Goal: Task Accomplishment & Management: Complete application form

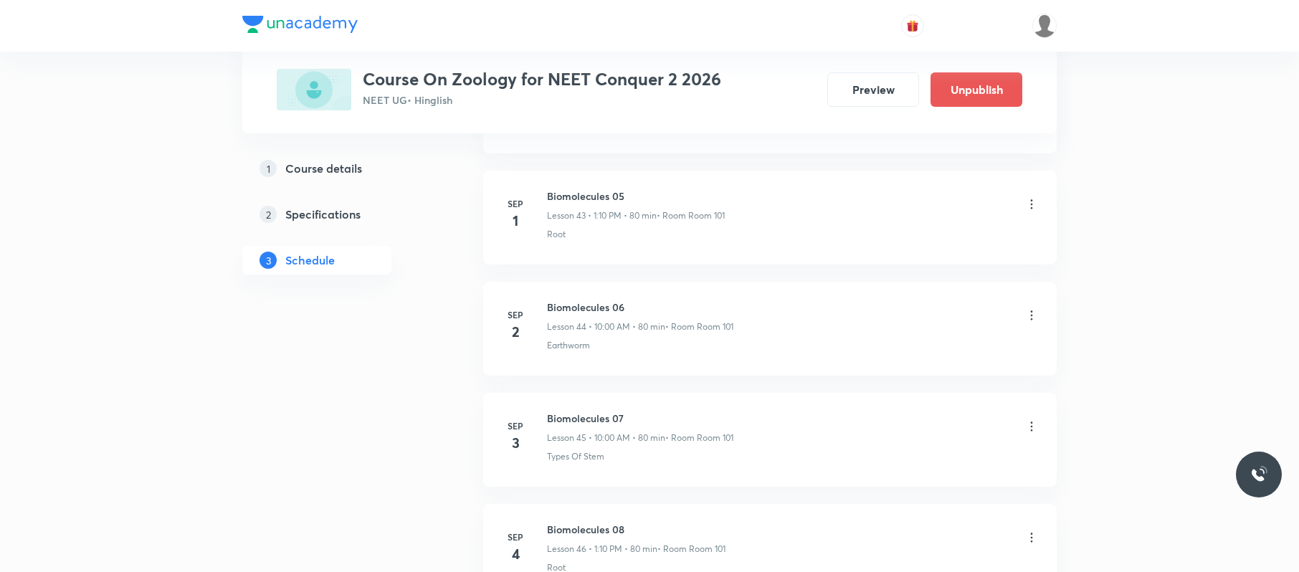
scroll to position [5826, 0]
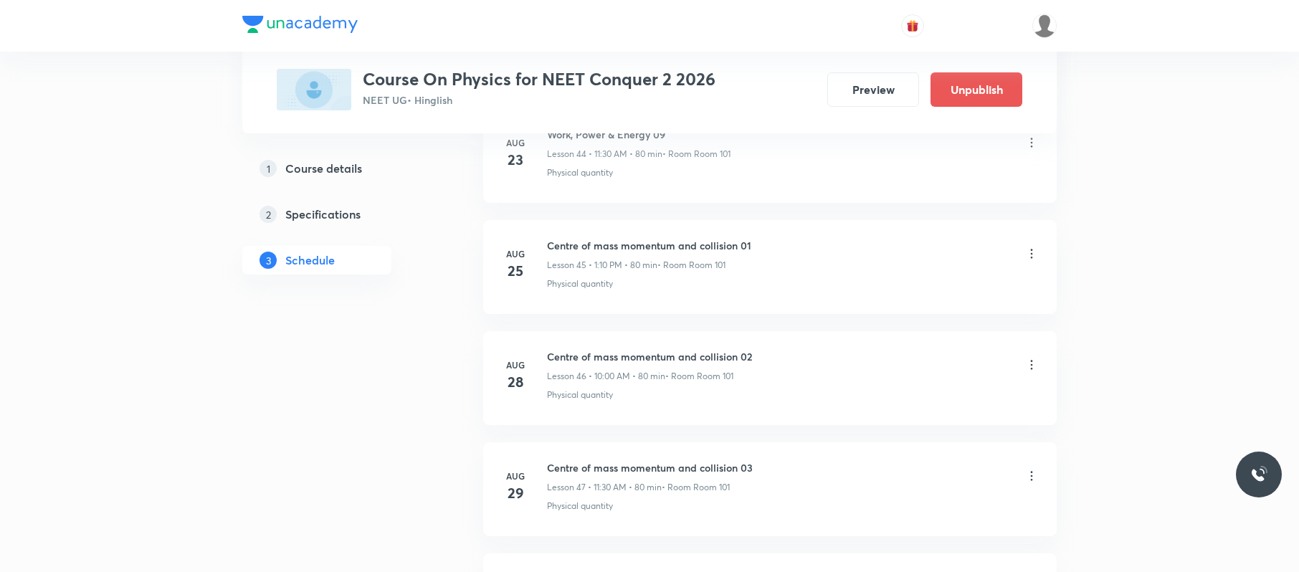
scroll to position [6383, 0]
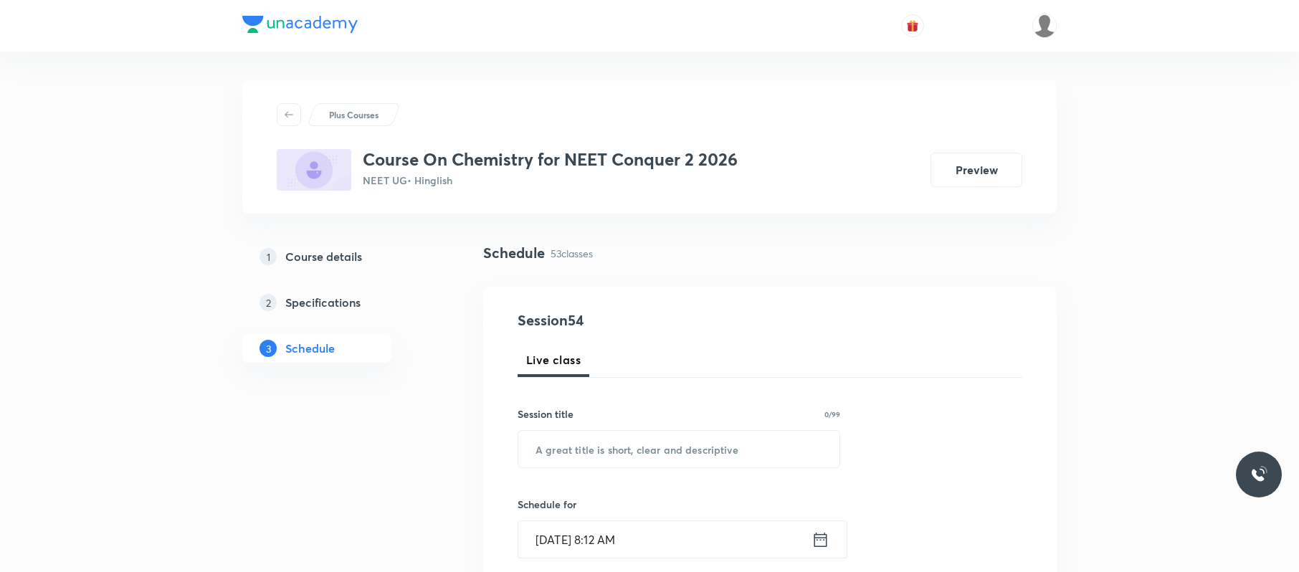
scroll to position [6495, 0]
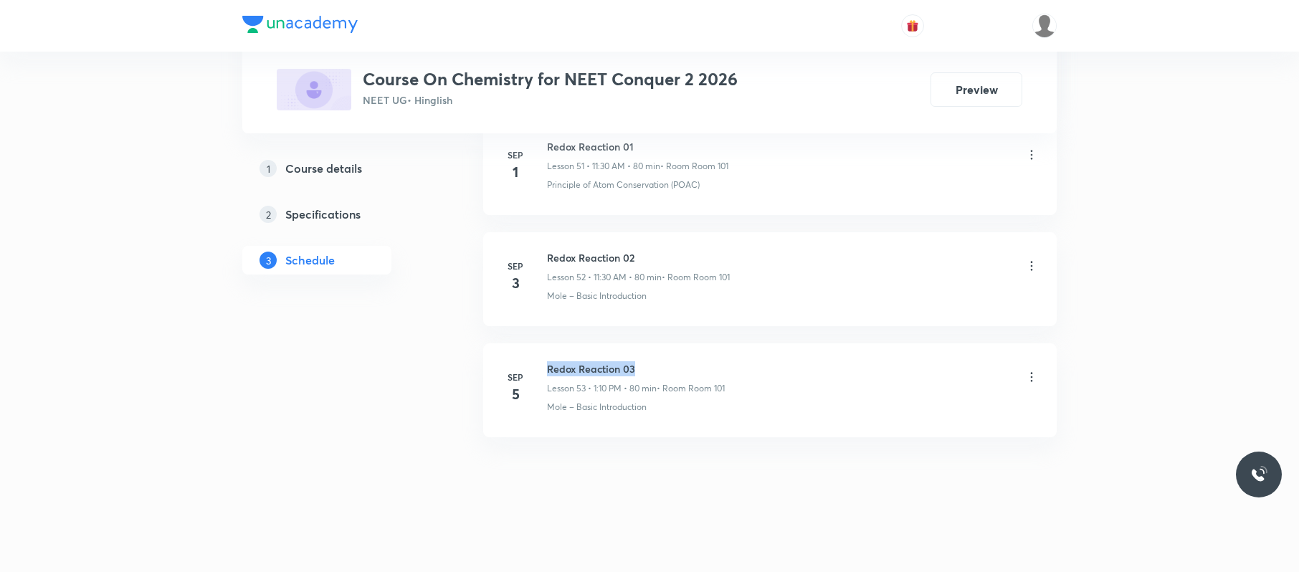
drag, startPoint x: 652, startPoint y: 347, endPoint x: 540, endPoint y: 353, distance: 112.0
click at [540, 353] on li "Sep 5 Redox Reaction 03 Lesson 53 • 1:10 PM • 80 min • Room Room 101 Mole – Bas…" at bounding box center [770, 390] width 574 height 94
copy h6 "Redox Reaction 03"
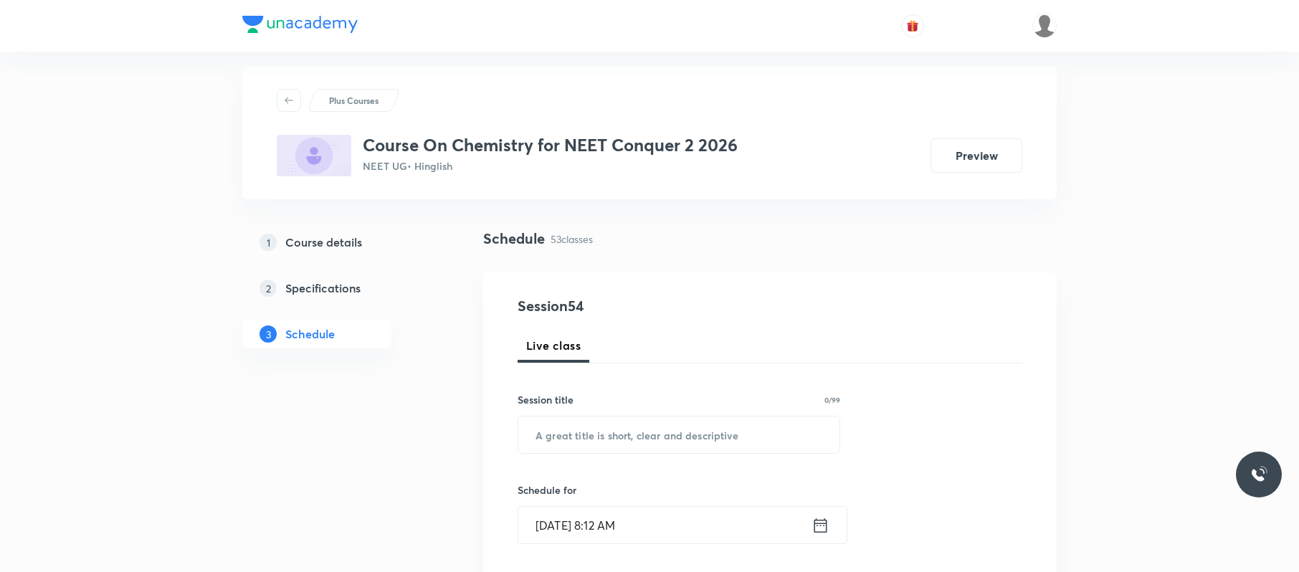
scroll to position [0, 0]
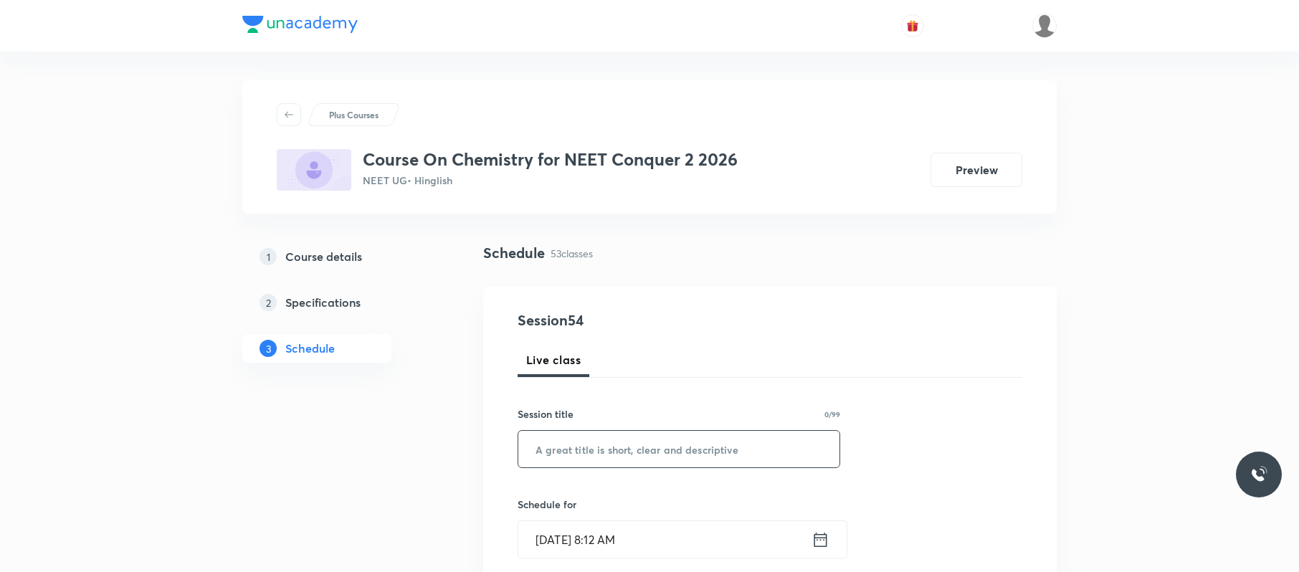
paste input "Redox Reaction 03"
click at [689, 457] on input "Redox Reaction 03" at bounding box center [678, 449] width 321 height 37
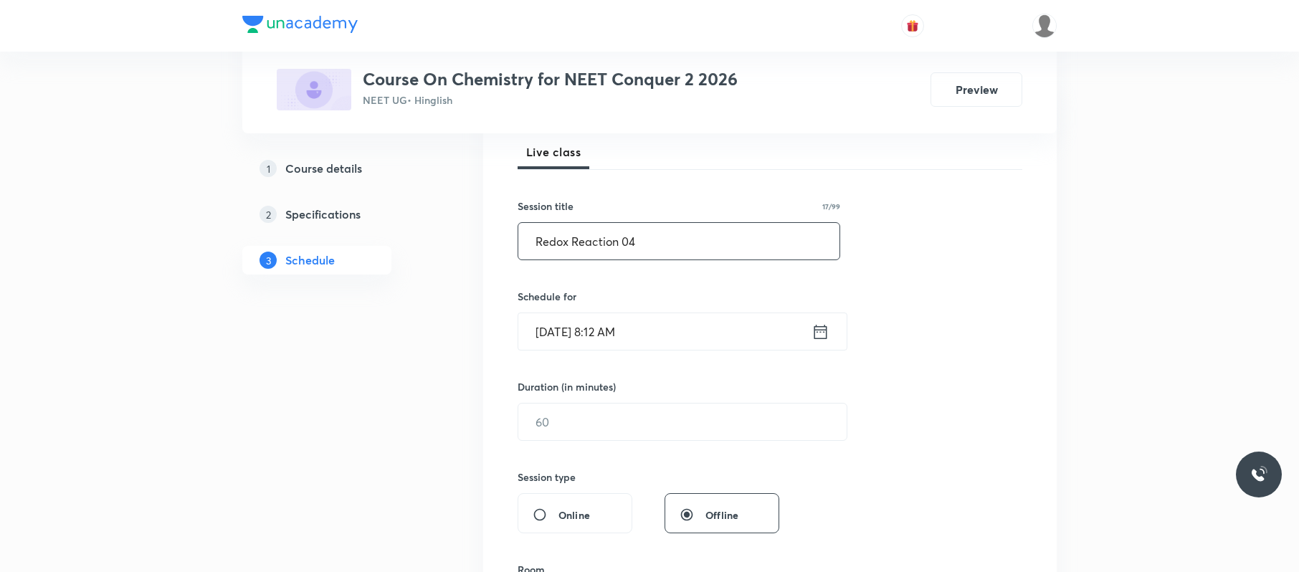
scroll to position [209, 0]
type input "Redox Reaction 04"
click at [671, 325] on input "Sep 6, 2025, 8:12 AM" at bounding box center [664, 330] width 293 height 37
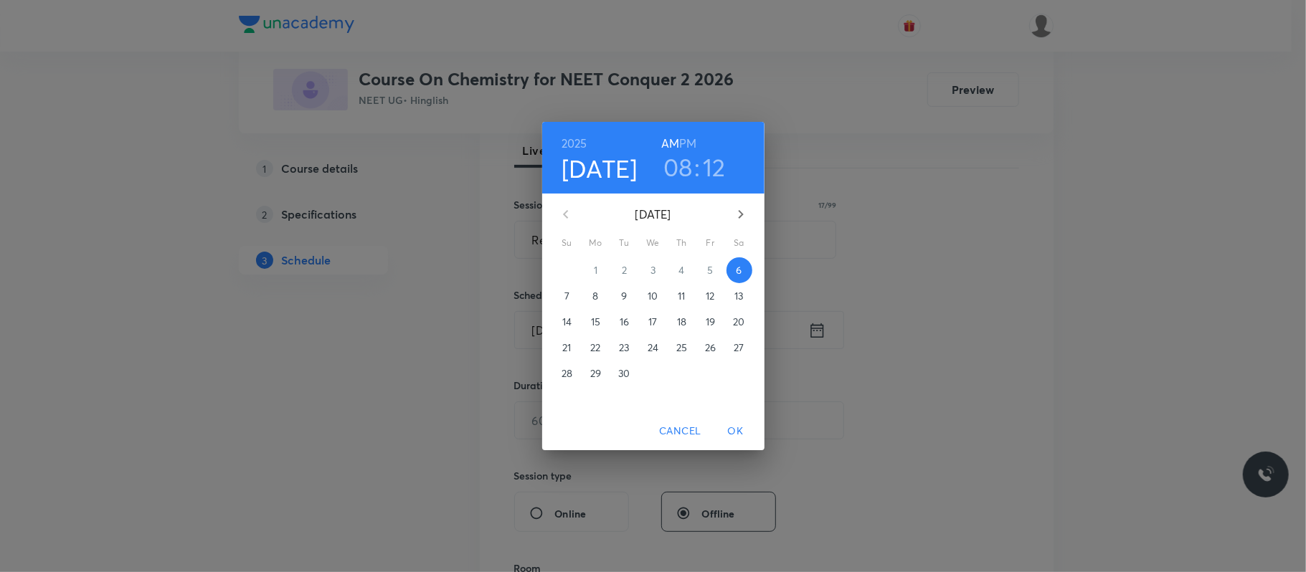
drag, startPoint x: 697, startPoint y: 156, endPoint x: 678, endPoint y: 173, distance: 25.4
click at [678, 173] on div "08 : 12" at bounding box center [695, 167] width 100 height 30
click at [678, 173] on h3 "08" at bounding box center [677, 167] width 29 height 30
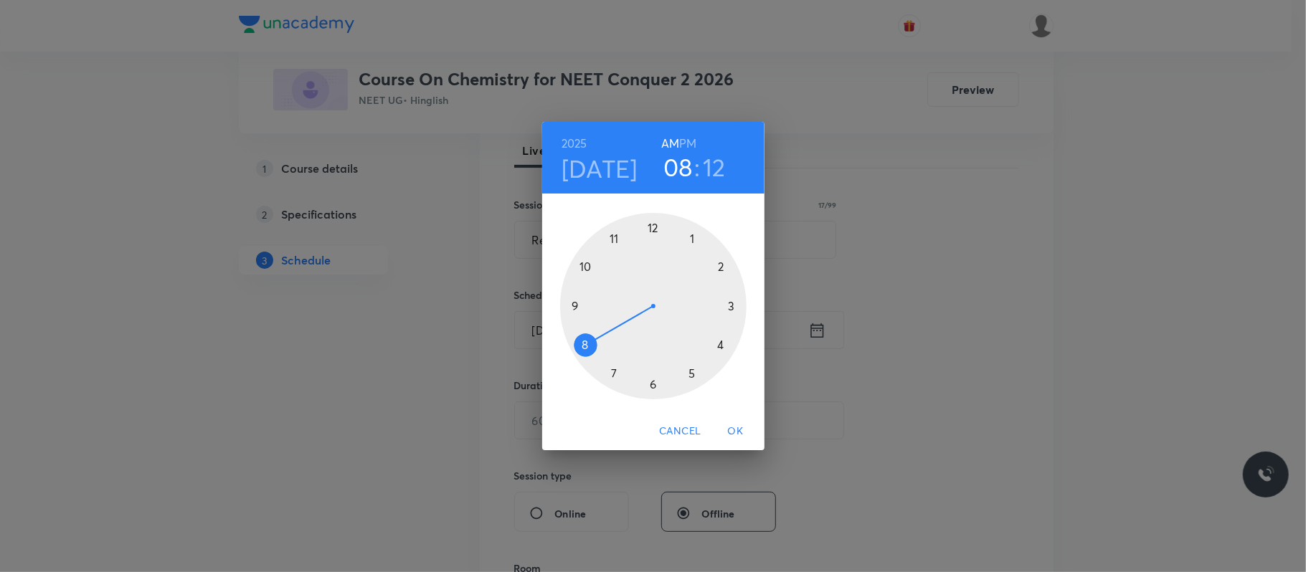
click at [694, 241] on div at bounding box center [653, 306] width 186 height 186
click at [686, 143] on h6 "PM" at bounding box center [687, 143] width 17 height 20
click at [729, 260] on div at bounding box center [653, 306] width 186 height 186
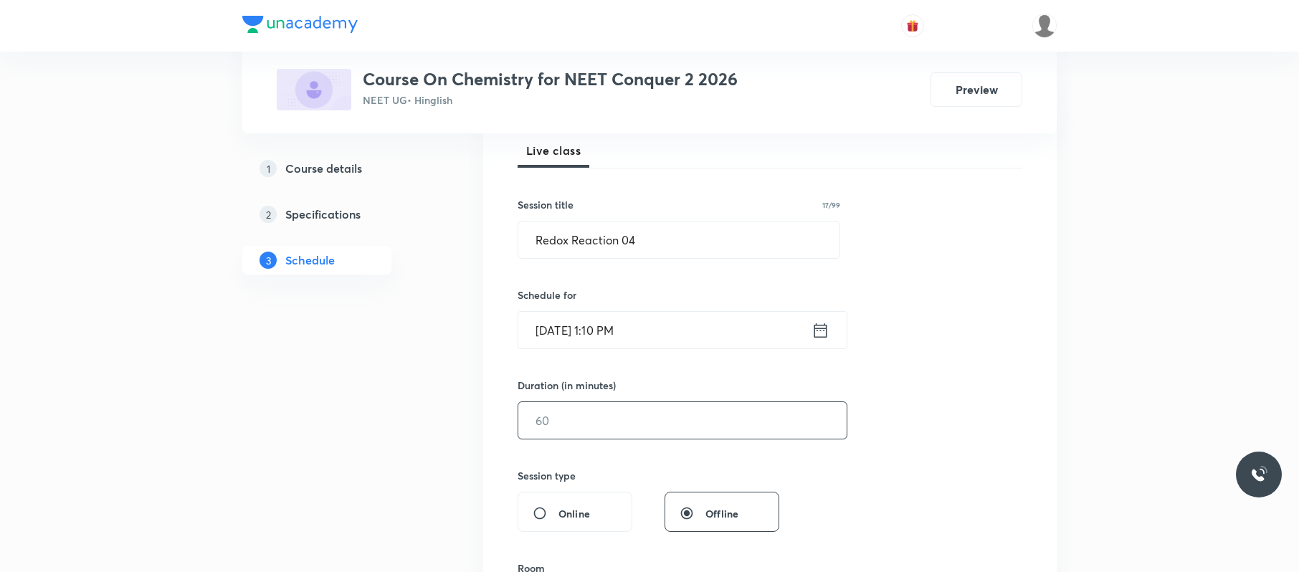
click at [634, 427] on input "text" at bounding box center [682, 420] width 328 height 37
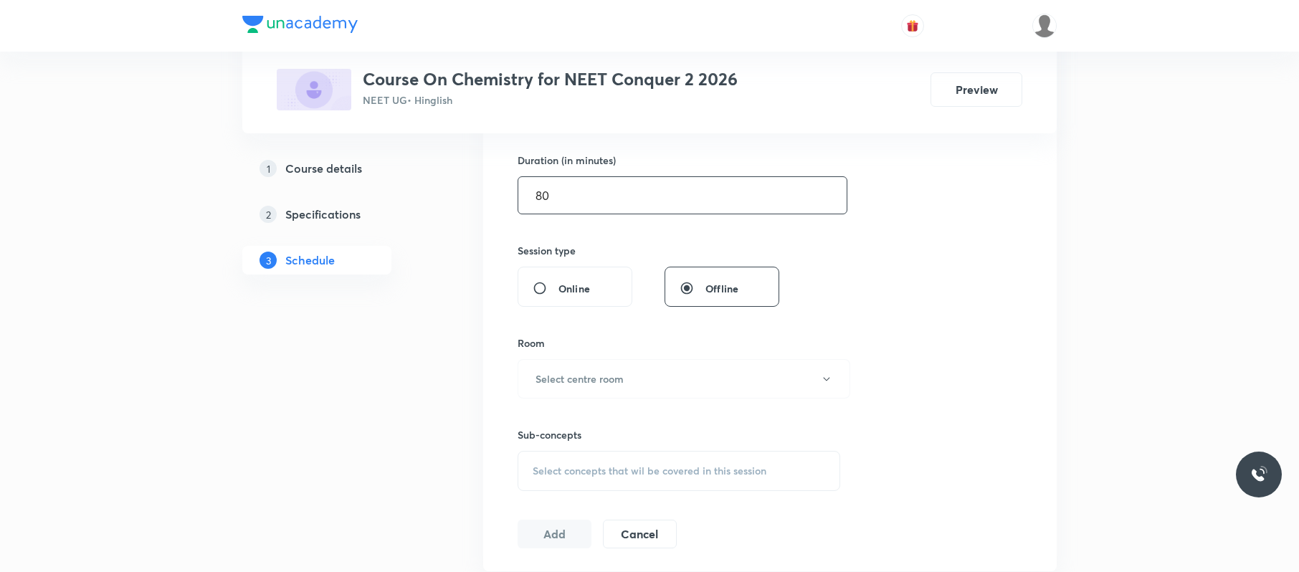
scroll to position [436, 0]
type input "80"
click at [661, 374] on button "Select centre room" at bounding box center [684, 377] width 333 height 39
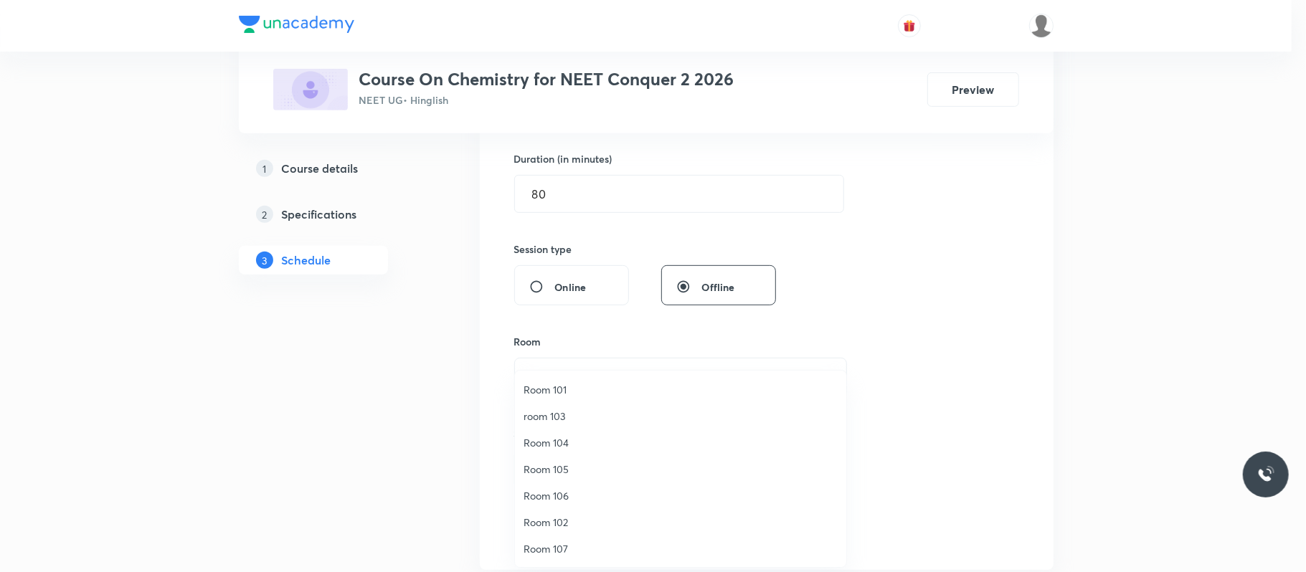
click at [558, 389] on span "Room 101" at bounding box center [680, 389] width 314 height 15
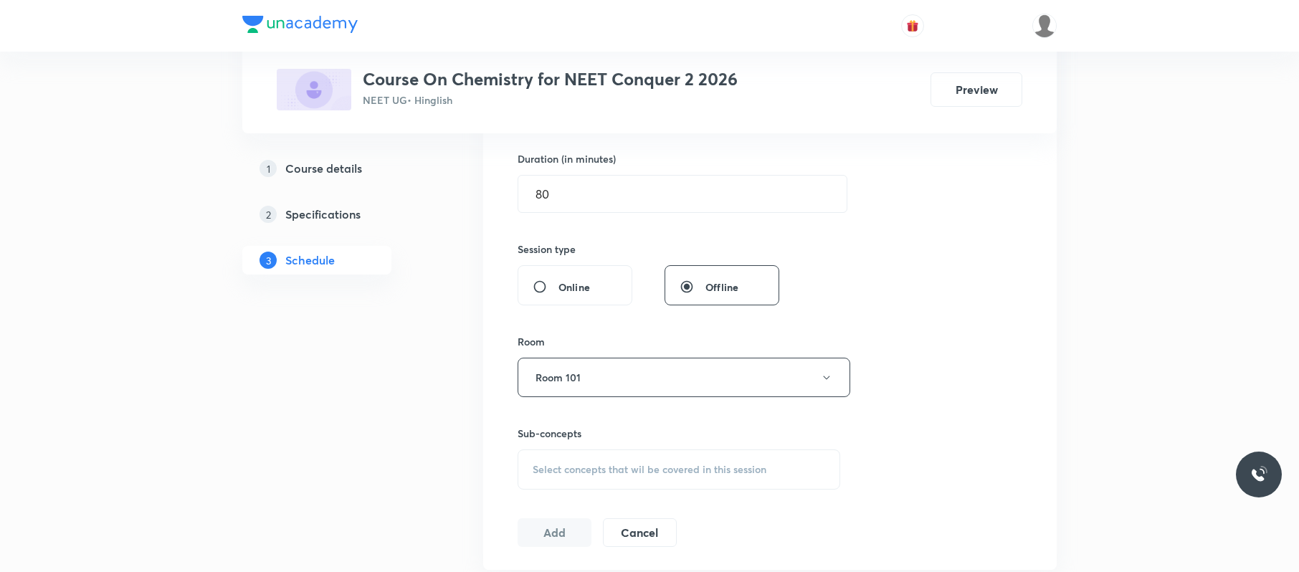
click at [624, 465] on span "Select concepts that wil be covered in this session" at bounding box center [650, 469] width 234 height 11
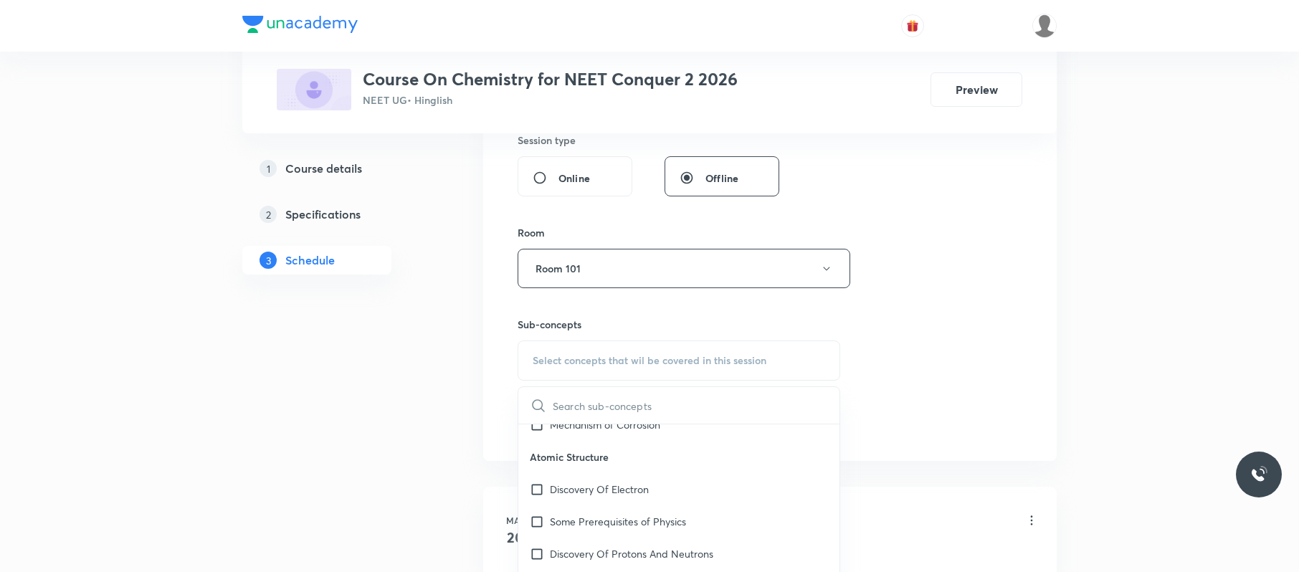
scroll to position [645, 0]
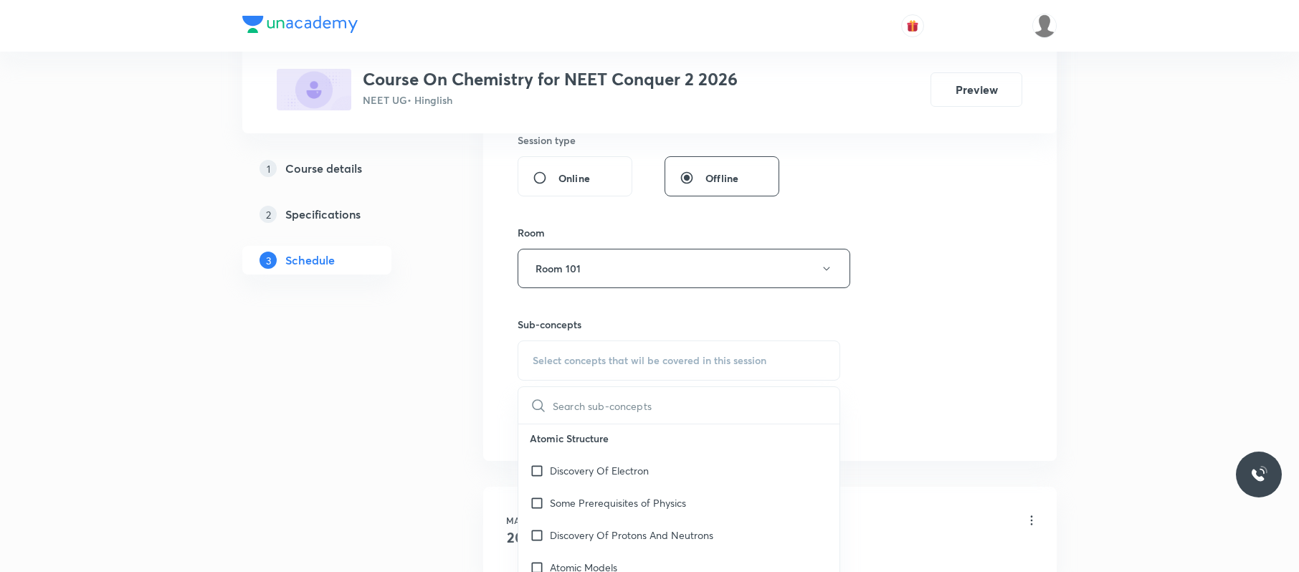
click at [696, 508] on div "Some Prerequisites of Physics" at bounding box center [678, 503] width 321 height 32
checkbox input "true"
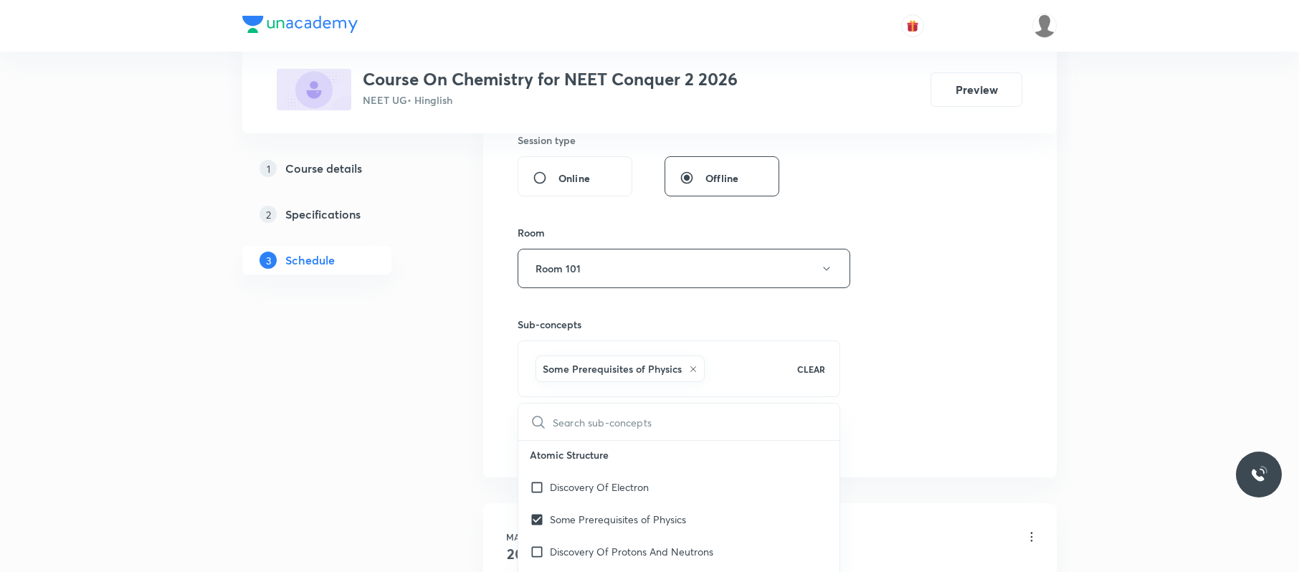
click at [1020, 408] on div "Session 54 Live class Session title 17/99 Redox Reaction 04 ​ Schedule for Sep …" at bounding box center [770, 110] width 505 height 690
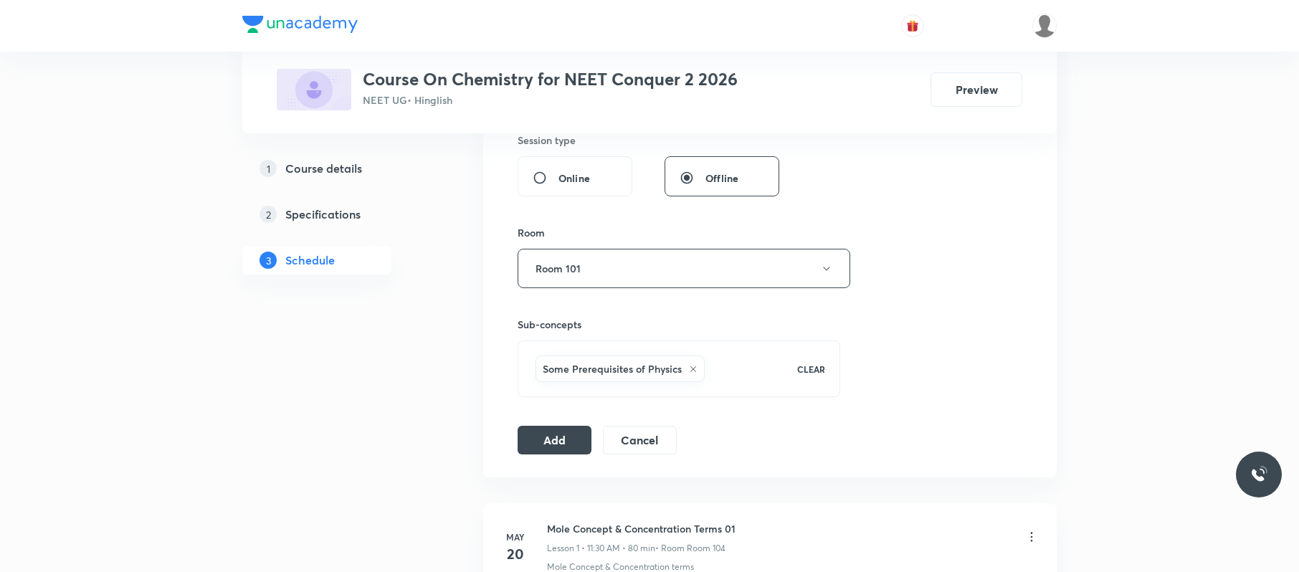
click at [689, 370] on icon at bounding box center [693, 369] width 9 height 9
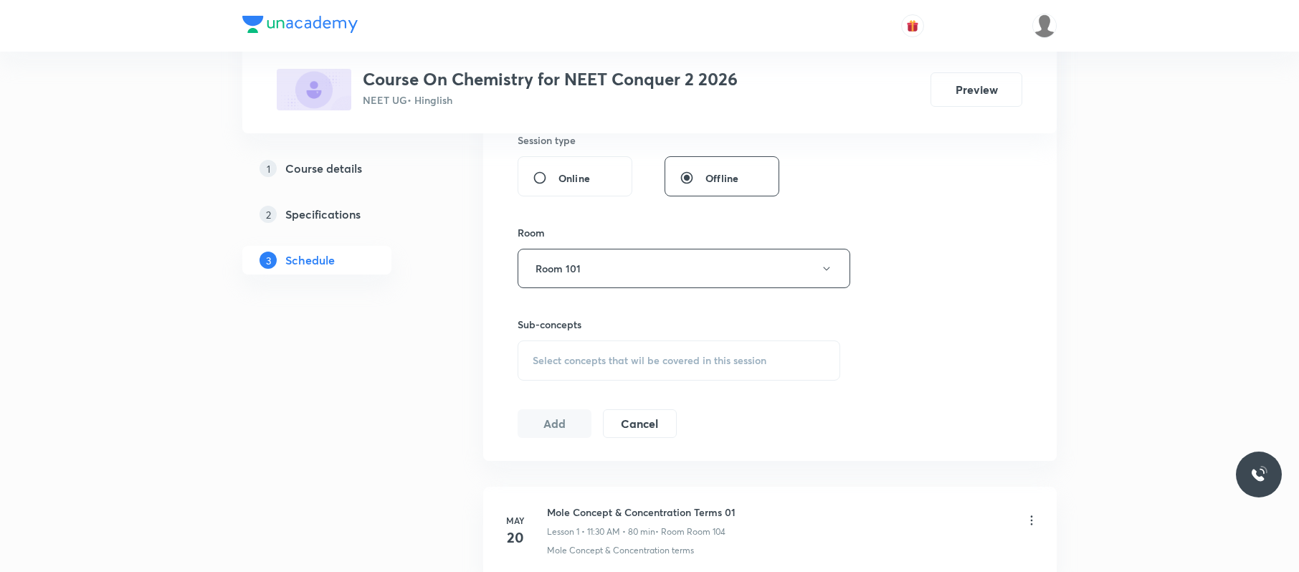
click at [689, 370] on div "Select concepts that wil be covered in this session" at bounding box center [679, 361] width 323 height 40
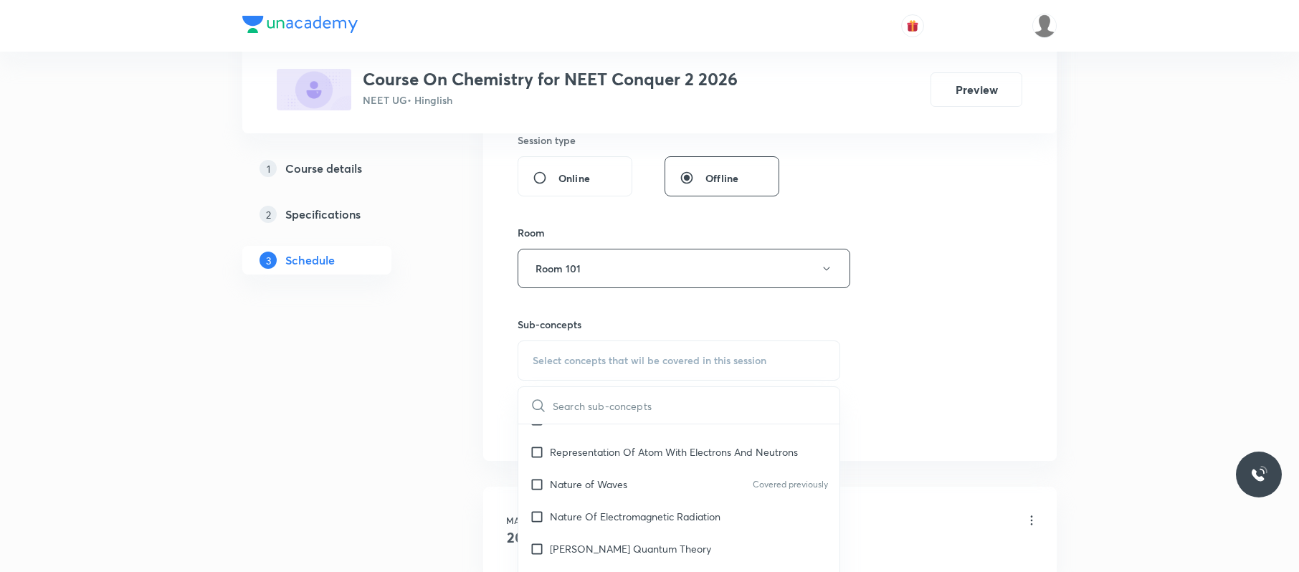
scroll to position [794, 0]
click at [648, 545] on p "Planck’S Quantum Theory" at bounding box center [630, 547] width 161 height 15
checkbox input "true"
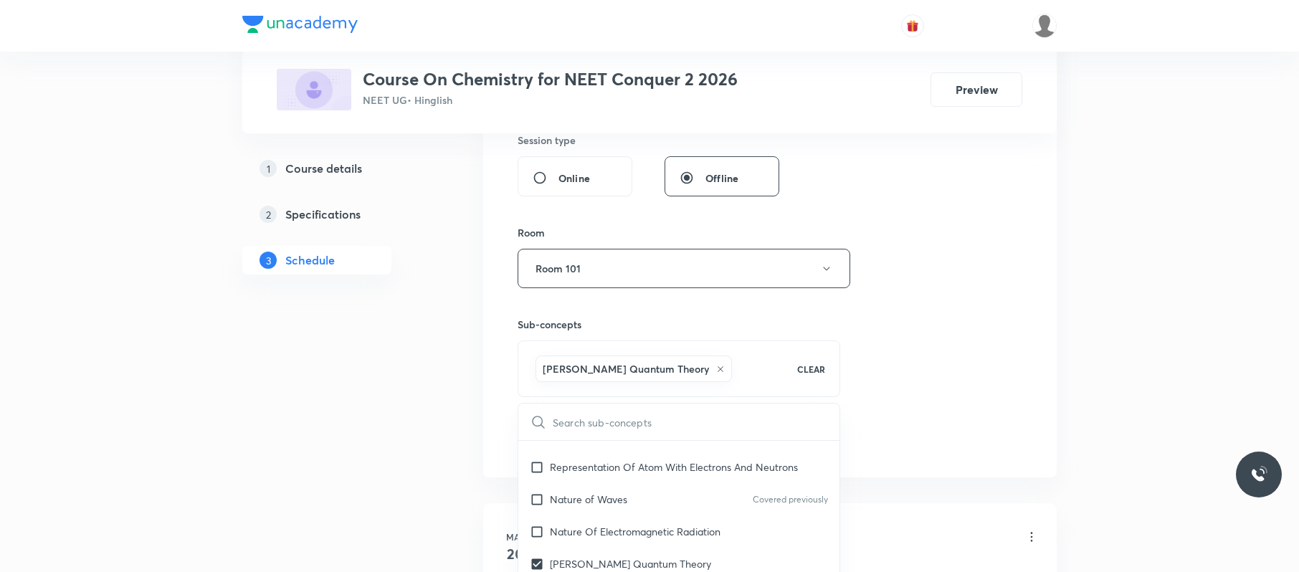
click at [893, 374] on div "Session 54 Live class Session title 17/99 Redox Reaction 04 ​ Schedule for Sep …" at bounding box center [770, 110] width 505 height 690
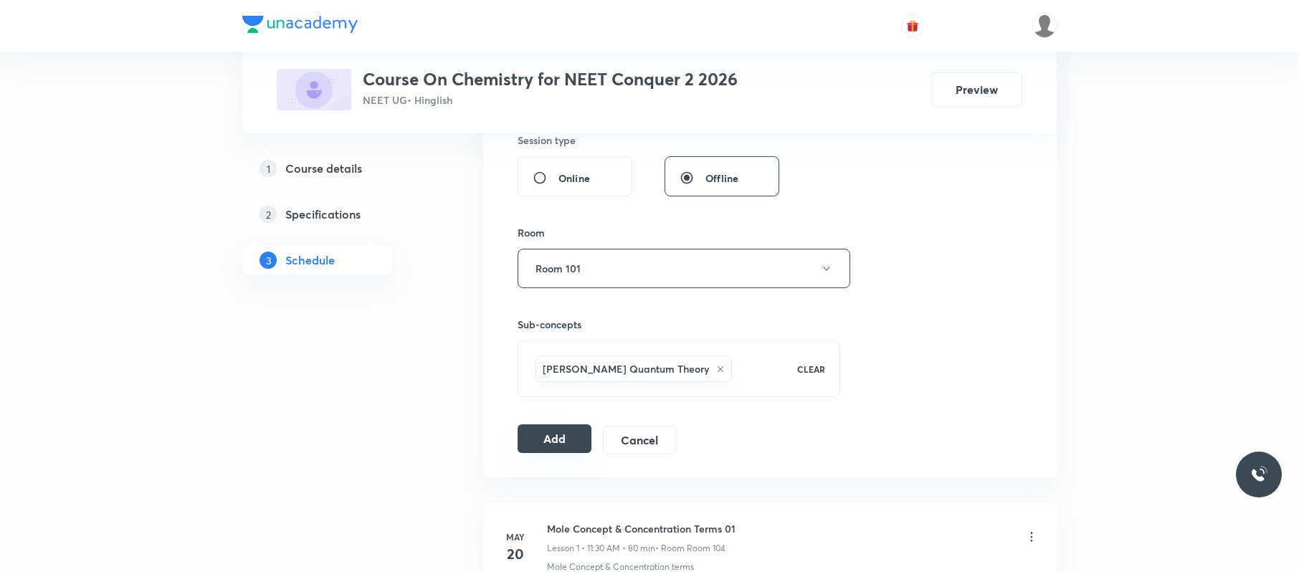
click at [564, 445] on button "Add" at bounding box center [555, 438] width 74 height 29
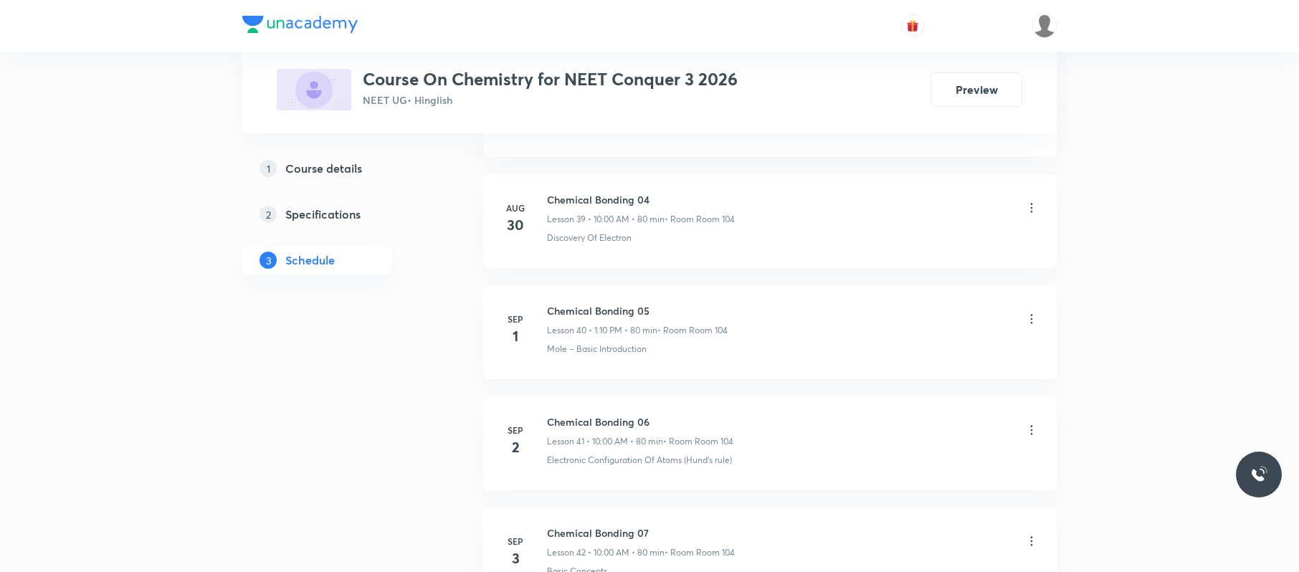
scroll to position [5491, 0]
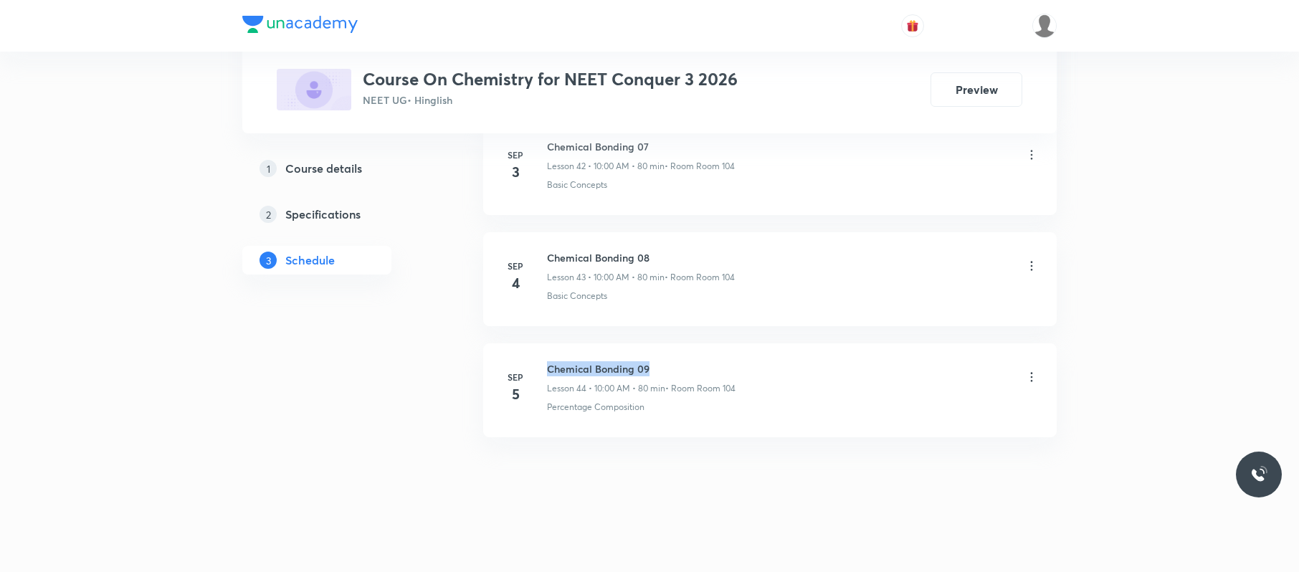
drag, startPoint x: 660, startPoint y: 347, endPoint x: 539, endPoint y: 344, distance: 121.2
click at [539, 344] on li "Sep 5 Chemical Bonding 09 Lesson 44 • 10:00 AM • 80 min • Room Room 104 Percent…" at bounding box center [770, 390] width 574 height 94
copy h6 "Chemical Bonding 09"
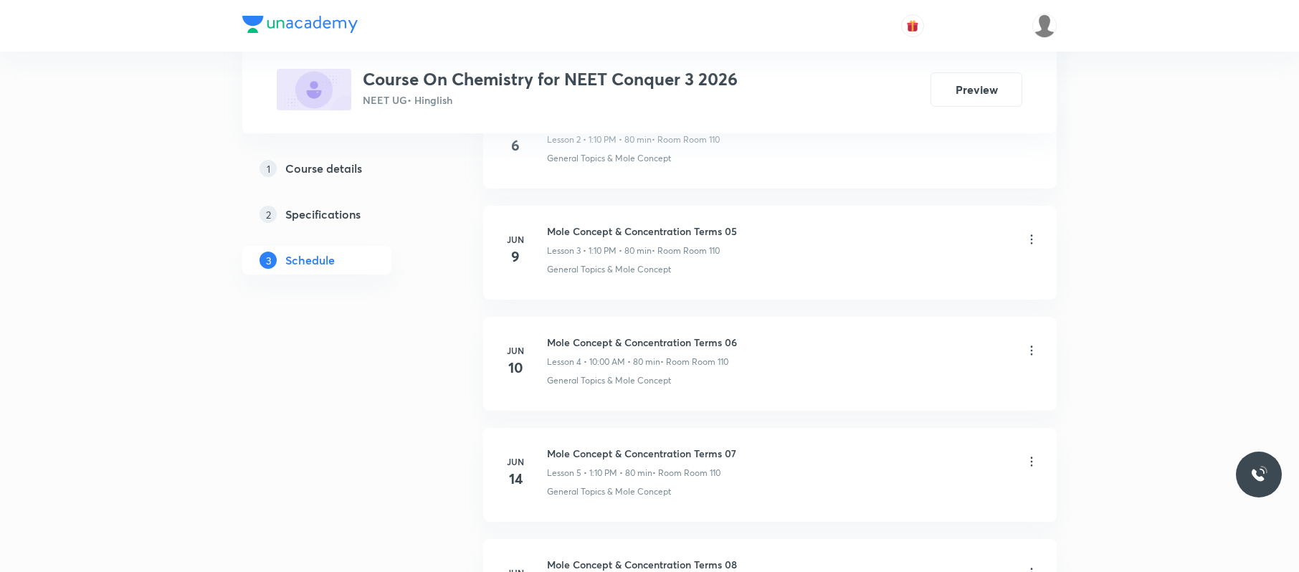
scroll to position [0, 0]
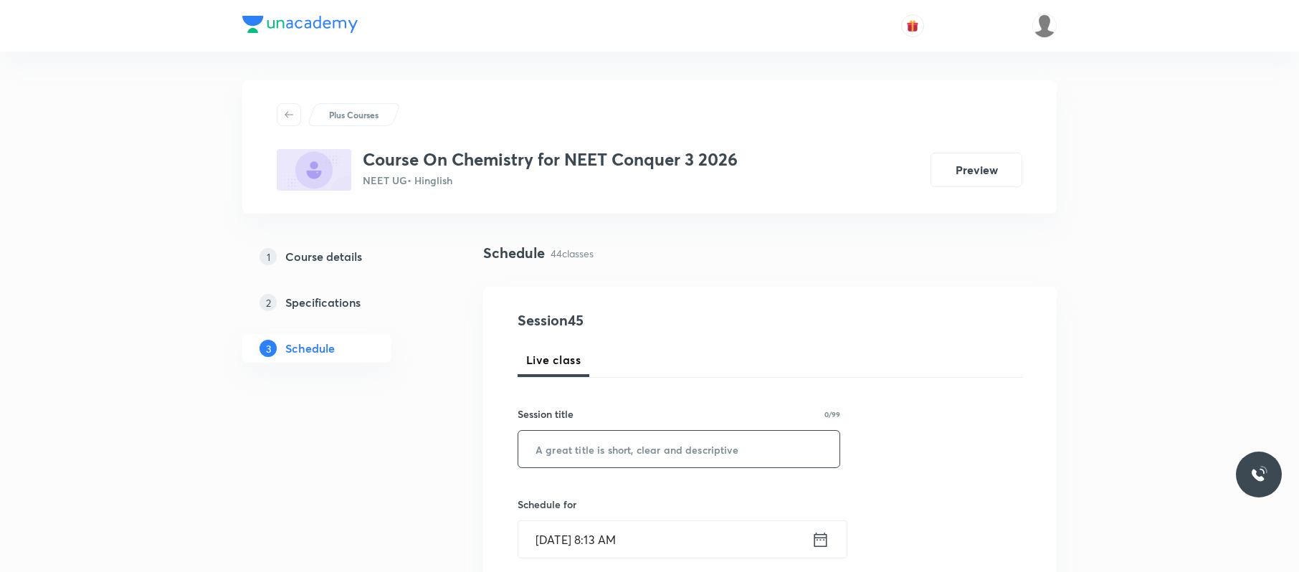
paste input "Chemical Bonding 09"
click at [668, 457] on input "Chemical Bonding 09" at bounding box center [678, 449] width 321 height 37
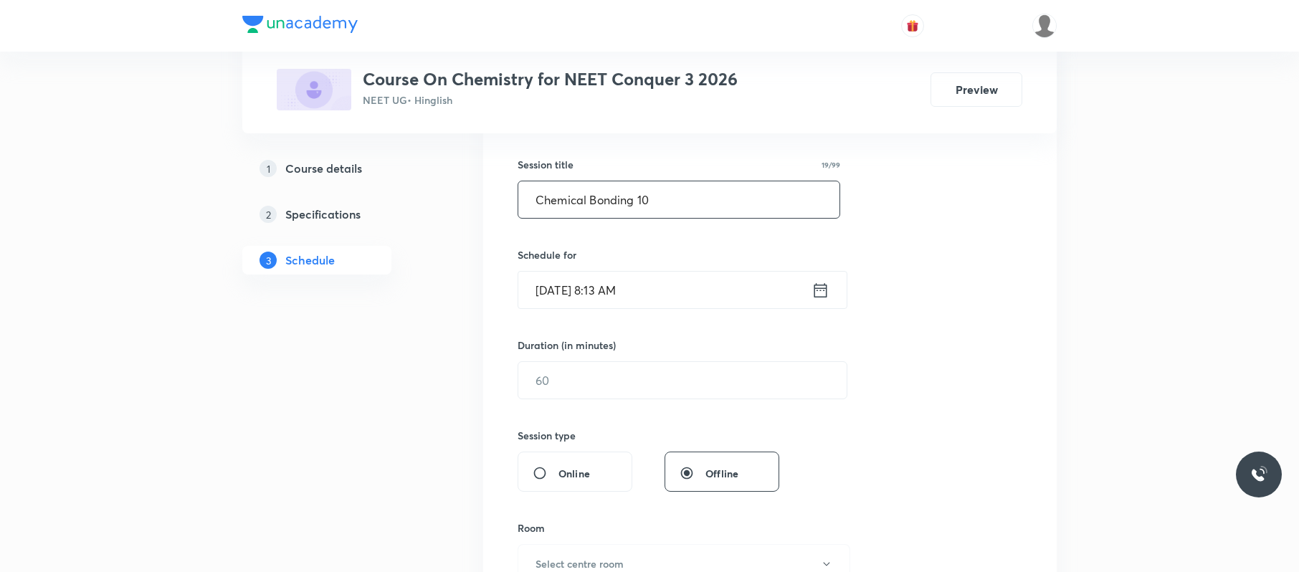
scroll to position [250, 0]
type input "Chemical Bonding 10"
click at [669, 293] on input "Sep 6, 2025, 8:13 AM" at bounding box center [664, 289] width 293 height 37
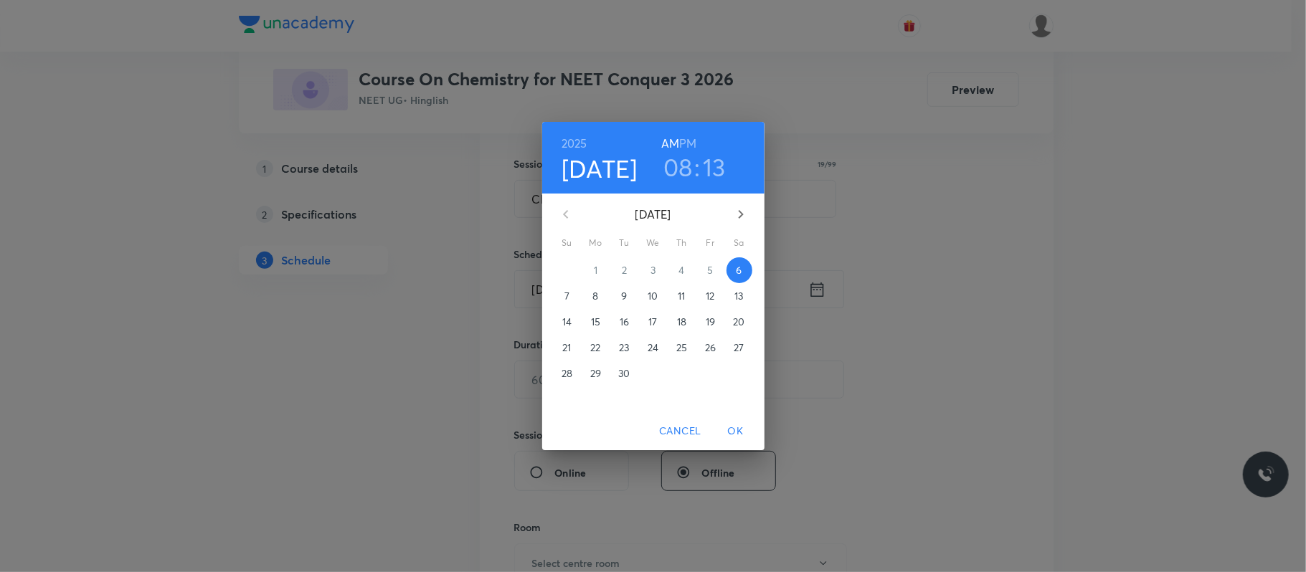
click at [670, 162] on h3 "08" at bounding box center [677, 167] width 29 height 30
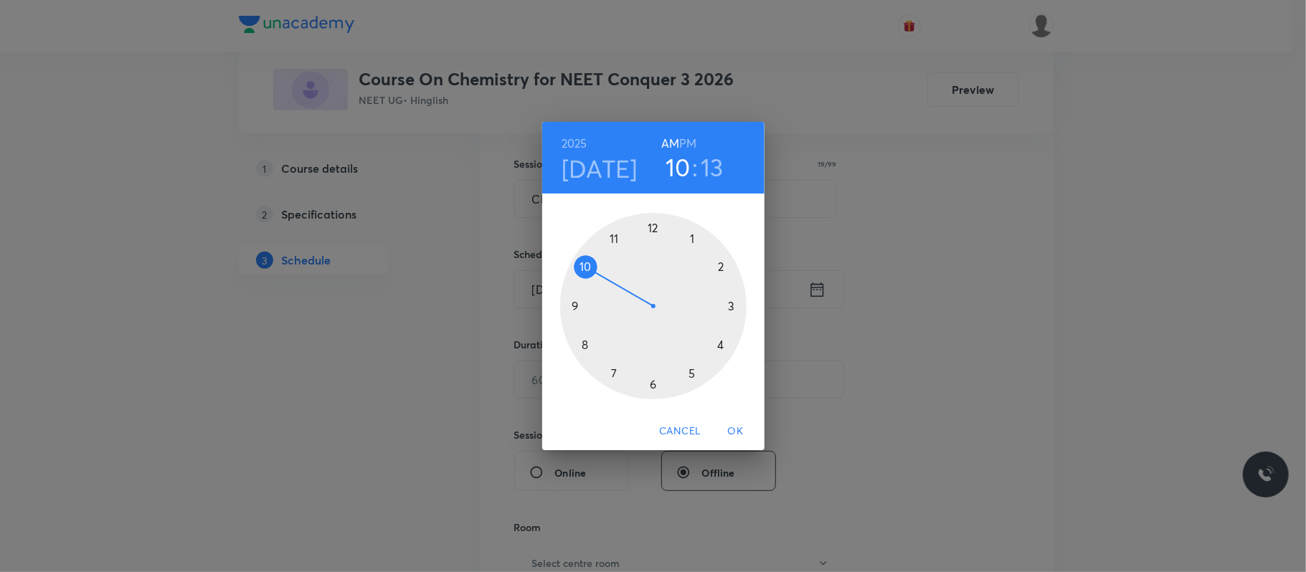
drag, startPoint x: 585, startPoint y: 268, endPoint x: 578, endPoint y: 285, distance: 18.0
click at [578, 285] on div at bounding box center [653, 306] width 186 height 186
click at [657, 227] on div at bounding box center [653, 306] width 186 height 186
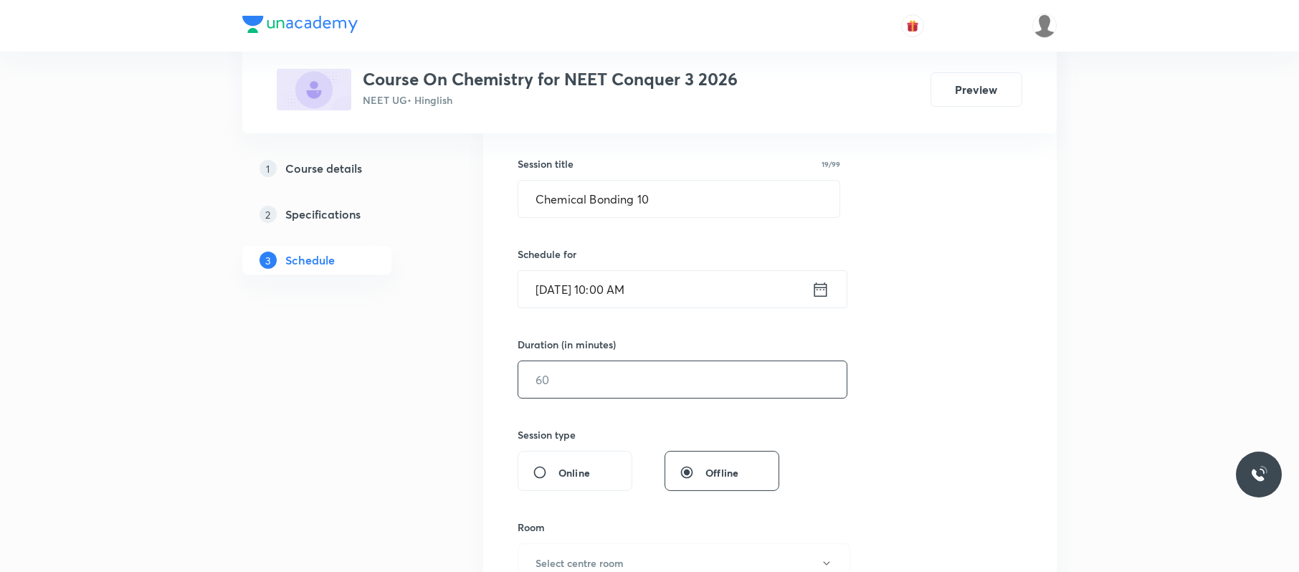
click at [645, 361] on div "​" at bounding box center [683, 380] width 330 height 38
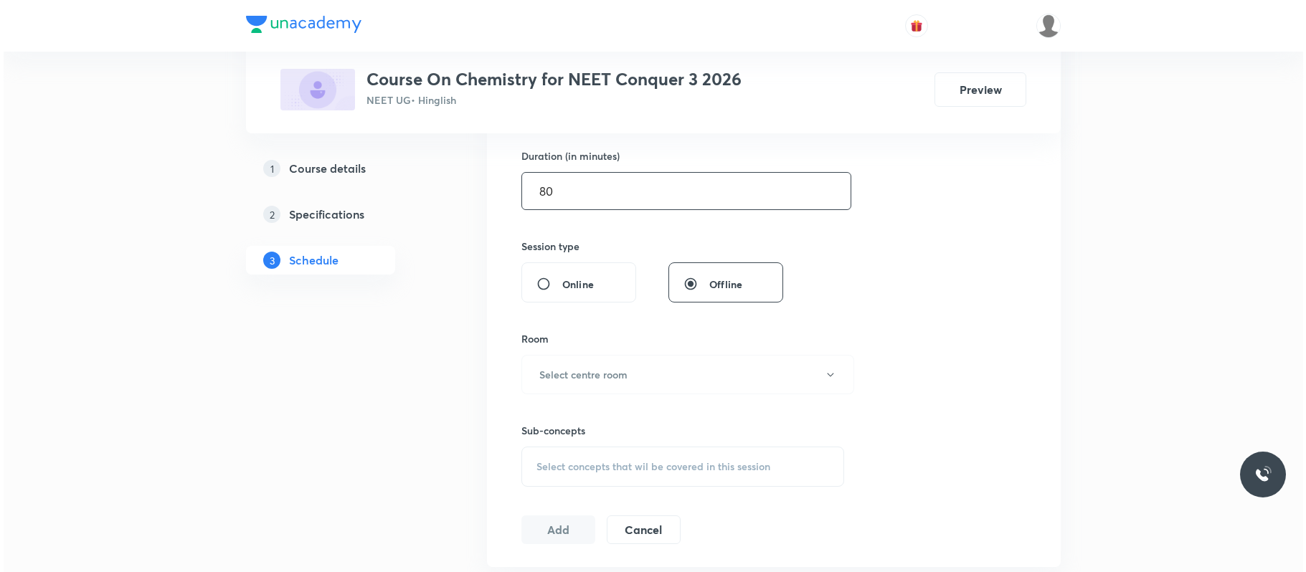
scroll to position [466, 0]
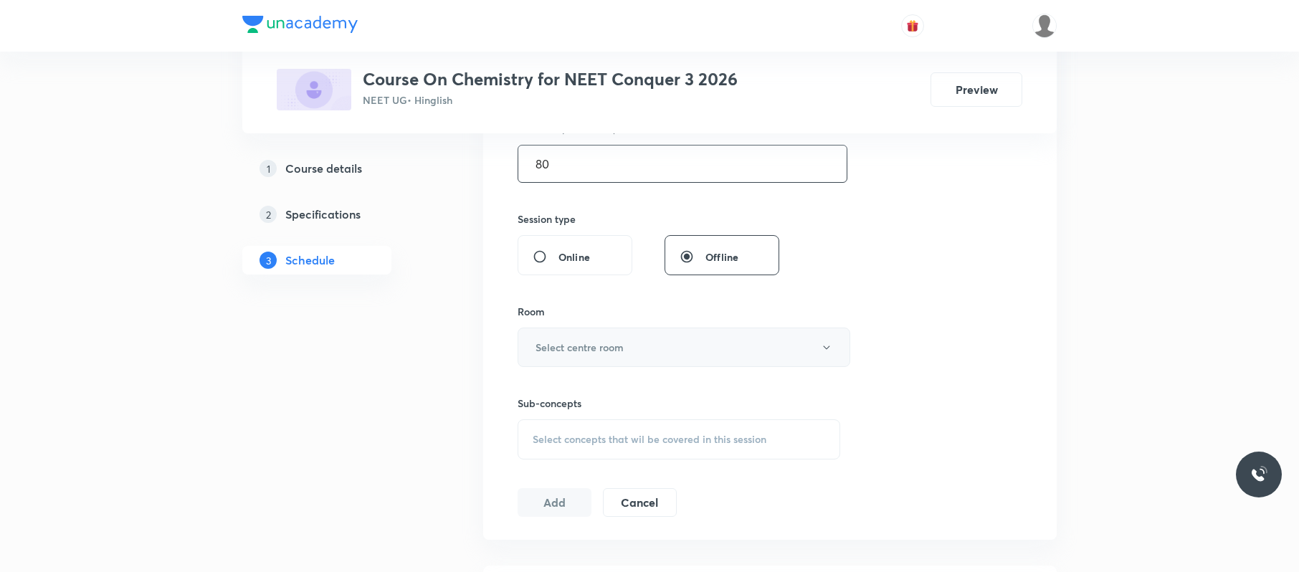
type input "80"
click at [697, 360] on button "Select centre room" at bounding box center [684, 347] width 333 height 39
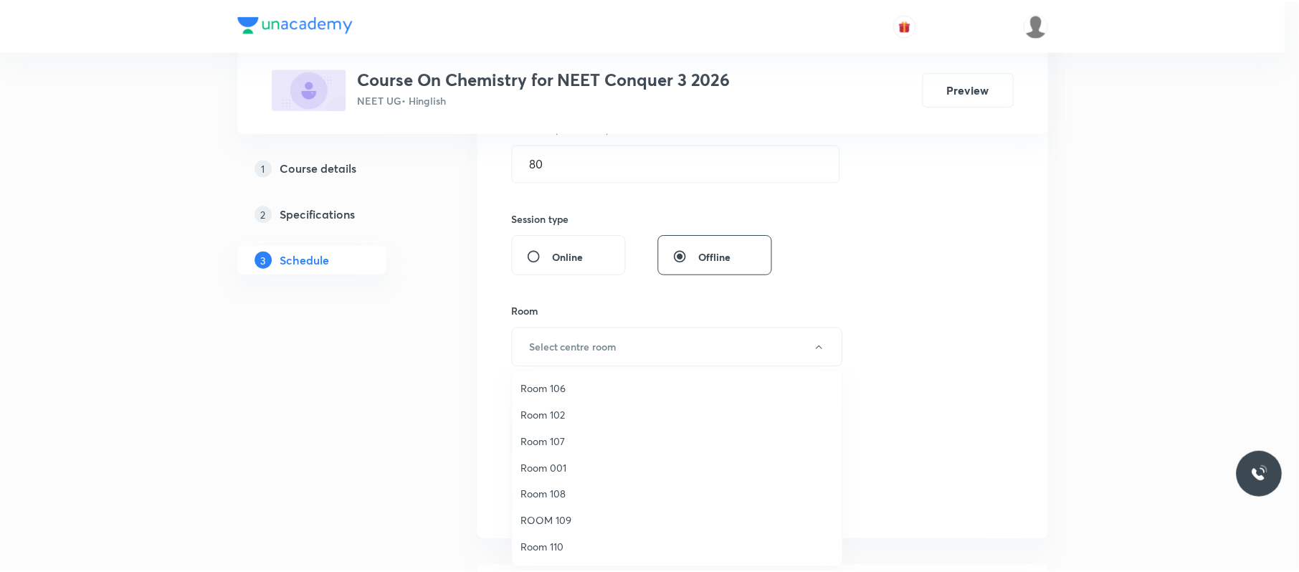
scroll to position [0, 0]
click at [571, 442] on span "Room 104" at bounding box center [680, 442] width 314 height 15
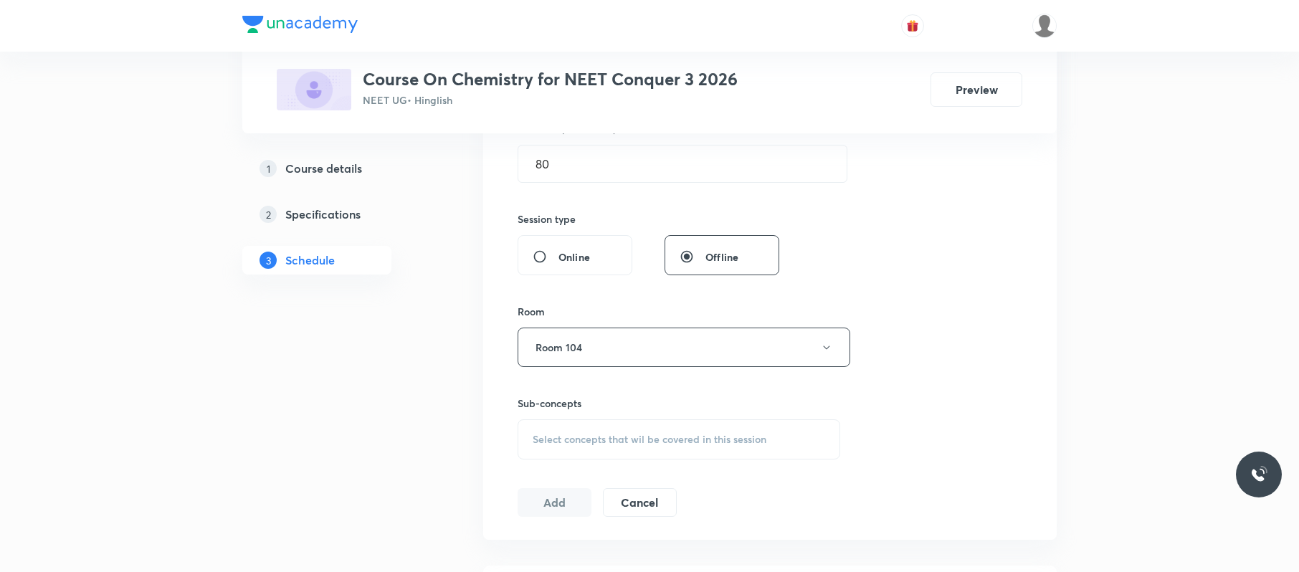
click at [599, 448] on div "Select concepts that wil be covered in this session" at bounding box center [679, 439] width 323 height 40
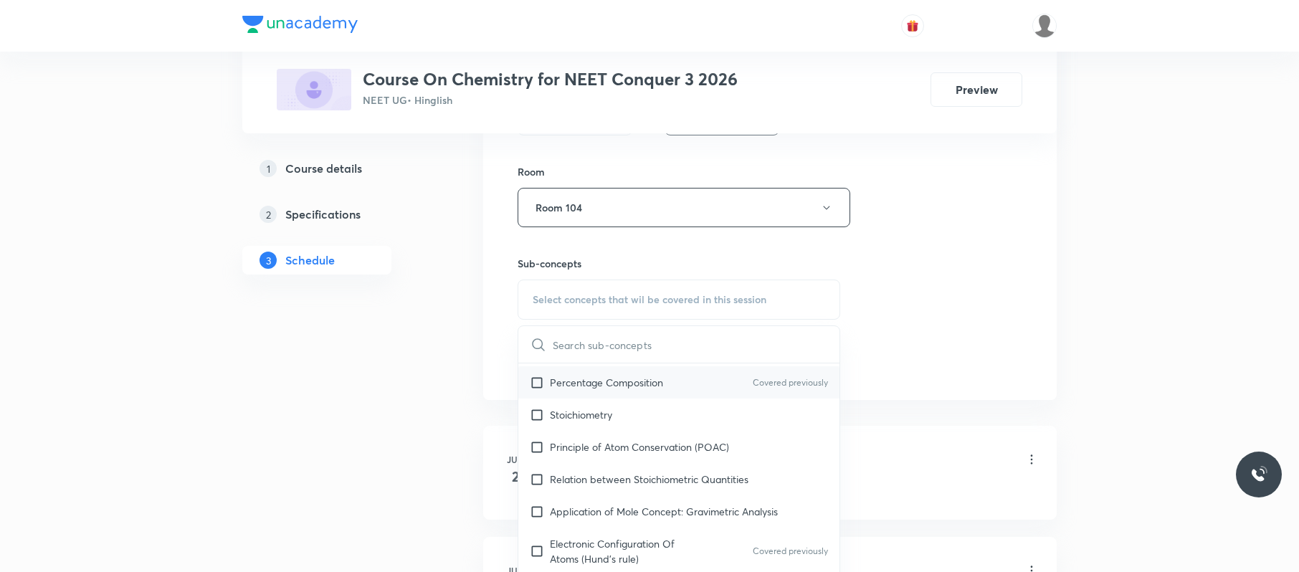
scroll to position [271, 0]
click at [648, 528] on div "Electronic Configuration Of Atoms (Hund's rule) Covered previously" at bounding box center [678, 550] width 321 height 47
checkbox input "true"
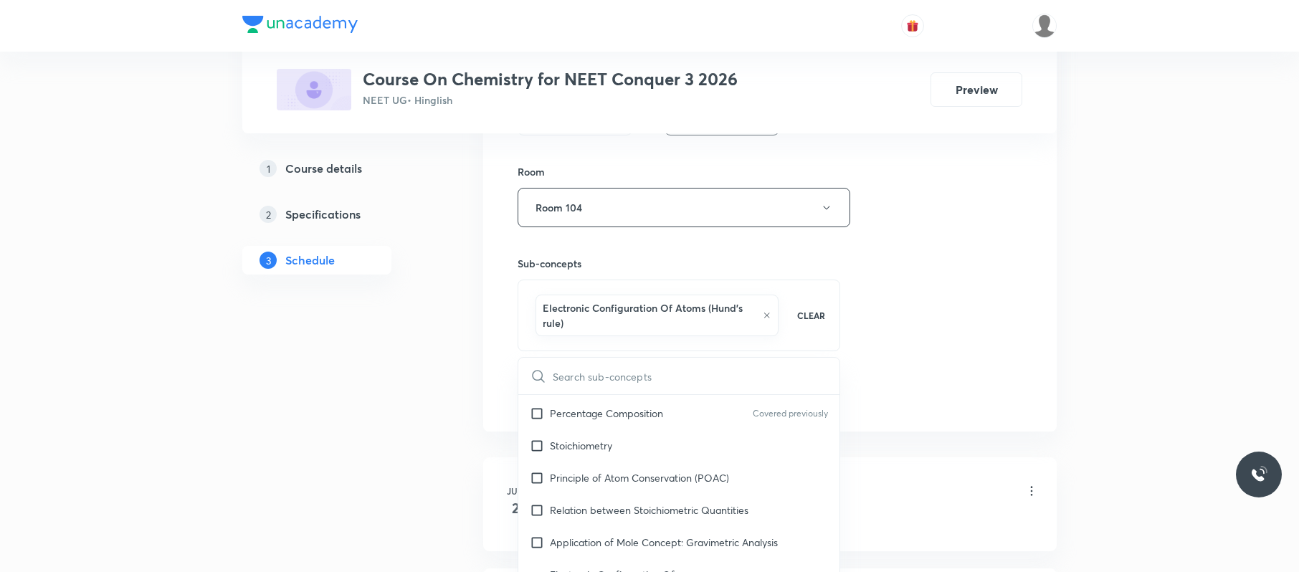
click at [1022, 310] on div "Session 45 Live class Session title 19/99 Chemical Bonding 10 ​ Schedule for Se…" at bounding box center [770, 56] width 505 height 705
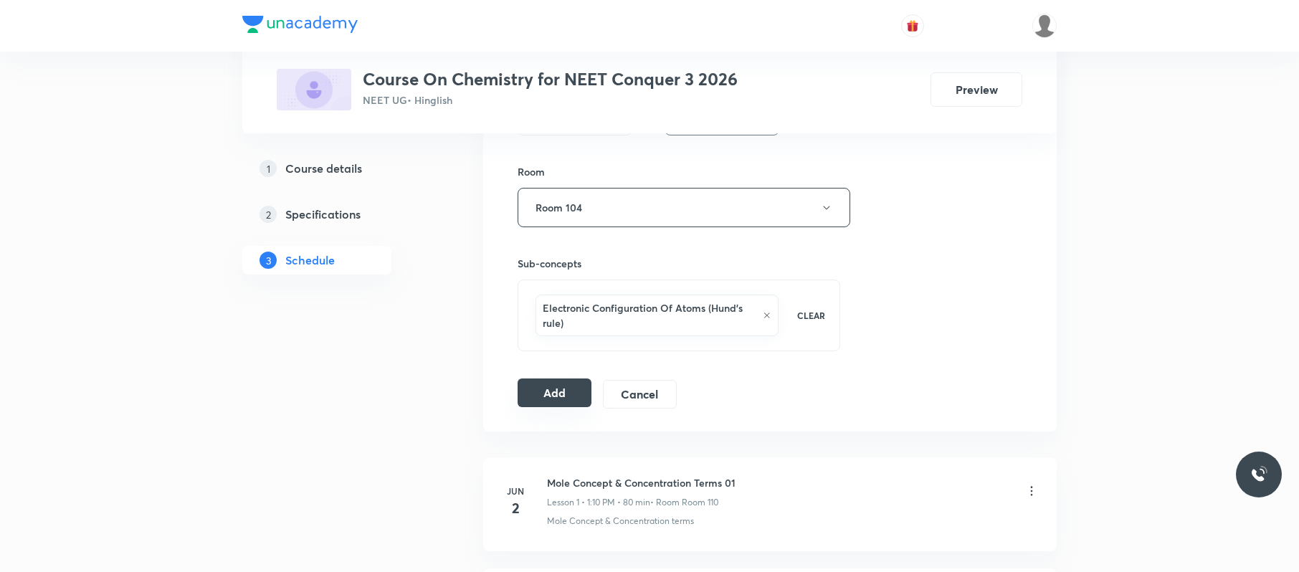
click at [526, 397] on button "Add" at bounding box center [555, 393] width 74 height 29
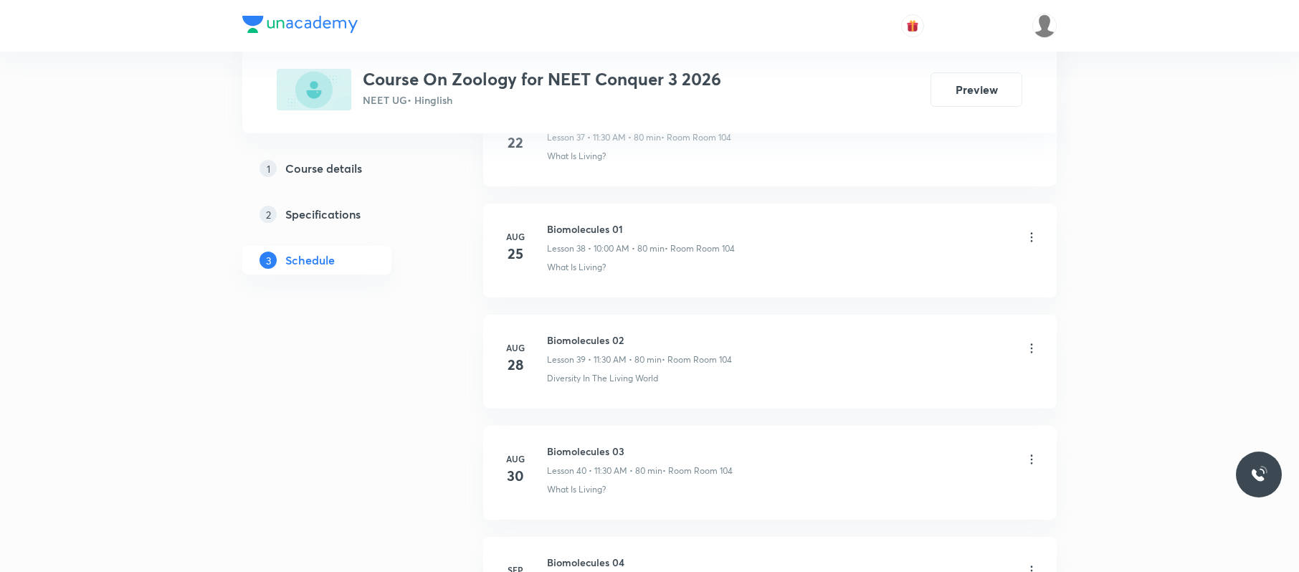
scroll to position [5379, 0]
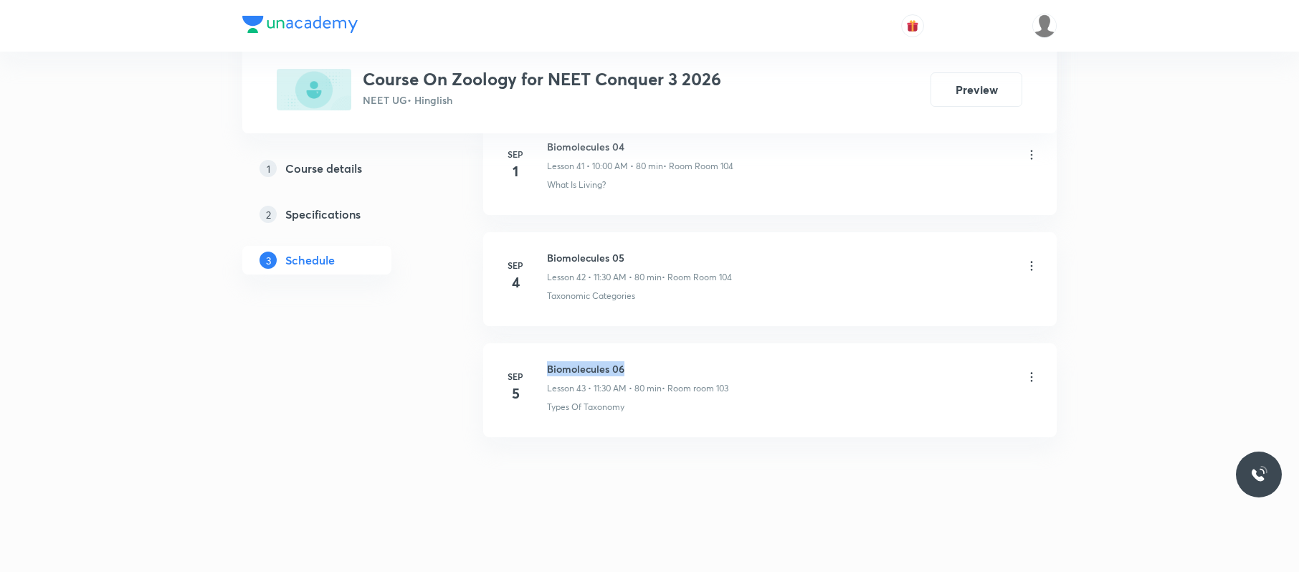
drag, startPoint x: 632, startPoint y: 360, endPoint x: 535, endPoint y: 353, distance: 97.1
click at [535, 353] on li "Sep 5 Biomolecules 06 Lesson 43 • 11:30 AM • 80 min • Room room 103 Types Of Ta…" at bounding box center [770, 390] width 574 height 94
copy h6 "Biomolecules 06"
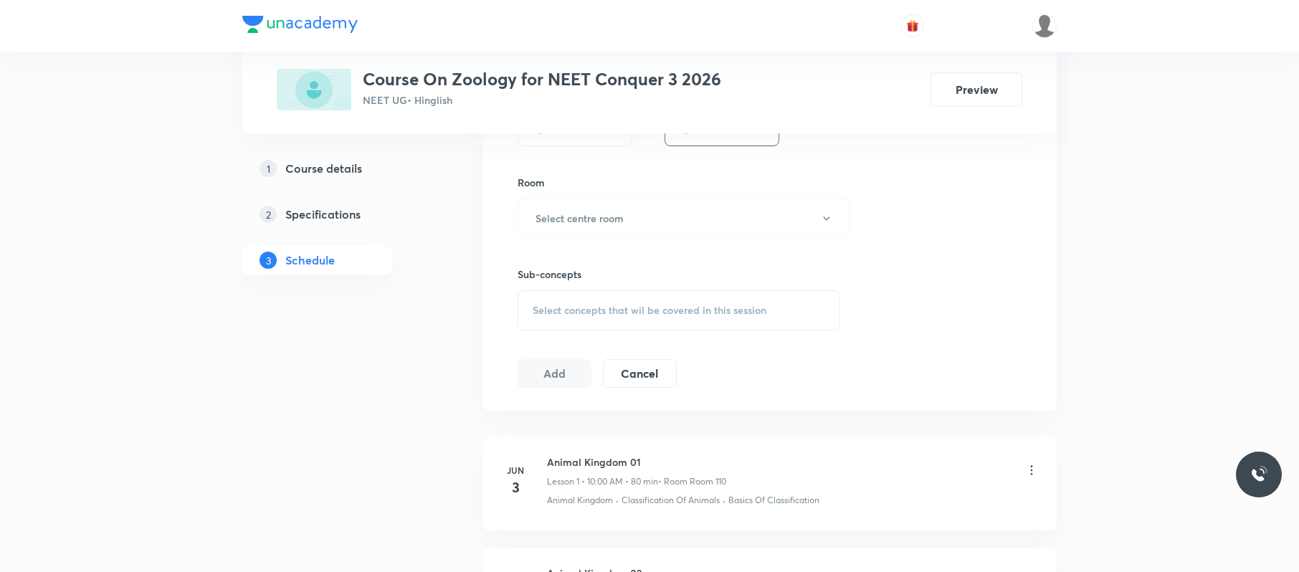
scroll to position [0, 0]
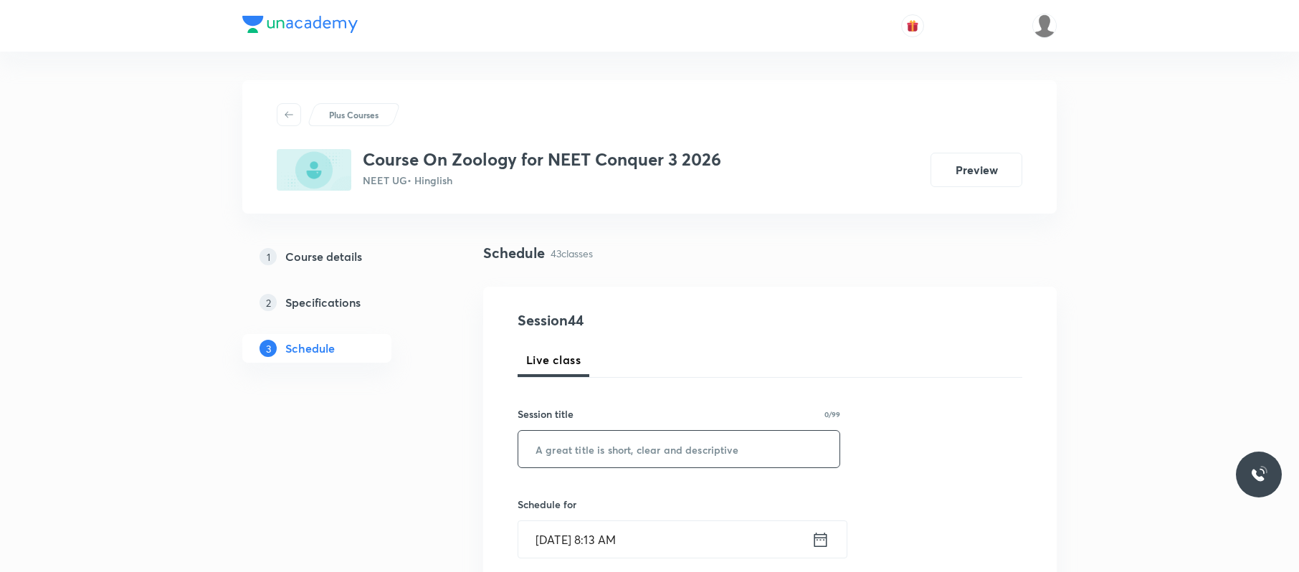
paste input "Biomolecules 06"
click at [637, 459] on input "Biomolecules 06" at bounding box center [678, 449] width 321 height 37
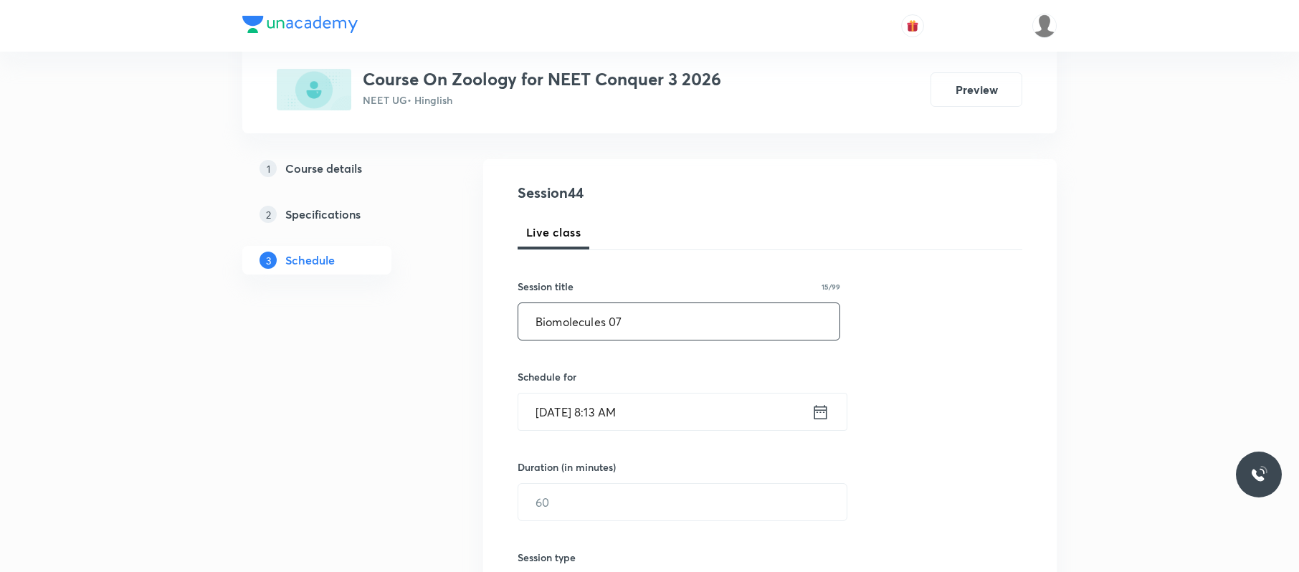
scroll to position [136, 0]
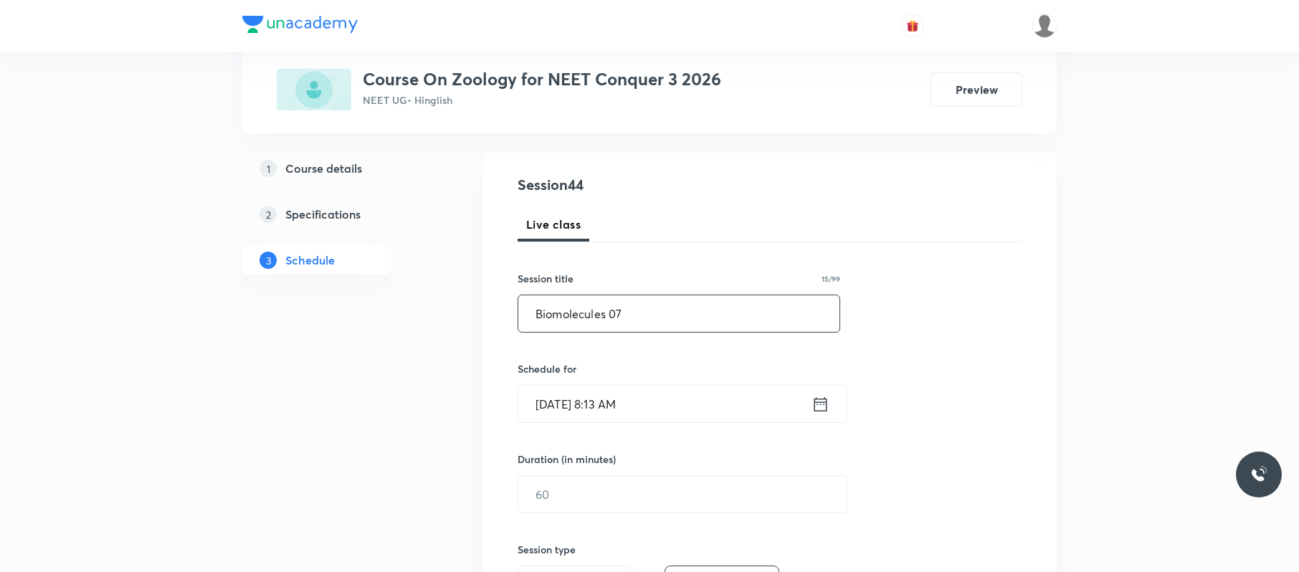
type input "Biomolecules 07"
click at [684, 403] on input "Sep 6, 2025, 8:13 AM" at bounding box center [664, 404] width 293 height 37
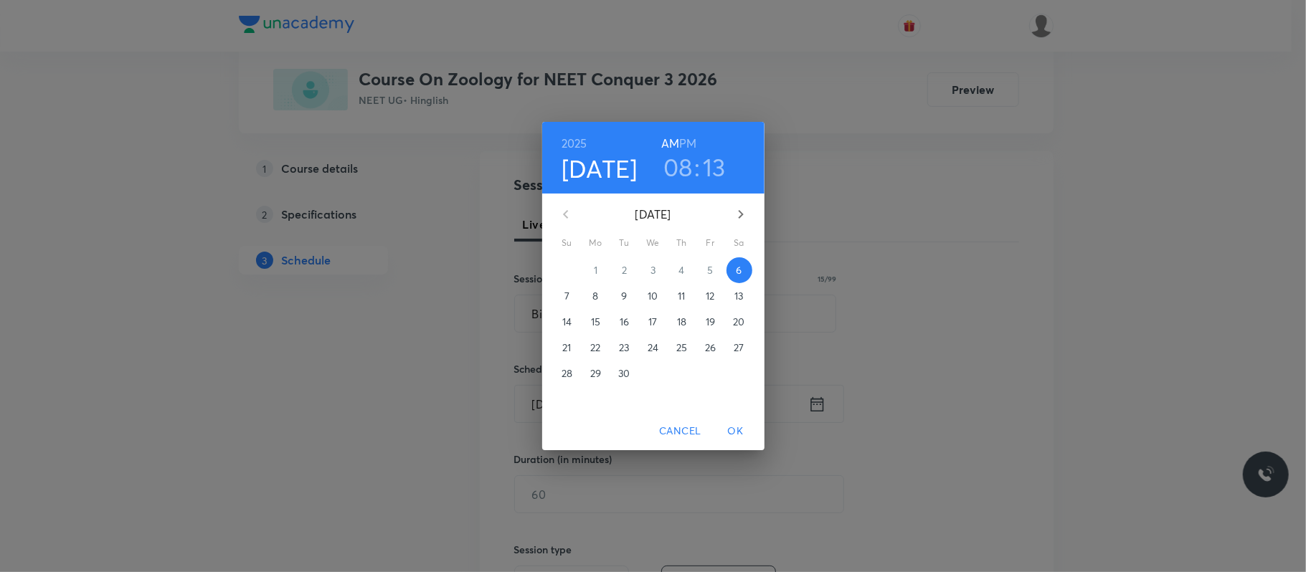
click at [680, 169] on h3 "08" at bounding box center [677, 167] width 29 height 30
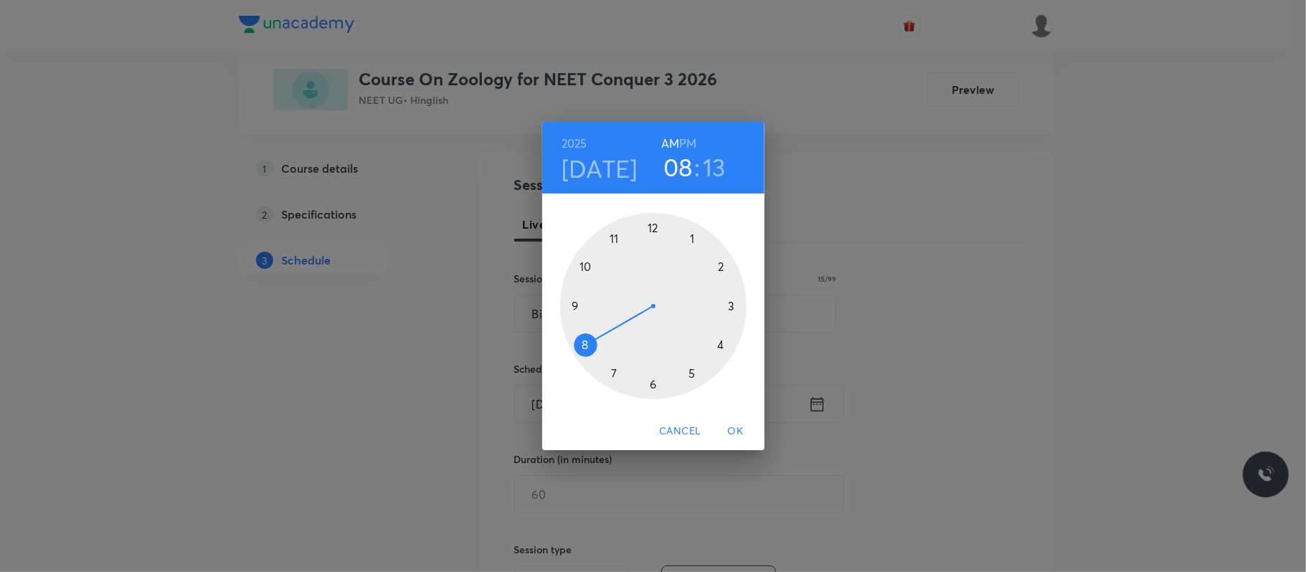
click at [612, 236] on div at bounding box center [653, 306] width 186 height 186
click at [650, 384] on div at bounding box center [653, 306] width 186 height 186
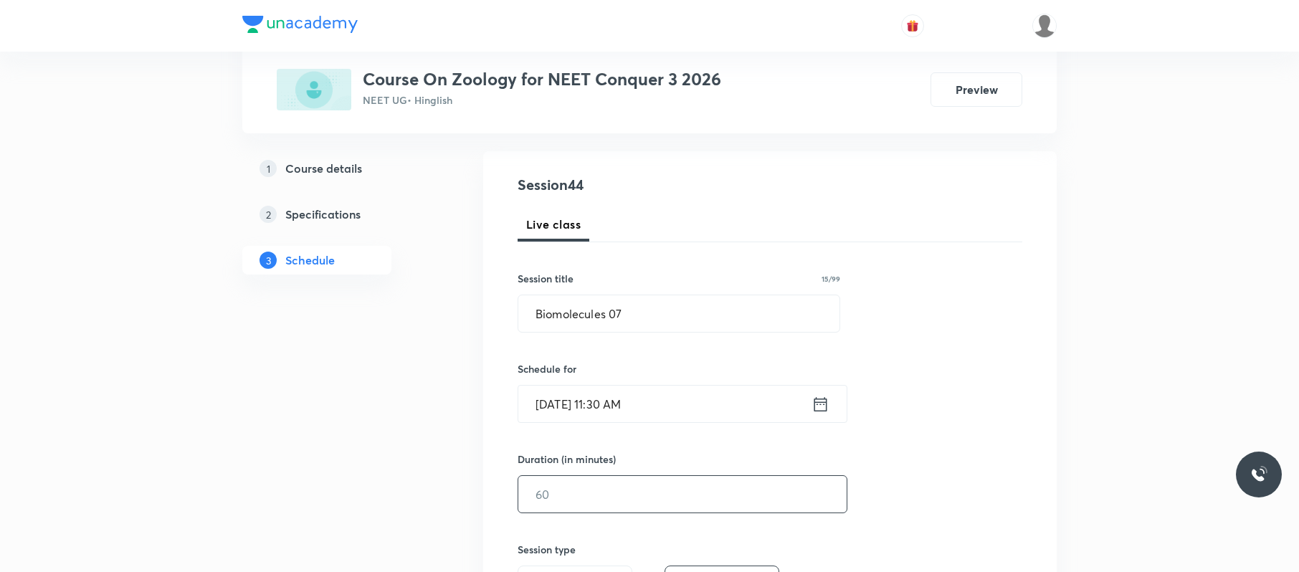
click at [611, 500] on input "text" at bounding box center [682, 494] width 328 height 37
type input "9"
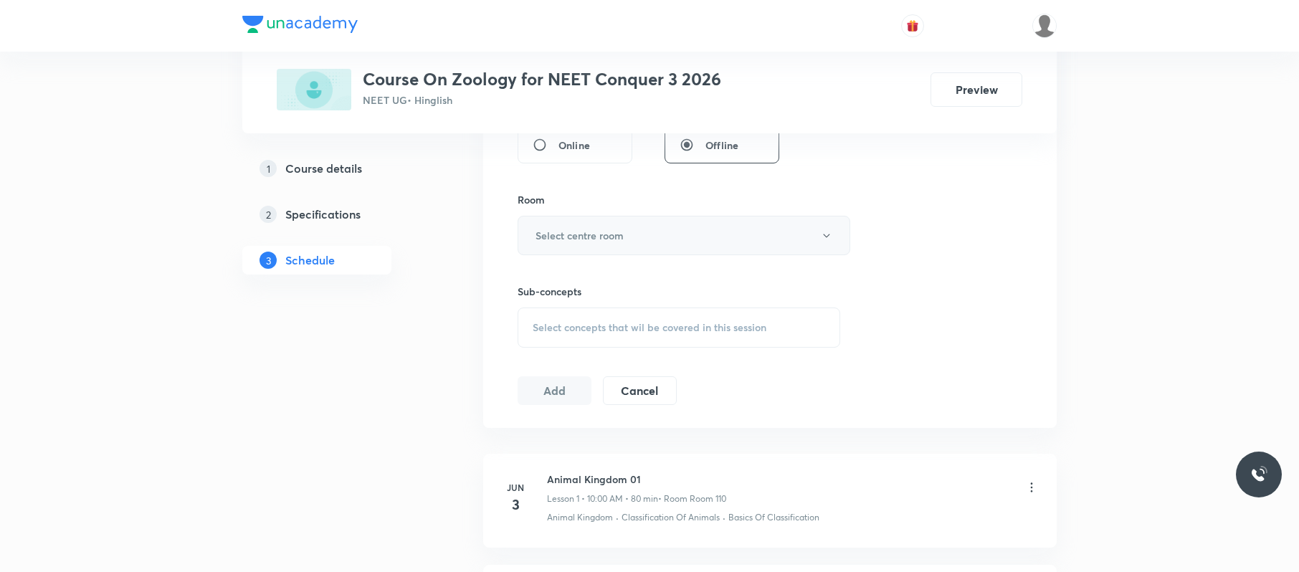
type input "80"
click at [641, 238] on button "Select centre room" at bounding box center [684, 235] width 333 height 39
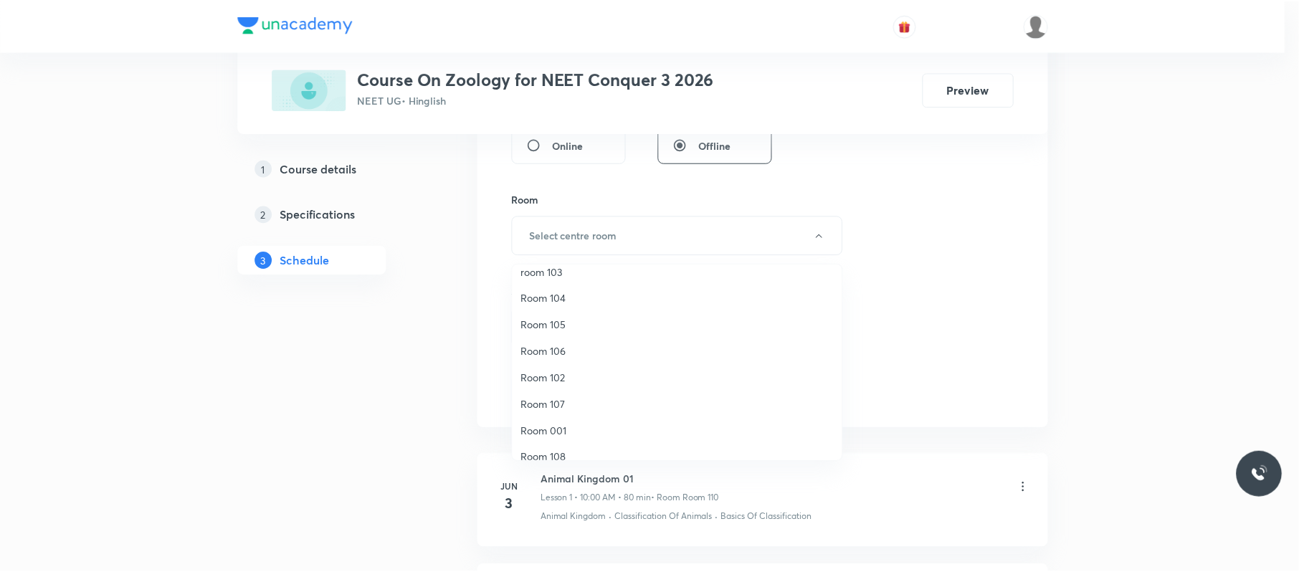
scroll to position [0, 0]
click at [571, 333] on span "Room 104" at bounding box center [680, 336] width 314 height 15
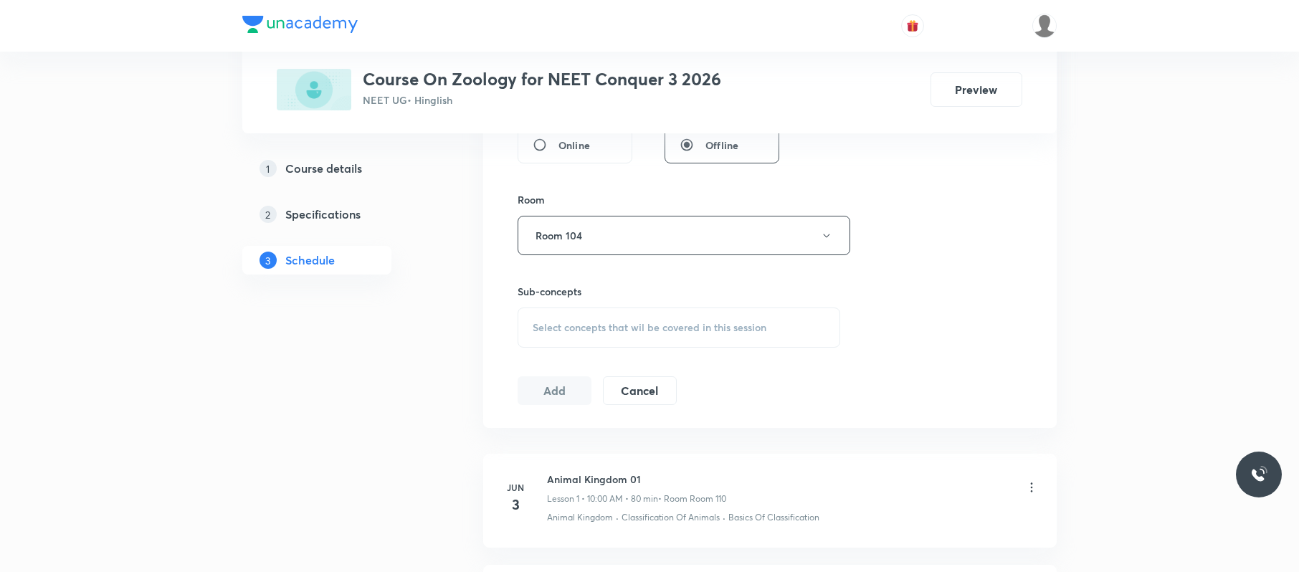
click at [592, 328] on span "Select concepts that wil be covered in this session" at bounding box center [650, 327] width 234 height 11
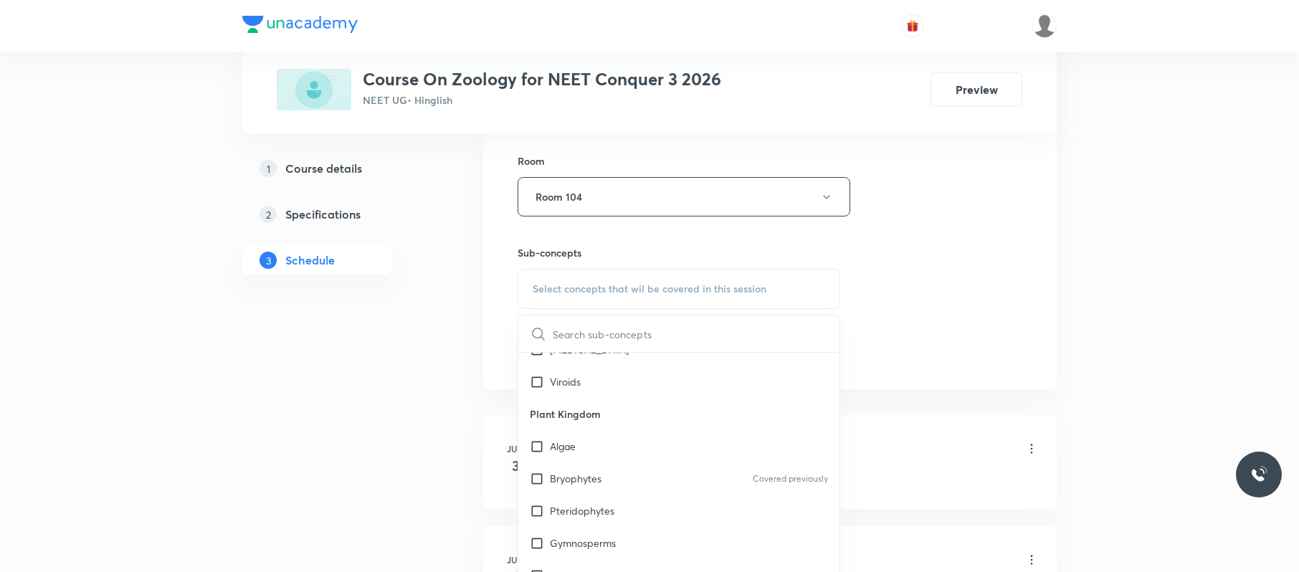
scroll to position [875, 0]
click at [623, 508] on div "Pteridophytes" at bounding box center [678, 509] width 321 height 32
checkbox input "true"
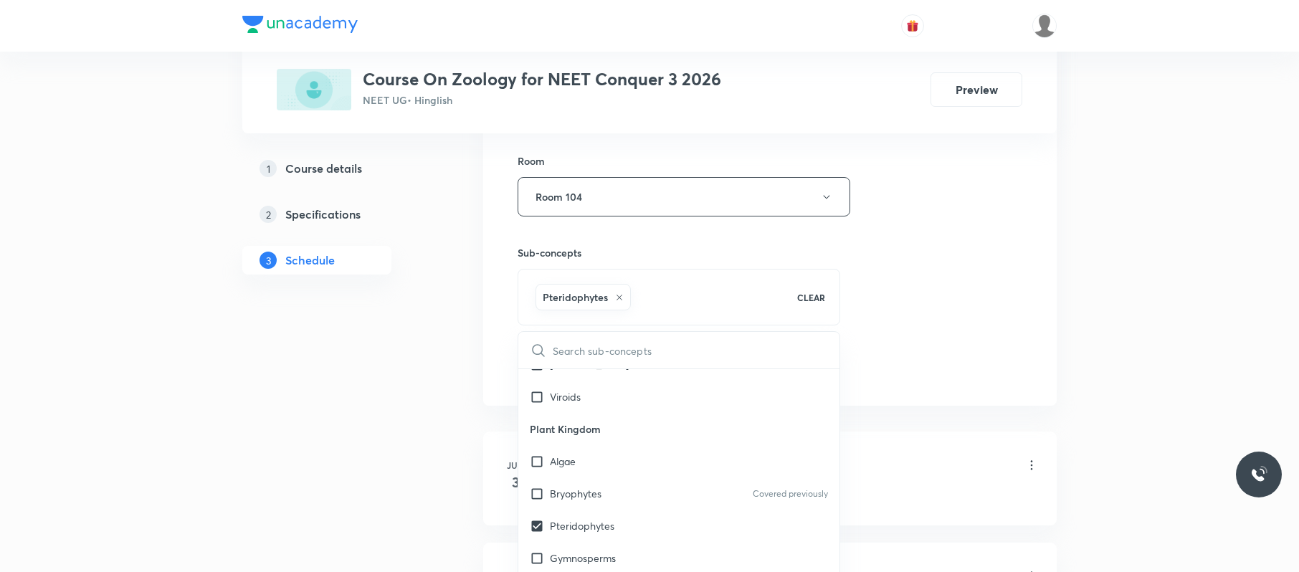
click at [856, 342] on div "Session 44 Live class Session title 15/99 Biomolecules 07 ​ Schedule for Sep 6,…" at bounding box center [770, 38] width 505 height 690
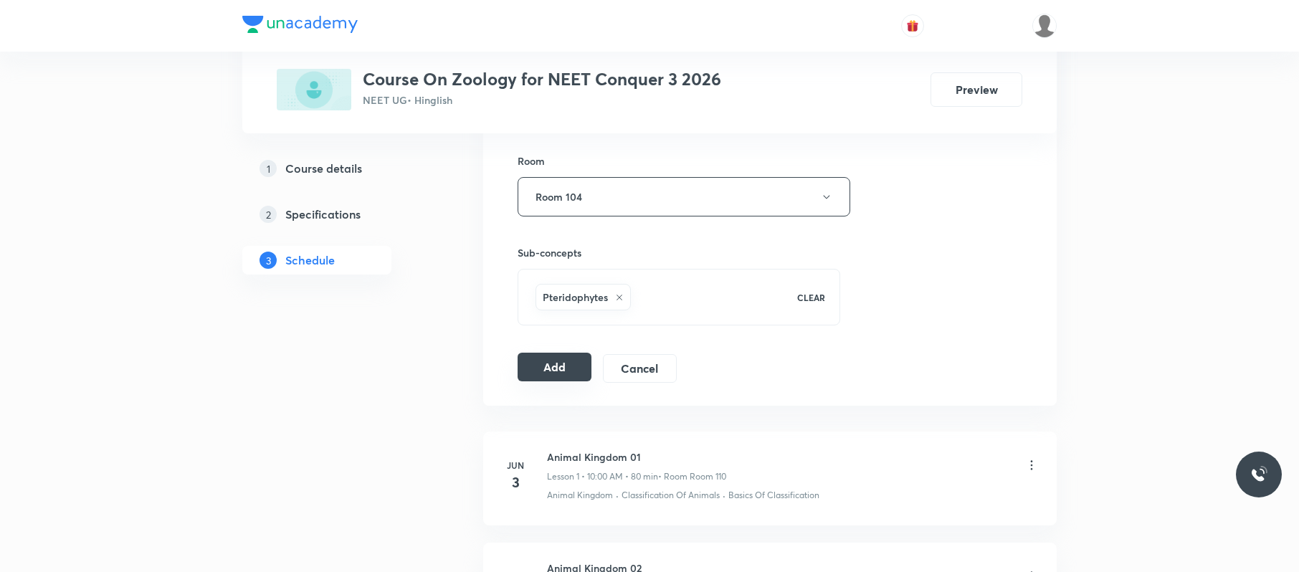
click at [569, 371] on button "Add" at bounding box center [555, 367] width 74 height 29
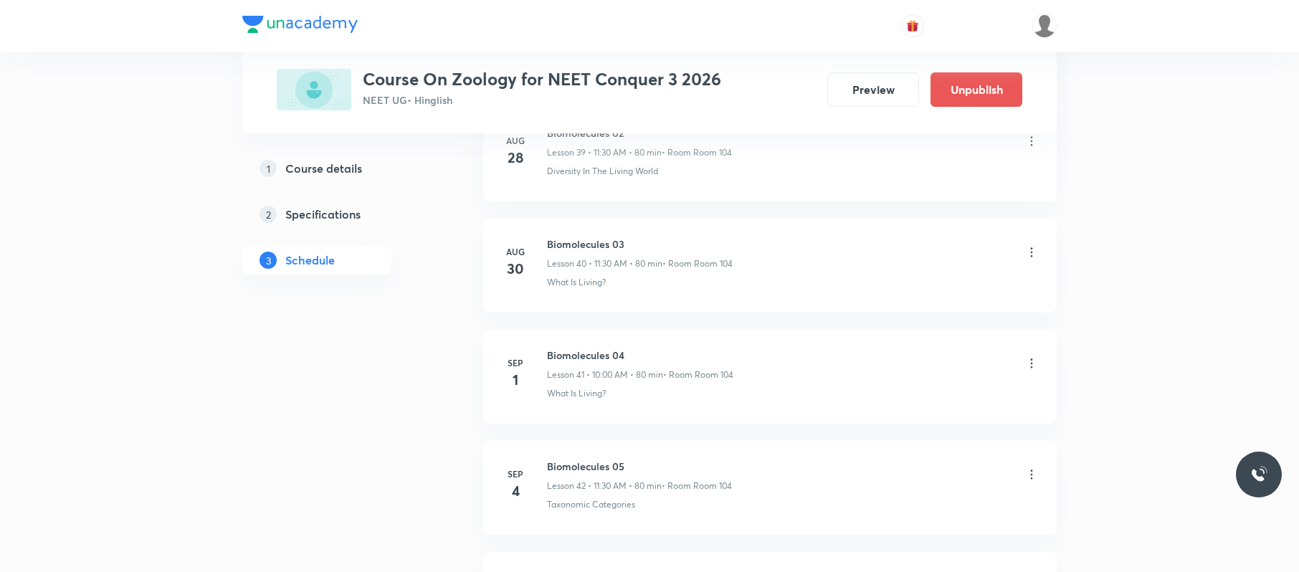
scroll to position [4830, 0]
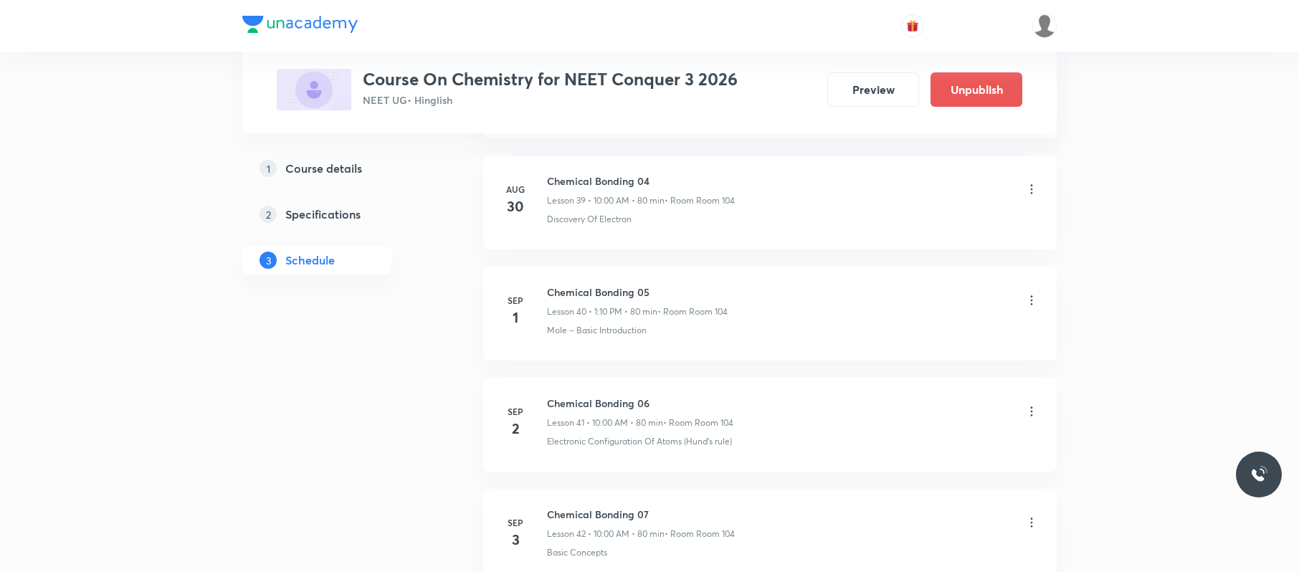
scroll to position [5602, 0]
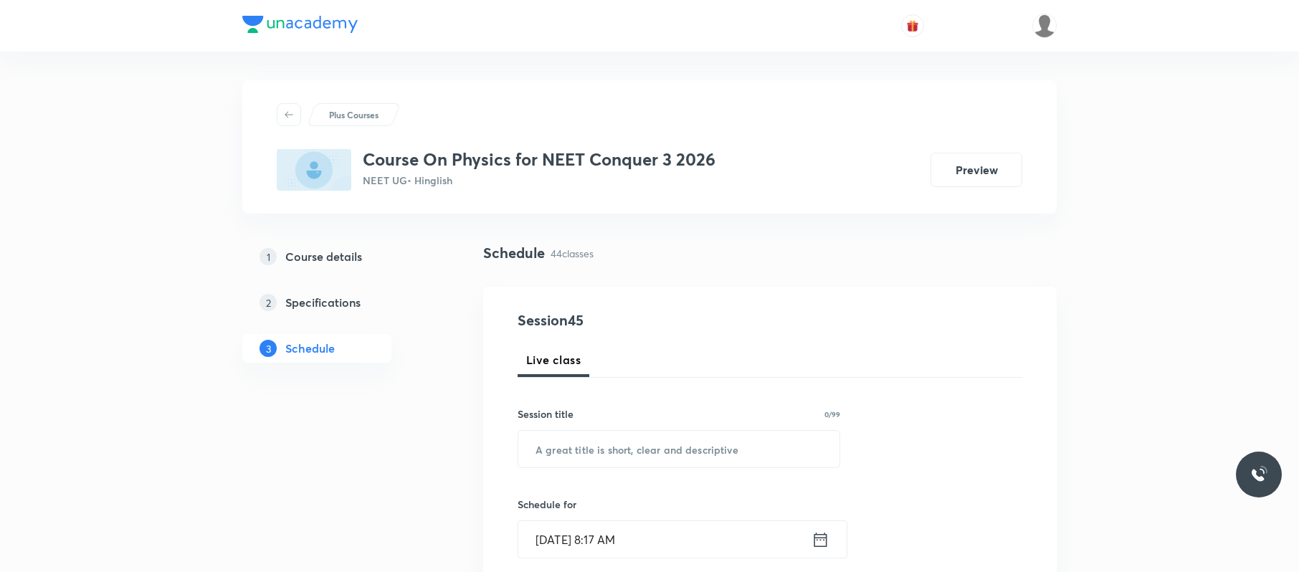
scroll to position [5491, 0]
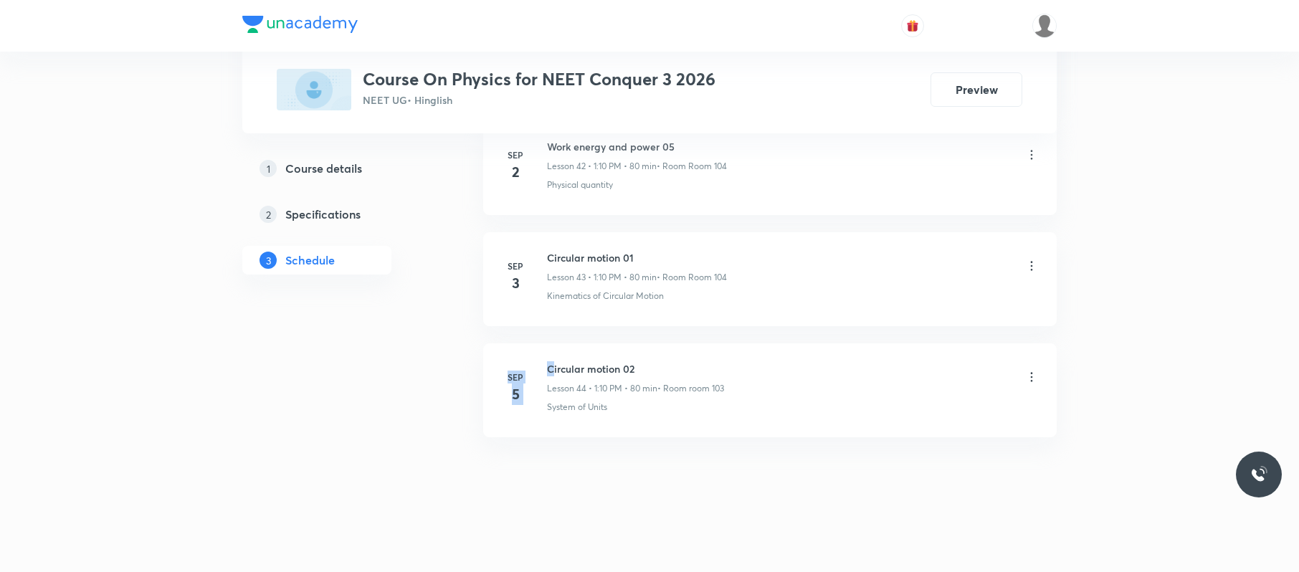
drag, startPoint x: 672, startPoint y: 321, endPoint x: 555, endPoint y: 346, distance: 119.4
click at [677, 373] on h6 "Circular motion 02" at bounding box center [635, 368] width 177 height 15
drag, startPoint x: 657, startPoint y: 340, endPoint x: 538, endPoint y: 336, distance: 119.1
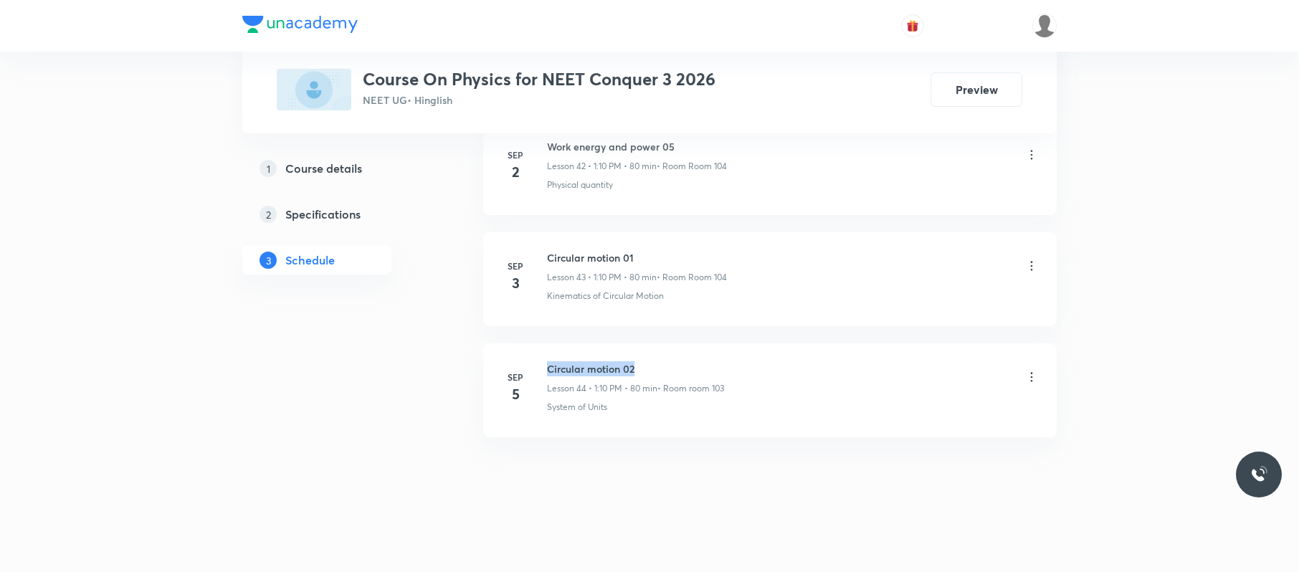
copy h6 "Circular motion 02"
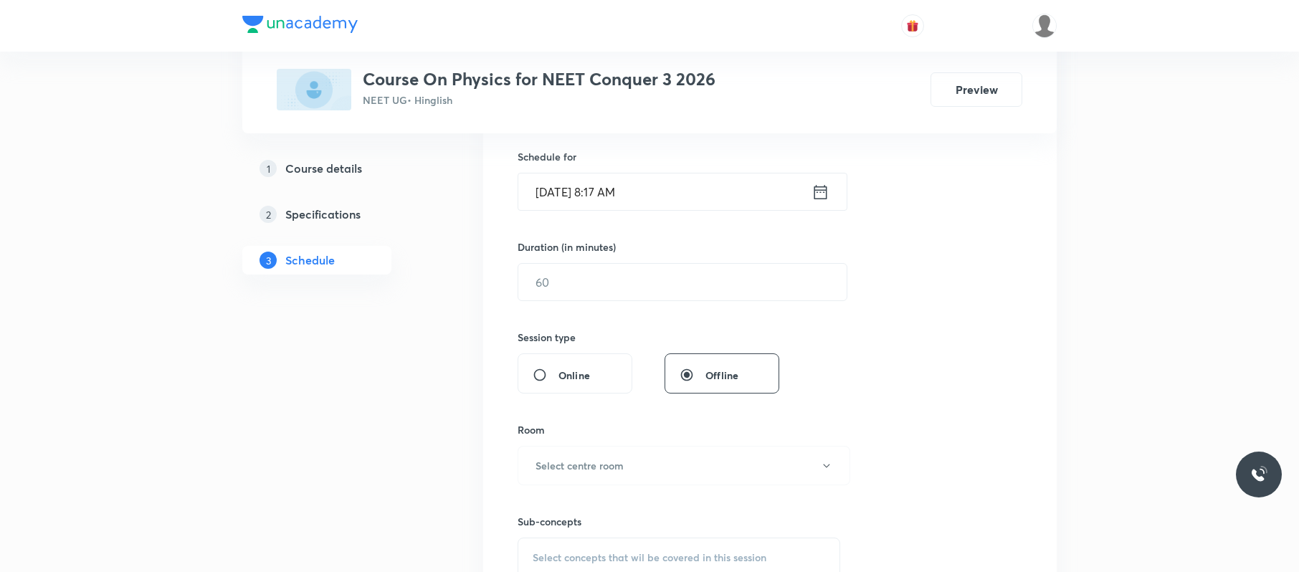
scroll to position [0, 0]
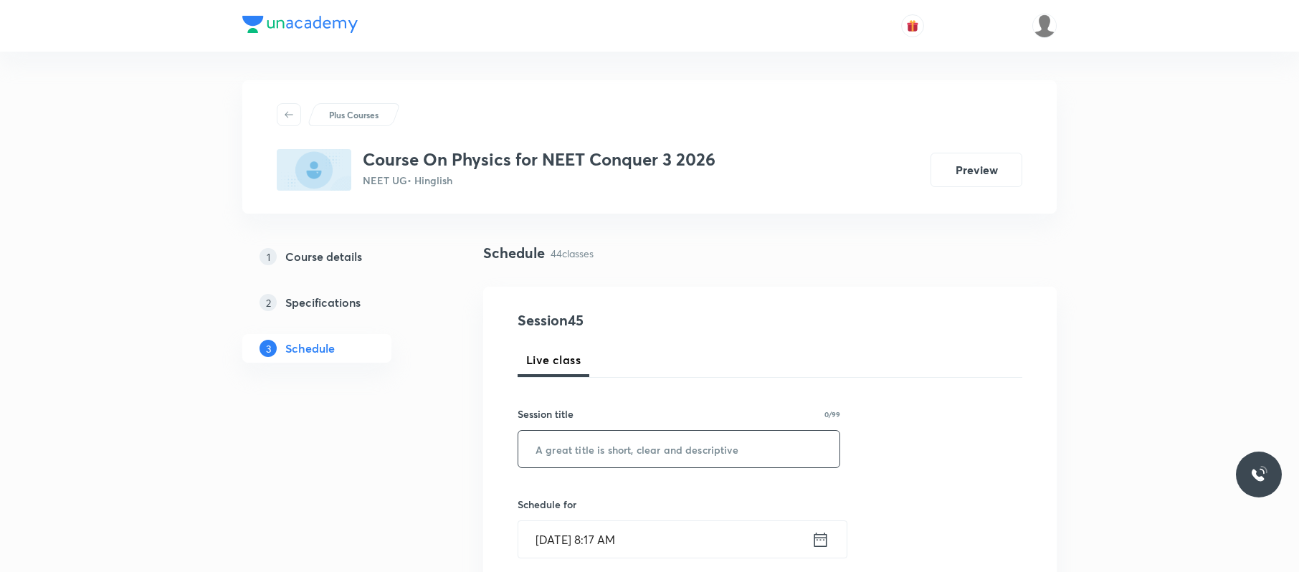
paste input "Circular motion 02"
click at [673, 457] on input "Circular motion 02" at bounding box center [678, 449] width 321 height 37
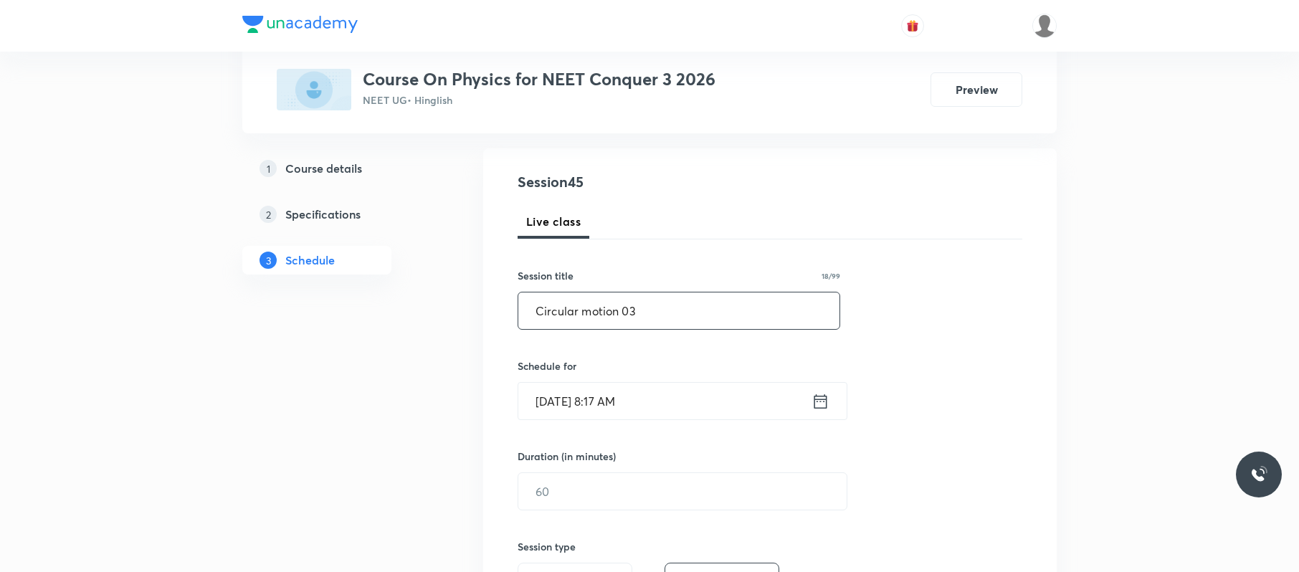
scroll to position [142, 0]
type input "Circular motion 03"
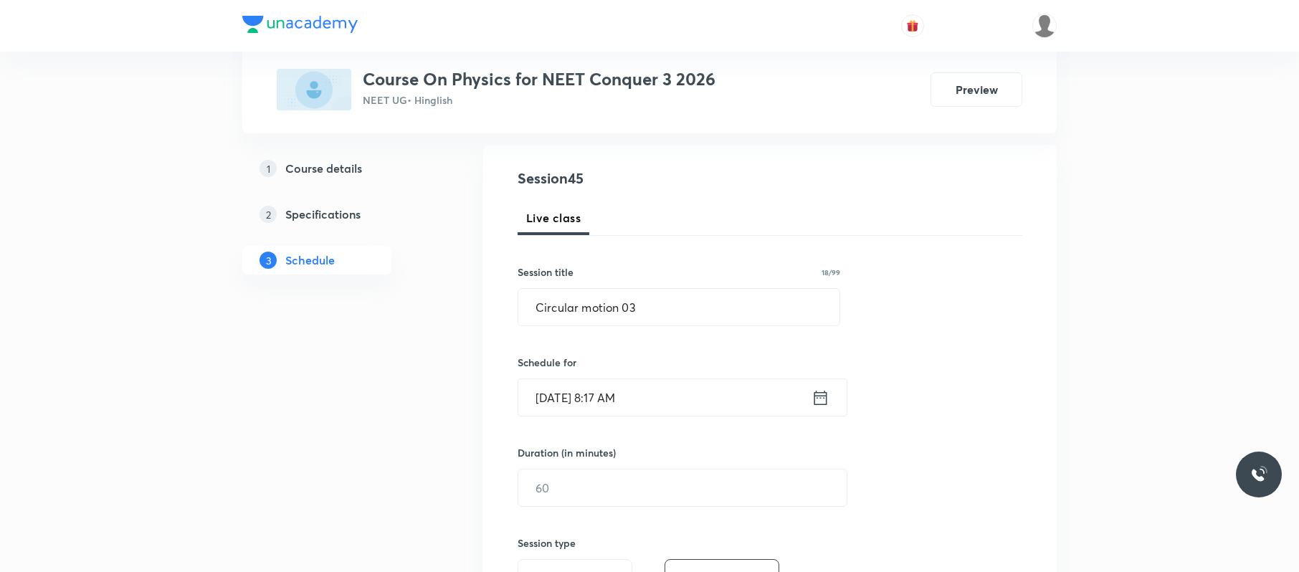
click at [683, 409] on input "[DATE] 8:17 AM" at bounding box center [664, 397] width 293 height 37
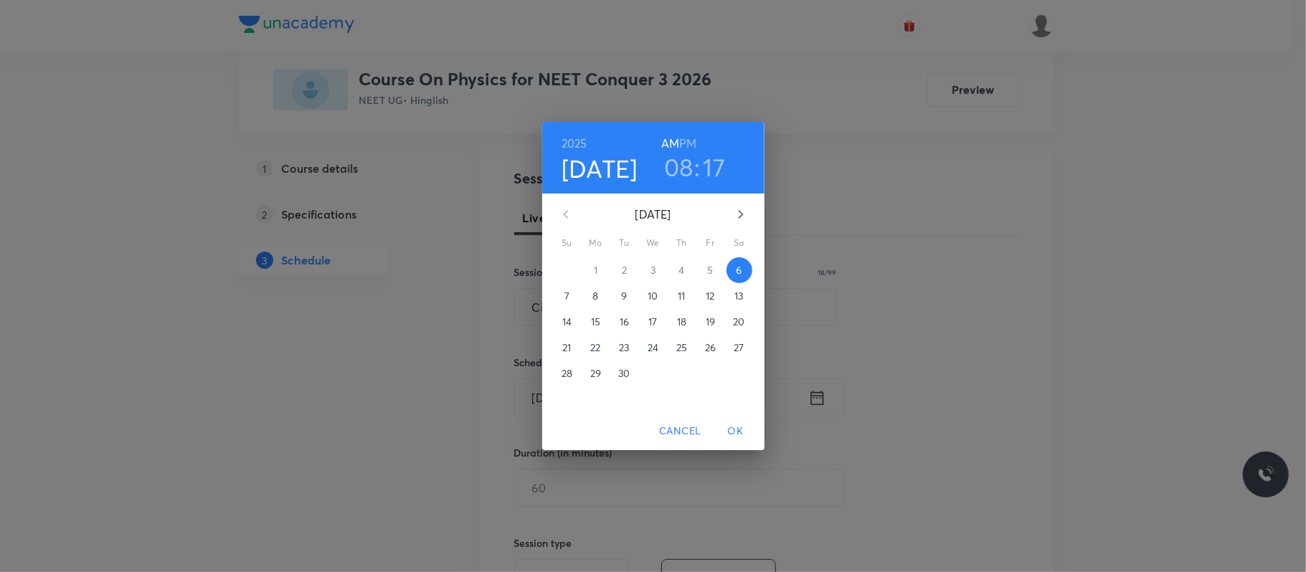
click at [687, 161] on h3 "08" at bounding box center [678, 167] width 29 height 30
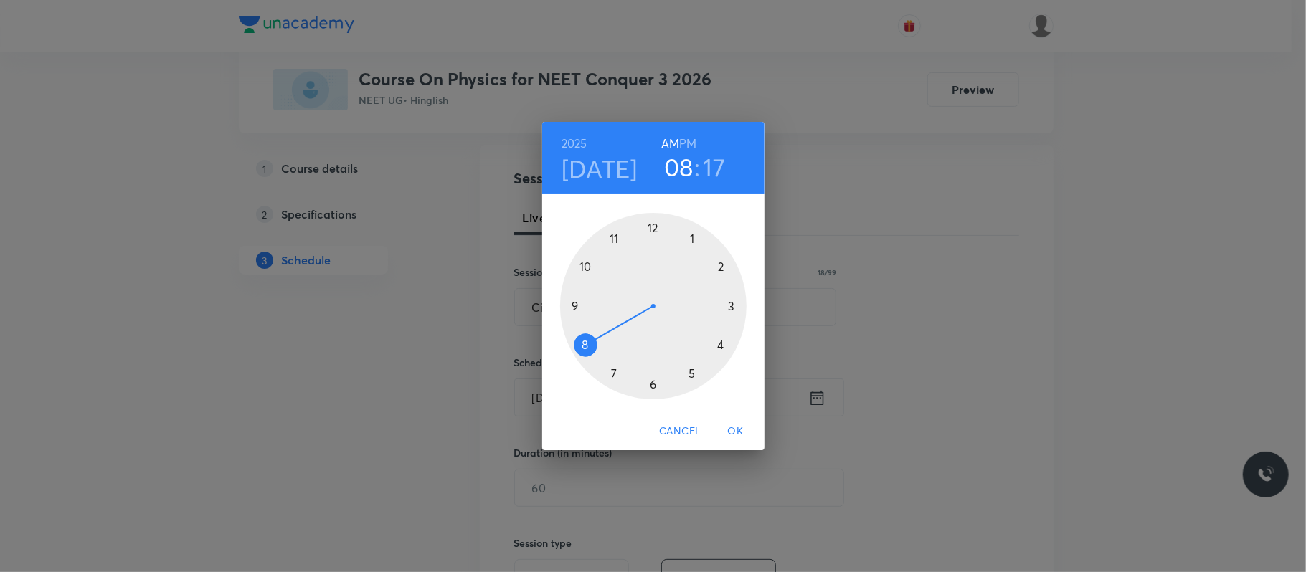
click at [693, 234] on div at bounding box center [653, 306] width 186 height 186
click at [688, 135] on h6 "PM" at bounding box center [687, 143] width 17 height 20
click at [718, 267] on div at bounding box center [653, 306] width 186 height 186
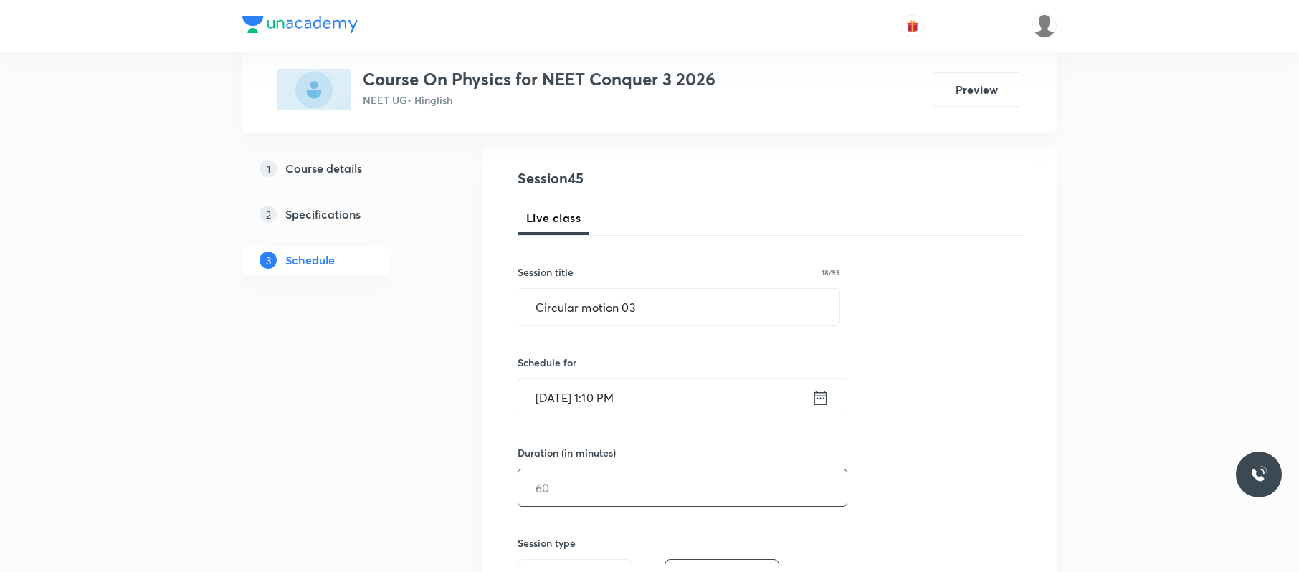
click at [601, 498] on input "text" at bounding box center [682, 488] width 328 height 37
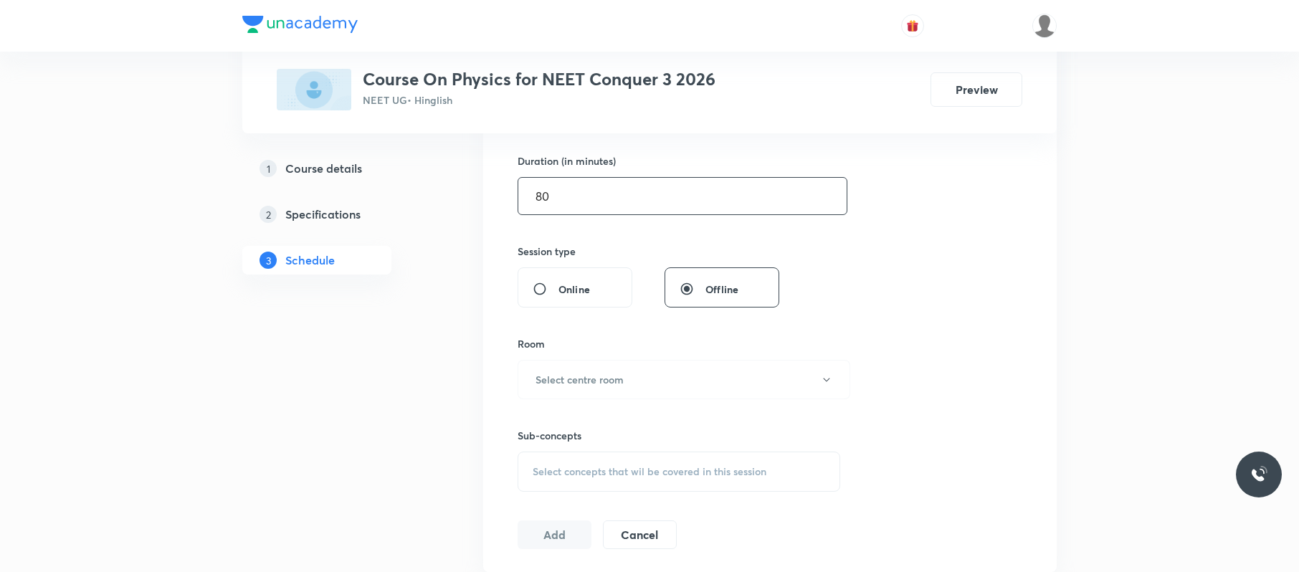
scroll to position [435, 0]
type input "80"
click at [624, 376] on h6 "Select centre room" at bounding box center [580, 378] width 88 height 15
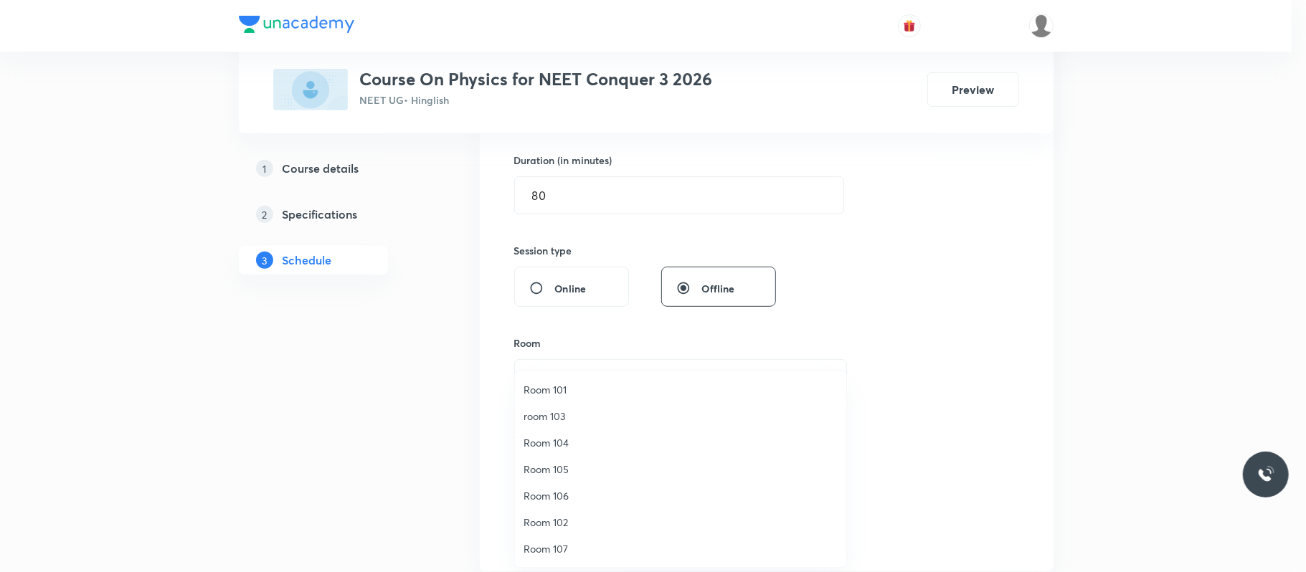
click at [571, 440] on span "Room 104" at bounding box center [680, 442] width 314 height 15
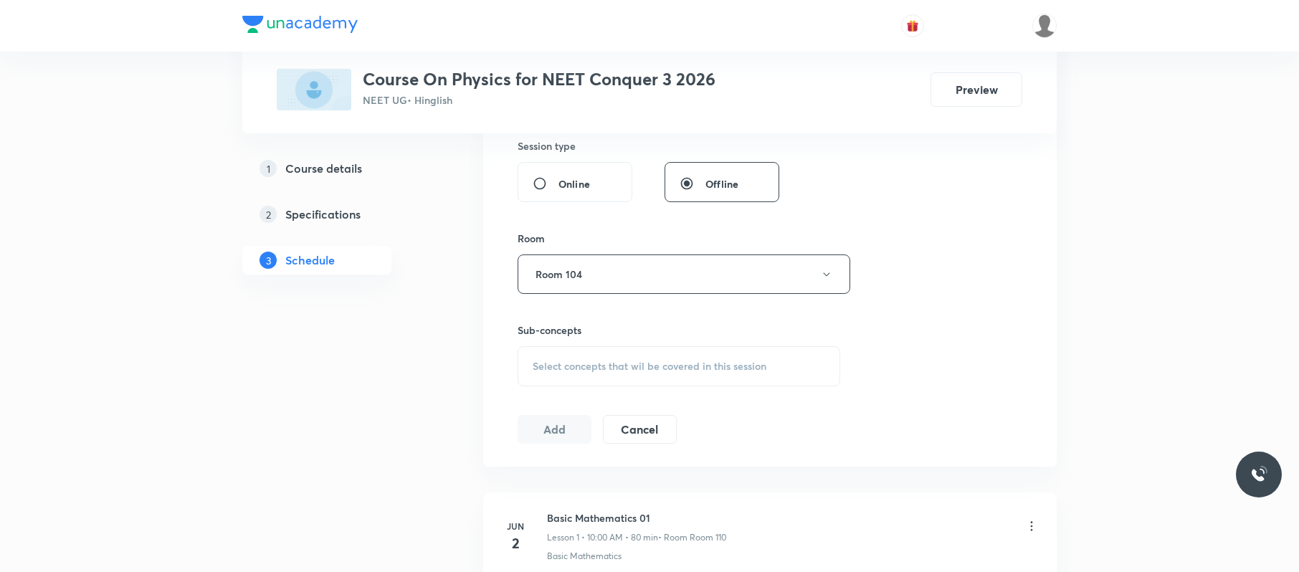
scroll to position [540, 0]
click at [660, 357] on div "Select concepts that wil be covered in this session" at bounding box center [679, 366] width 323 height 40
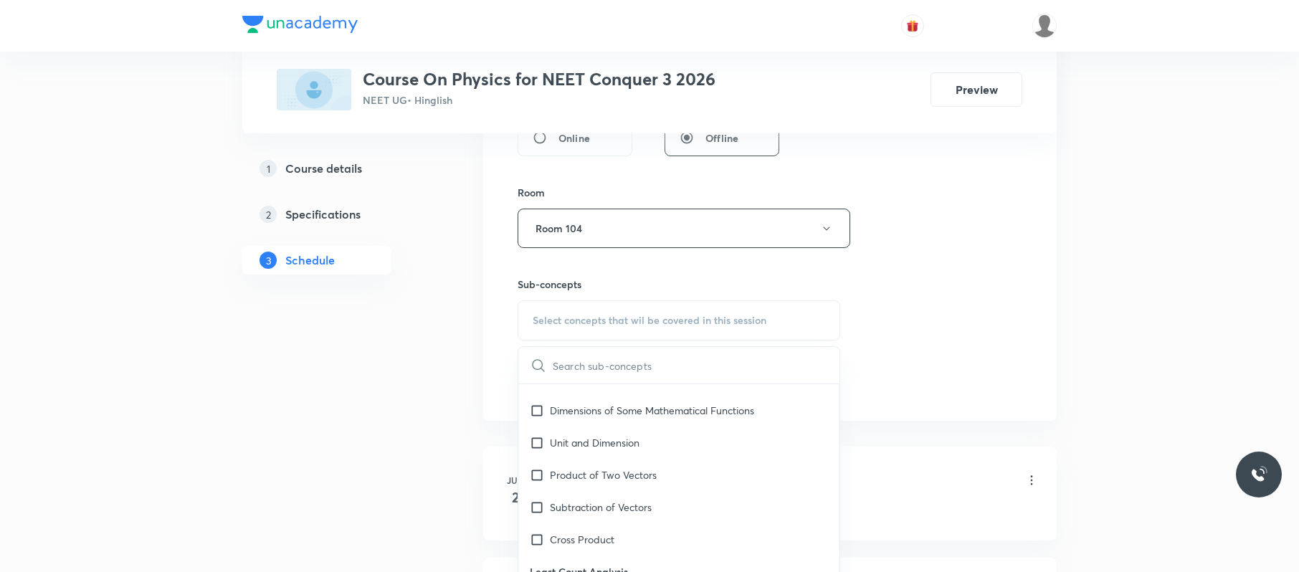
scroll to position [313, 0]
click at [657, 486] on div "Product of Two Vectors" at bounding box center [678, 474] width 321 height 32
checkbox input "true"
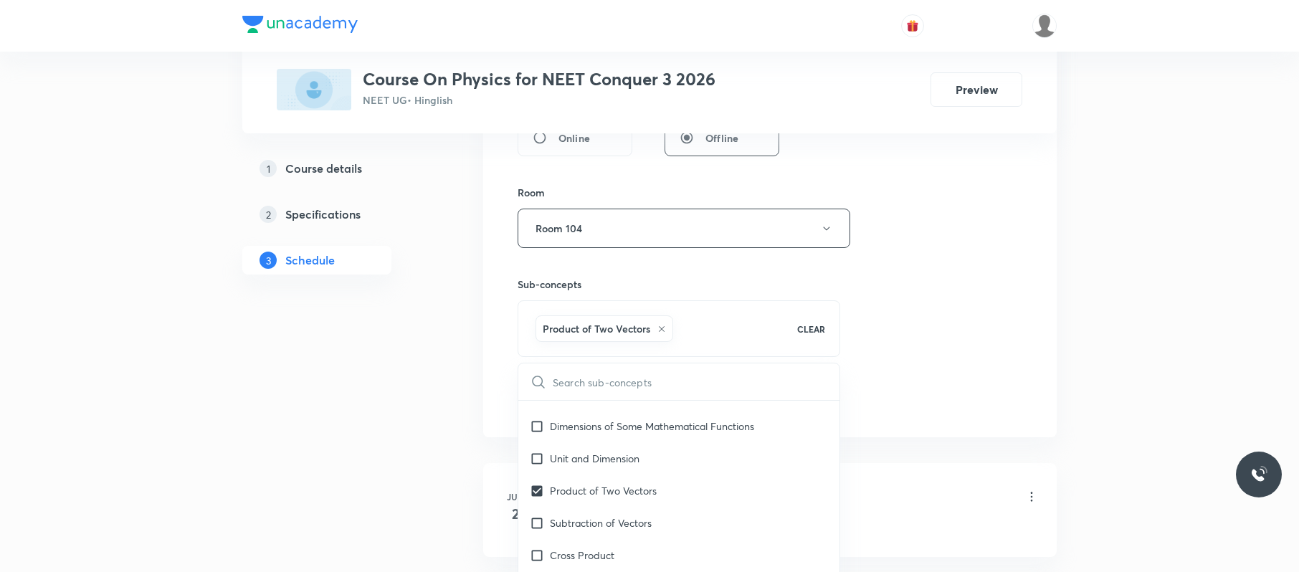
click at [935, 254] on div "Session 45 Live class Session title 18/99 Circular motion 03 ​ Schedule for Sep…" at bounding box center [770, 70] width 505 height 690
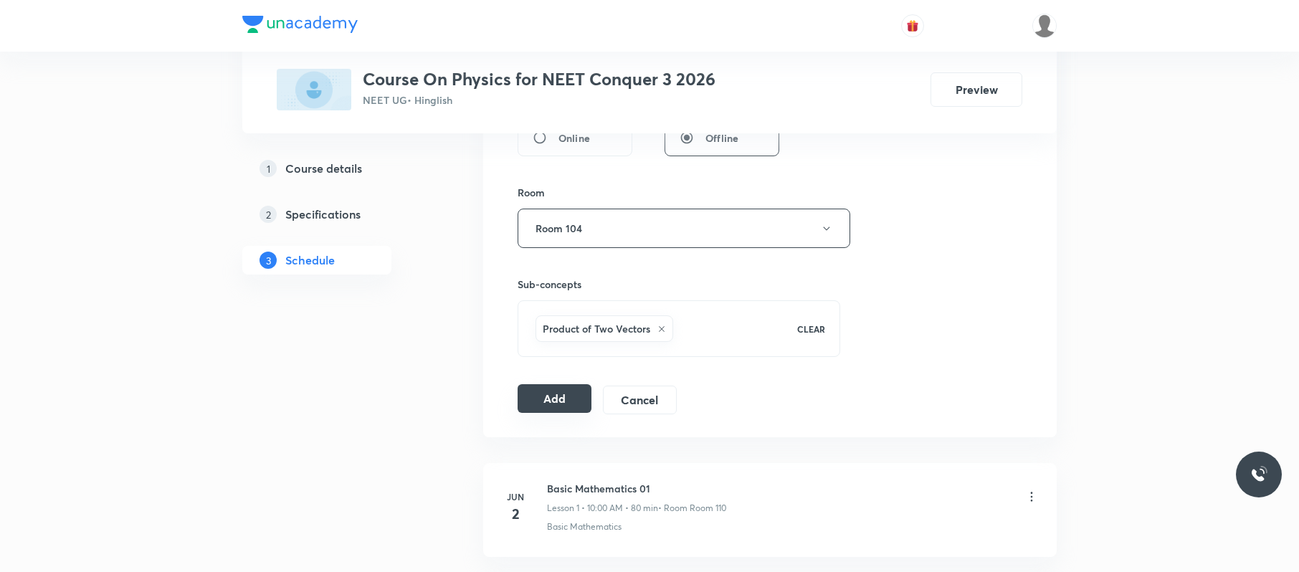
click at [551, 394] on button "Add" at bounding box center [555, 398] width 74 height 29
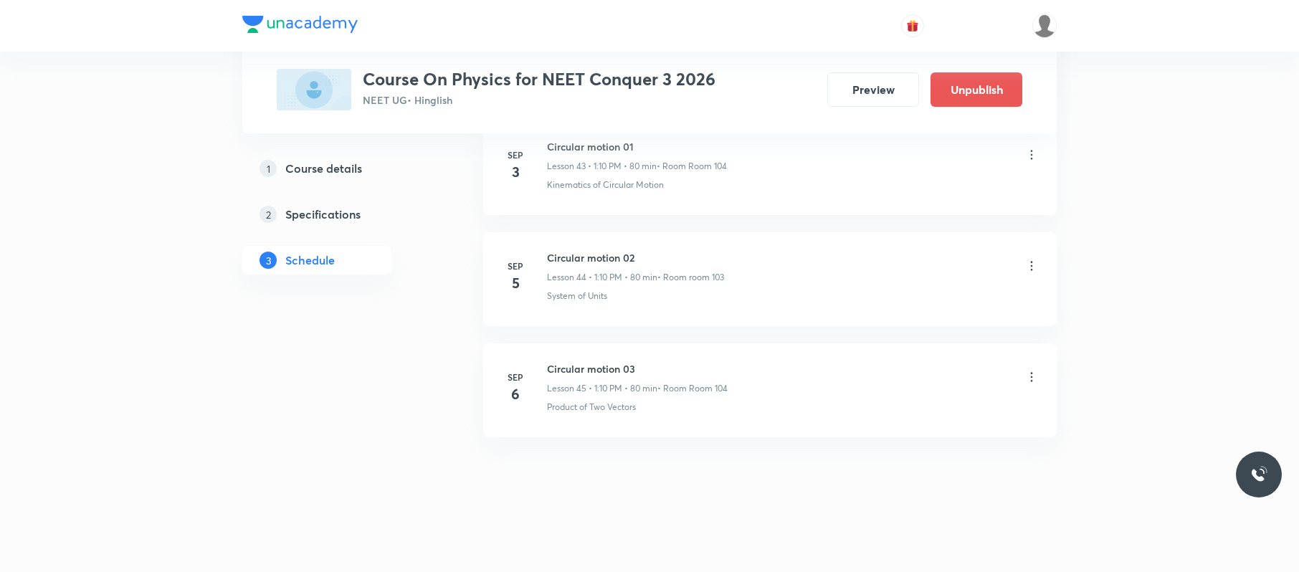
scroll to position [4794, 0]
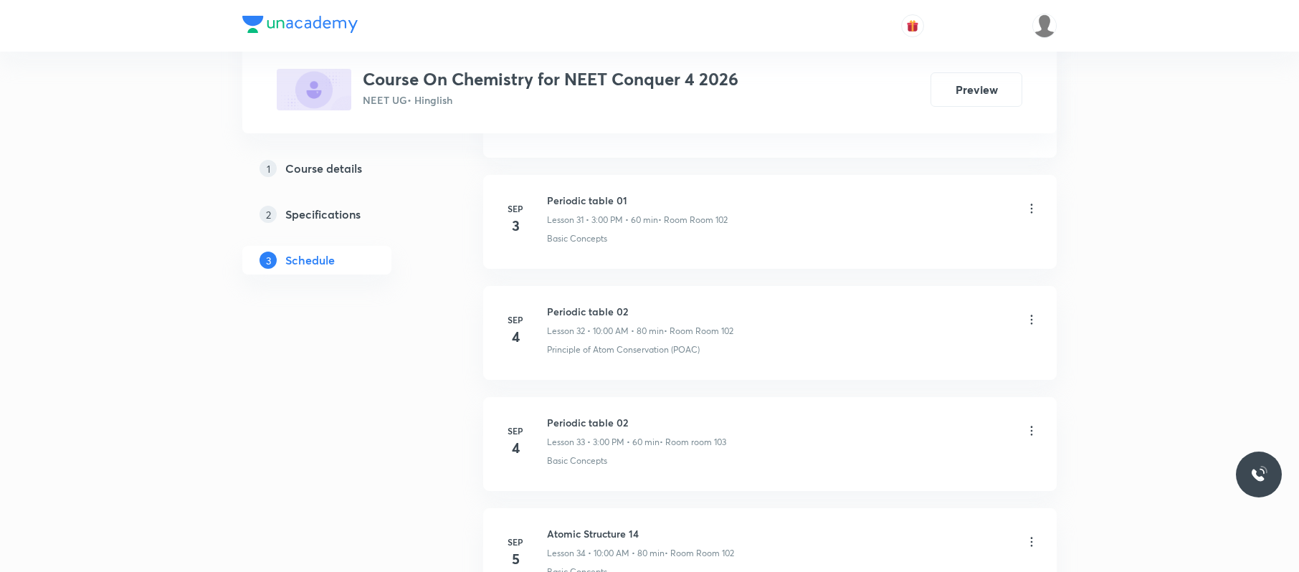
scroll to position [4487, 0]
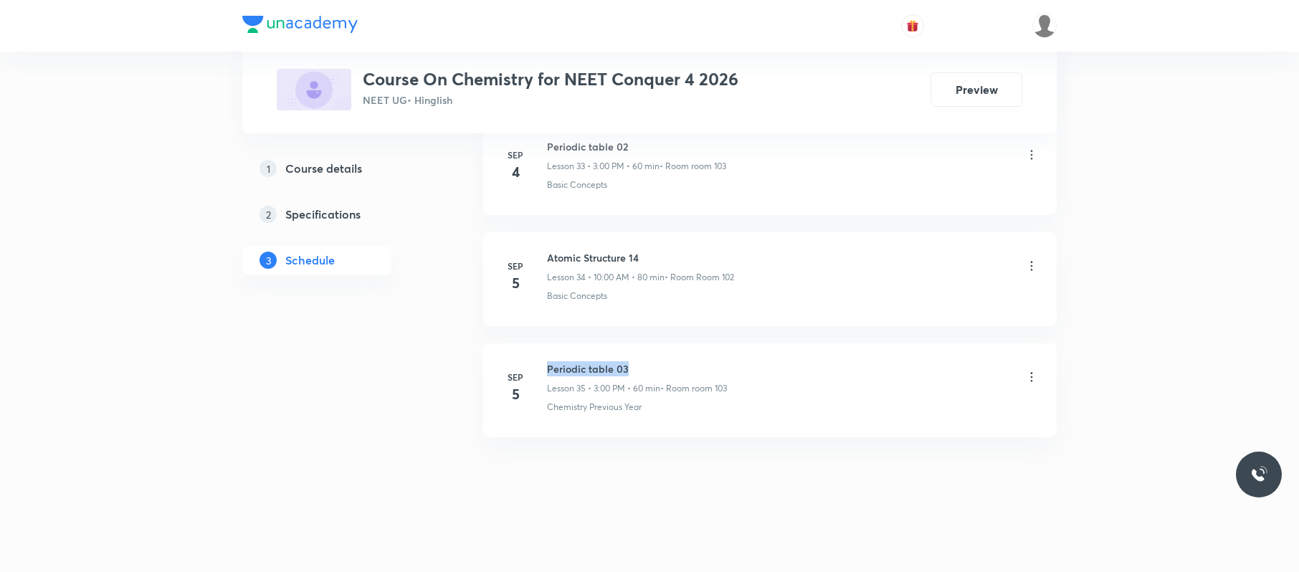
drag, startPoint x: 671, startPoint y: 350, endPoint x: 537, endPoint y: 351, distance: 134.1
click at [537, 351] on li "Sep 5 Periodic table 03 Lesson 35 • 3:00 PM • 60 min • Room room 103 Chemistry …" at bounding box center [770, 390] width 574 height 94
copy h6 "Periodic table 03"
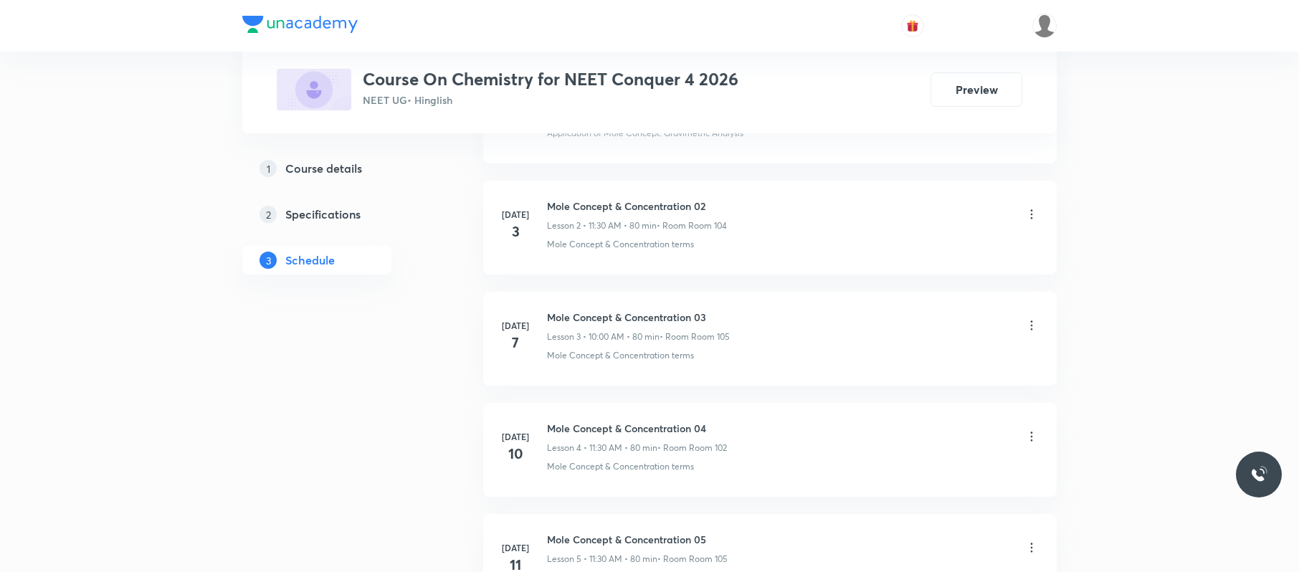
scroll to position [0, 0]
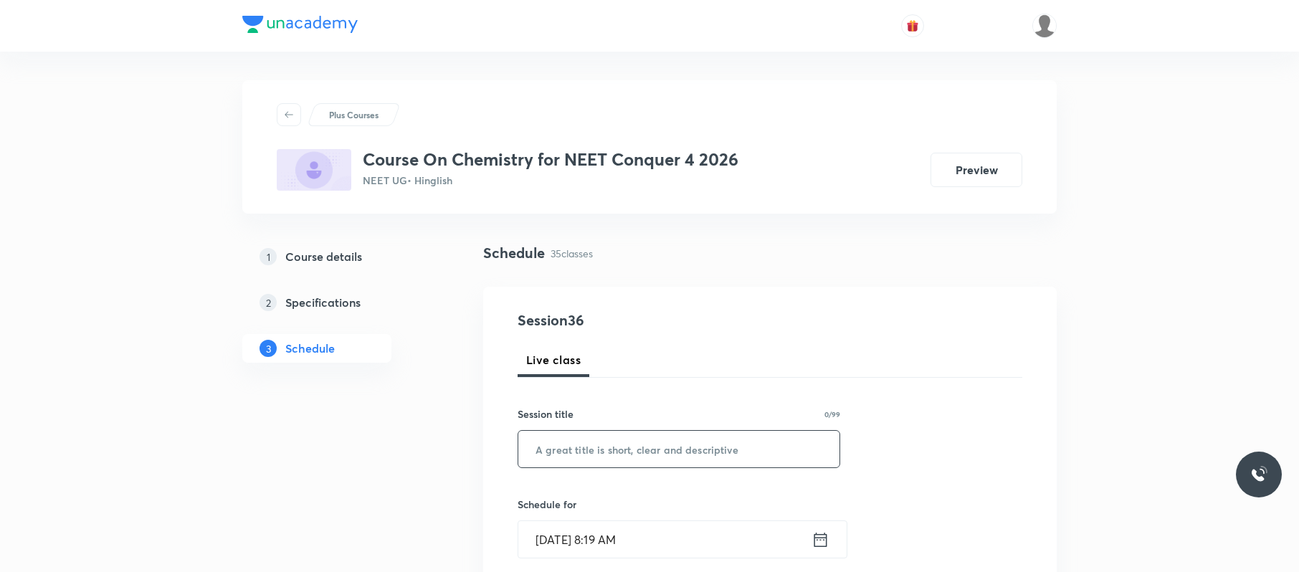
paste input "Periodic table 03"
click at [696, 454] on input "text" at bounding box center [678, 449] width 321 height 37
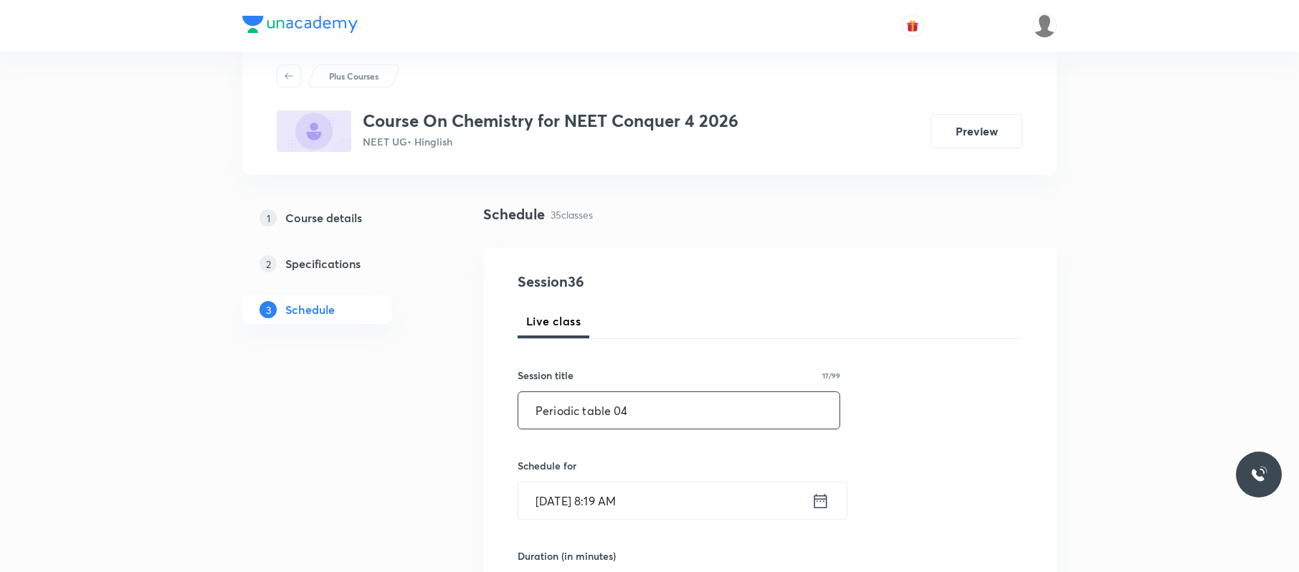
scroll to position [40, 0]
type input "Periodic table 04"
click at [672, 511] on input "[DATE] 8:19 AM" at bounding box center [664, 499] width 293 height 37
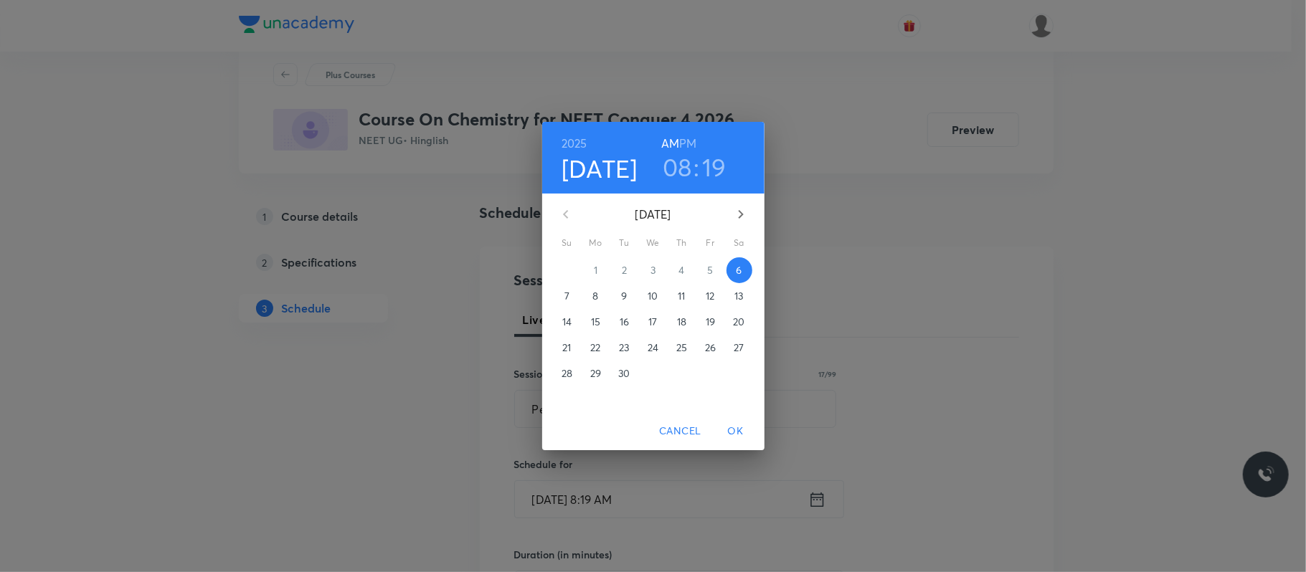
click at [684, 165] on h3 "08" at bounding box center [677, 167] width 29 height 30
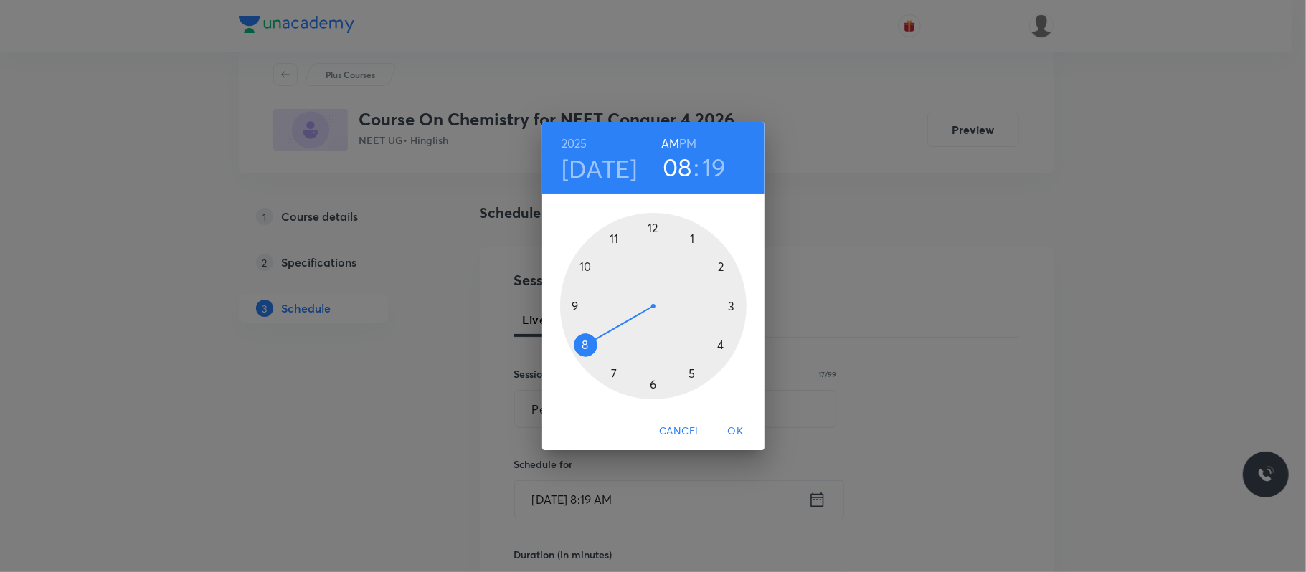
click at [585, 265] on div at bounding box center [653, 306] width 186 height 186
click at [654, 227] on div at bounding box center [653, 306] width 186 height 186
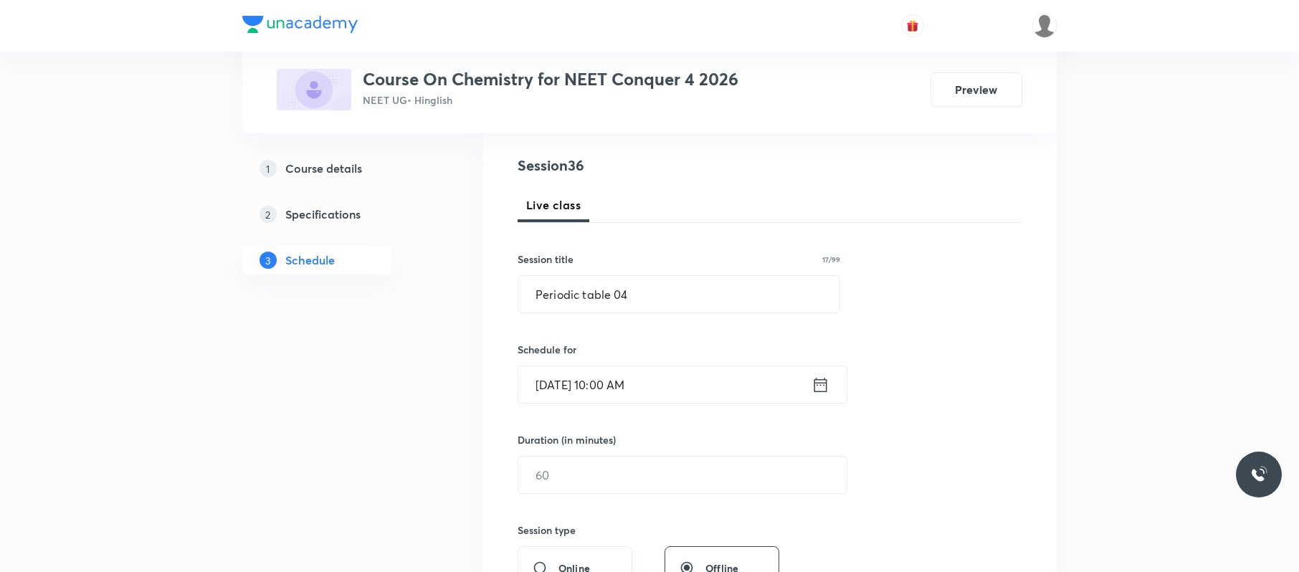
scroll to position [156, 0]
click at [637, 483] on input "text" at bounding box center [682, 473] width 328 height 37
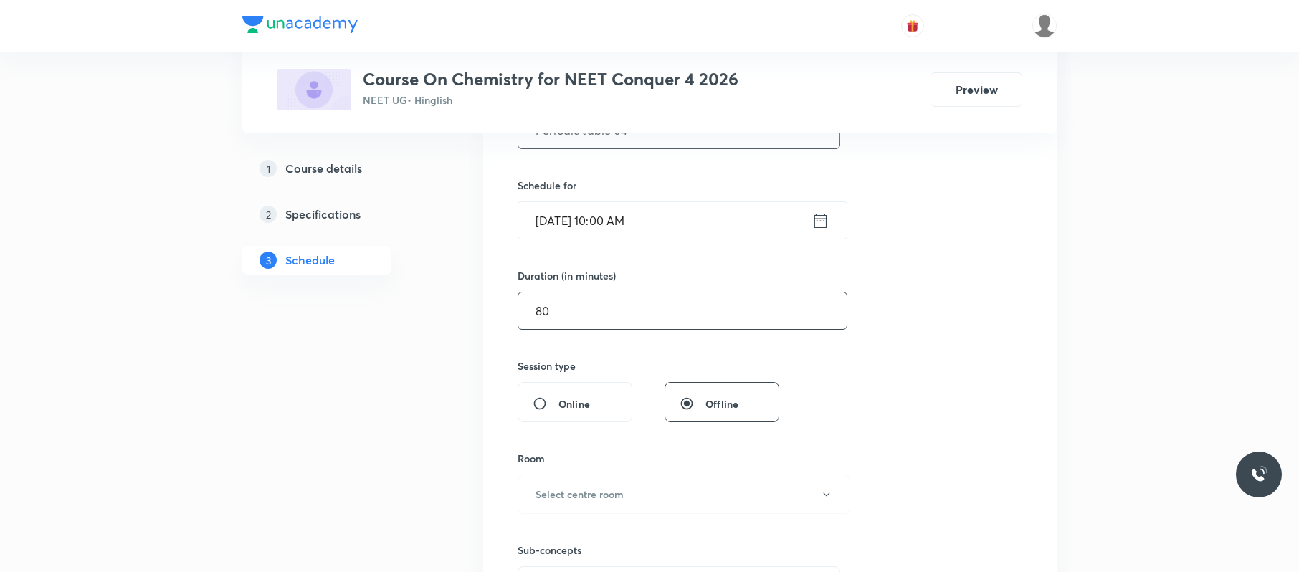
scroll to position [320, 0]
type input "80"
click at [623, 495] on h6 "Select centre room" at bounding box center [580, 493] width 88 height 15
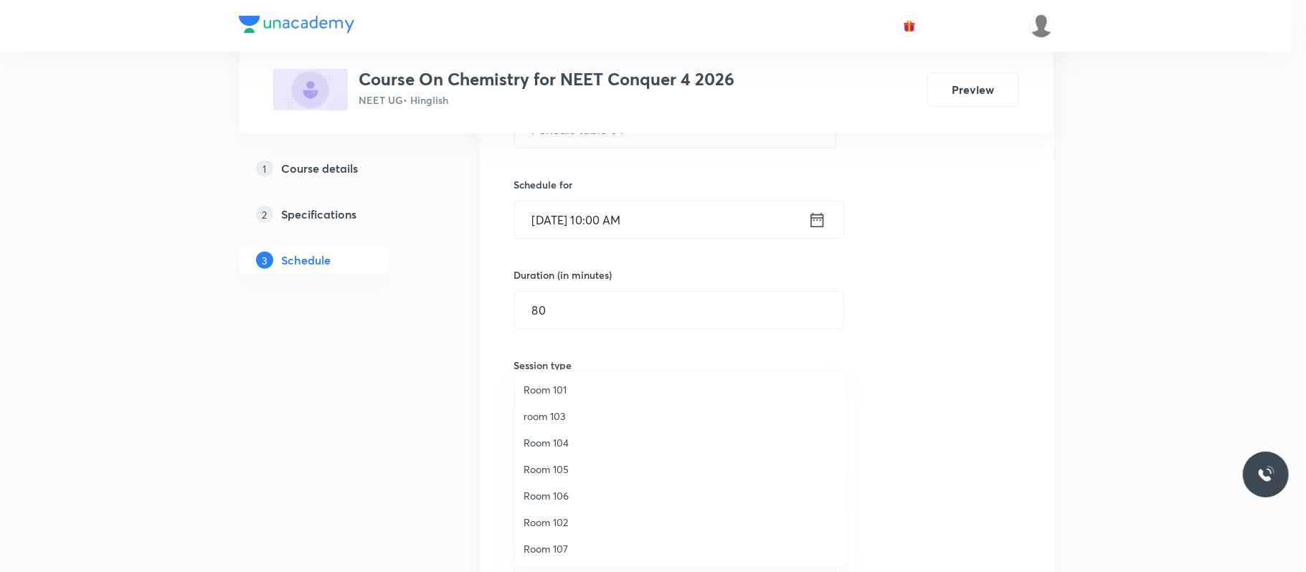
click at [578, 411] on span "room 103" at bounding box center [680, 416] width 314 height 15
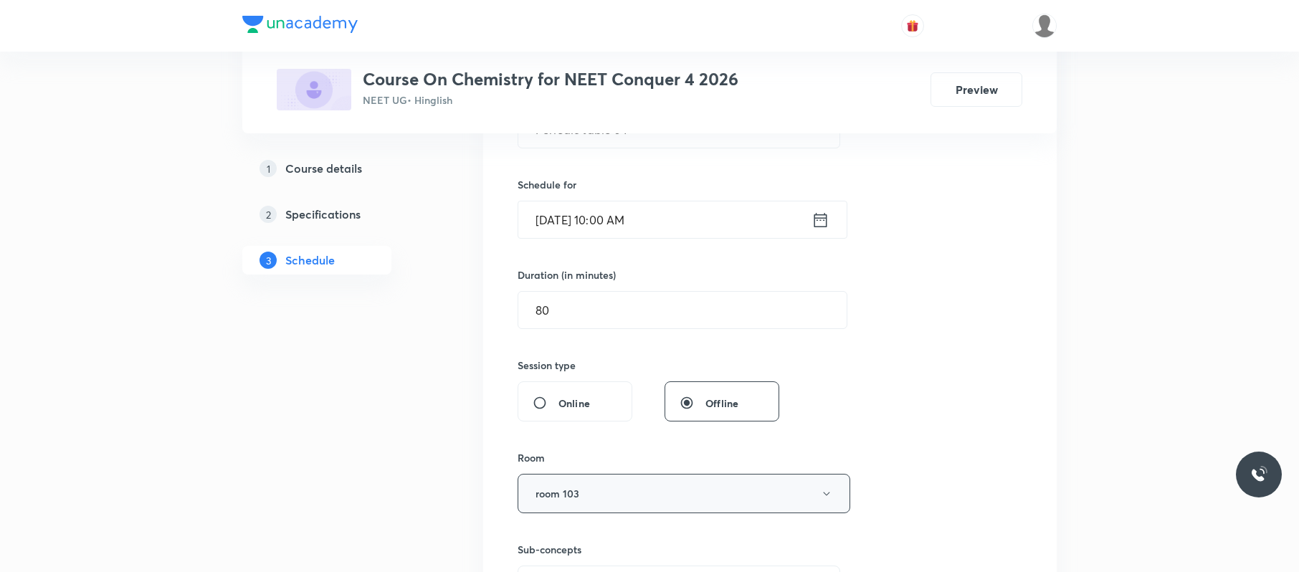
click at [611, 501] on button "room 103" at bounding box center [684, 493] width 333 height 39
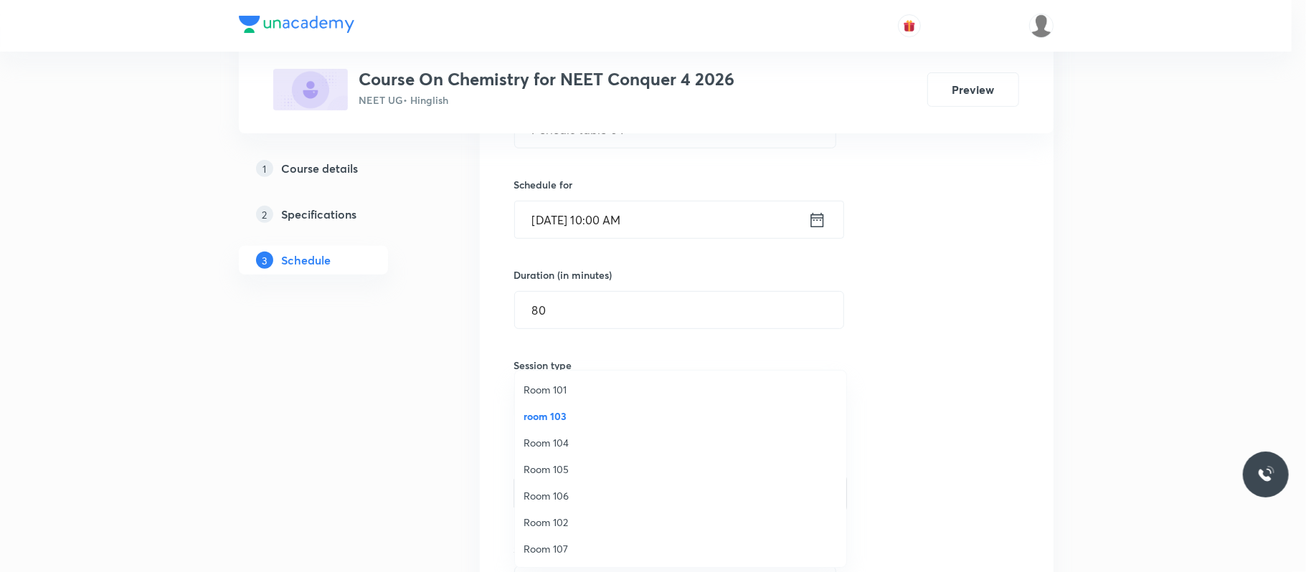
click at [580, 511] on li "Room 102" at bounding box center [680, 522] width 331 height 27
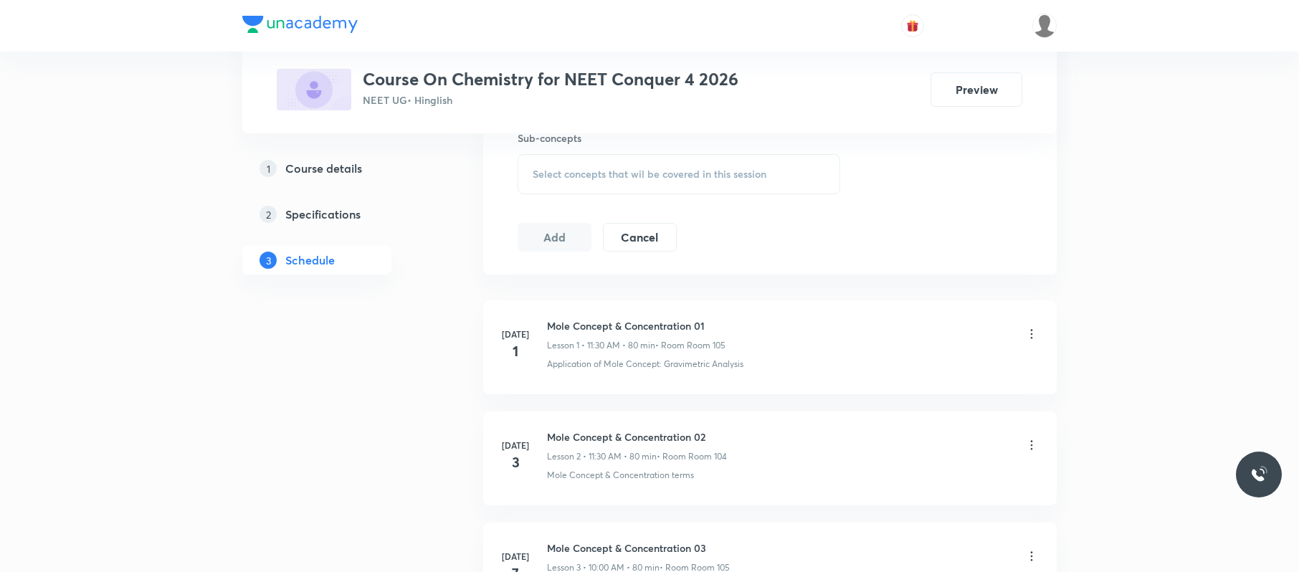
scroll to position [739, 0]
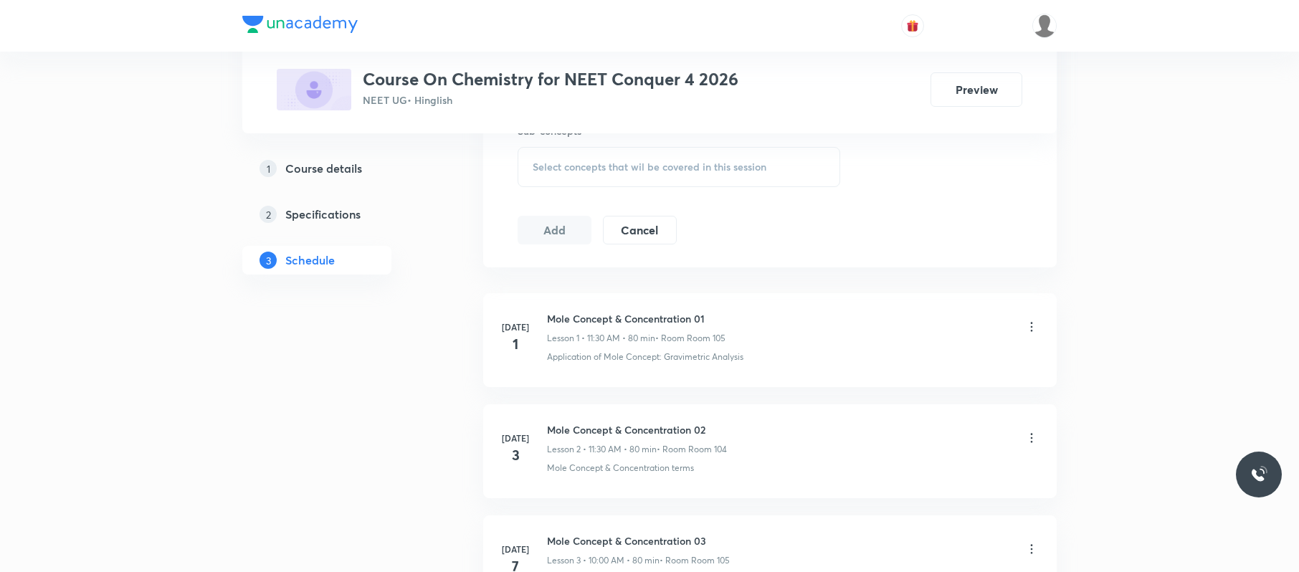
click at [767, 166] on div "Select concepts that wil be covered in this session" at bounding box center [679, 167] width 323 height 40
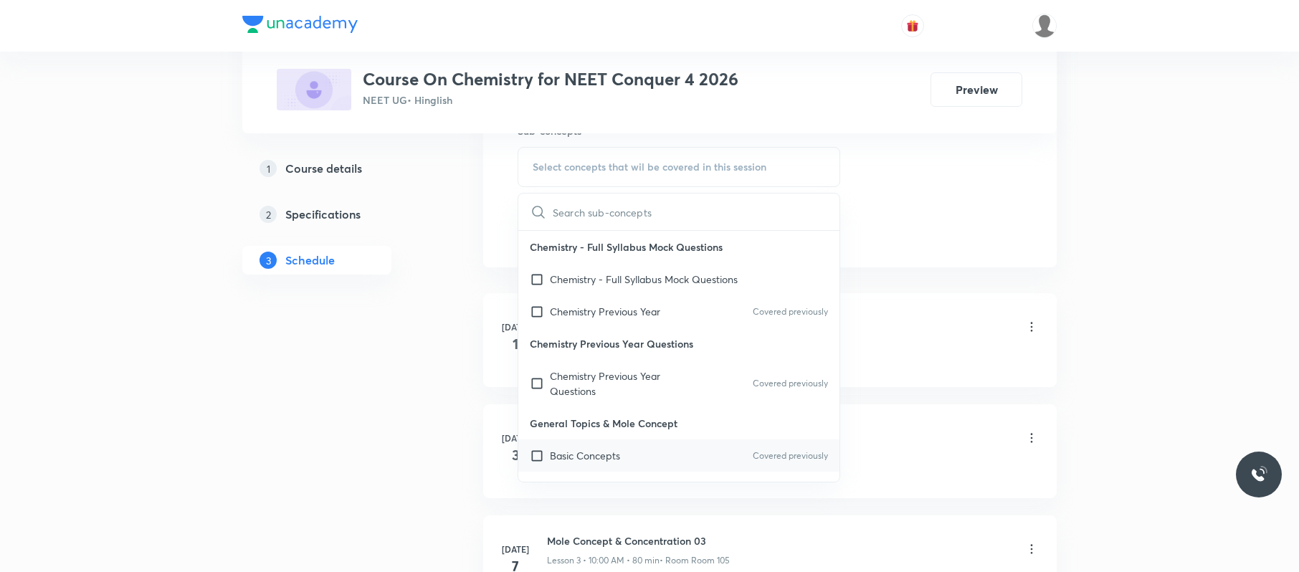
click at [692, 456] on div "Basic Concepts Covered previously" at bounding box center [678, 456] width 321 height 32
checkbox input "true"
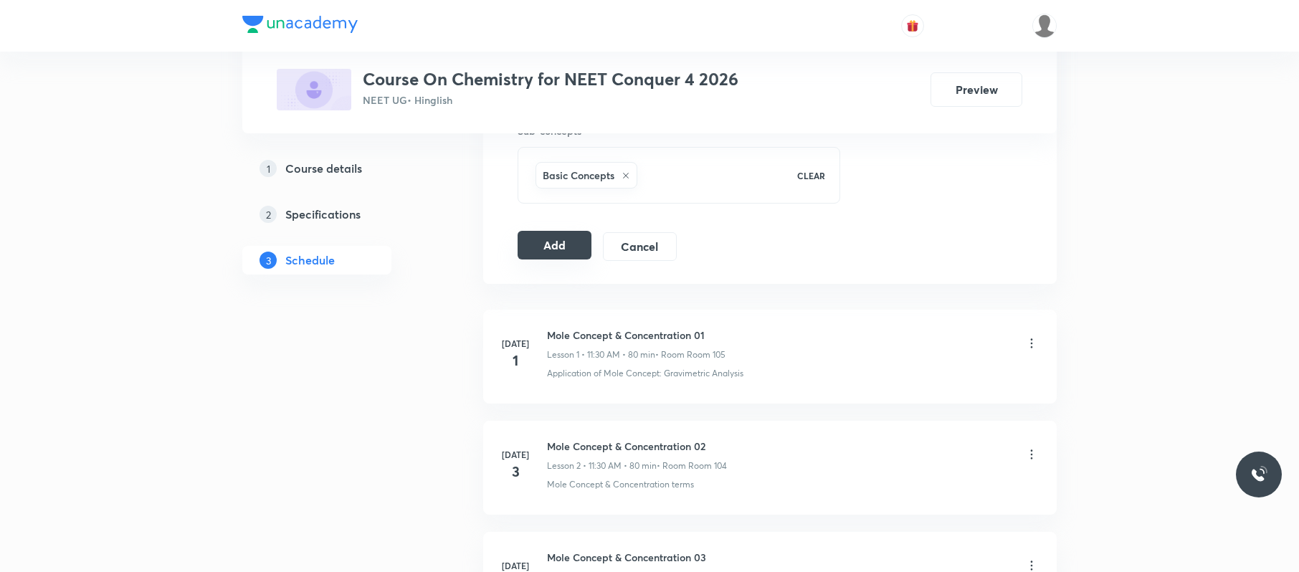
click at [575, 238] on button "Add" at bounding box center [555, 245] width 74 height 29
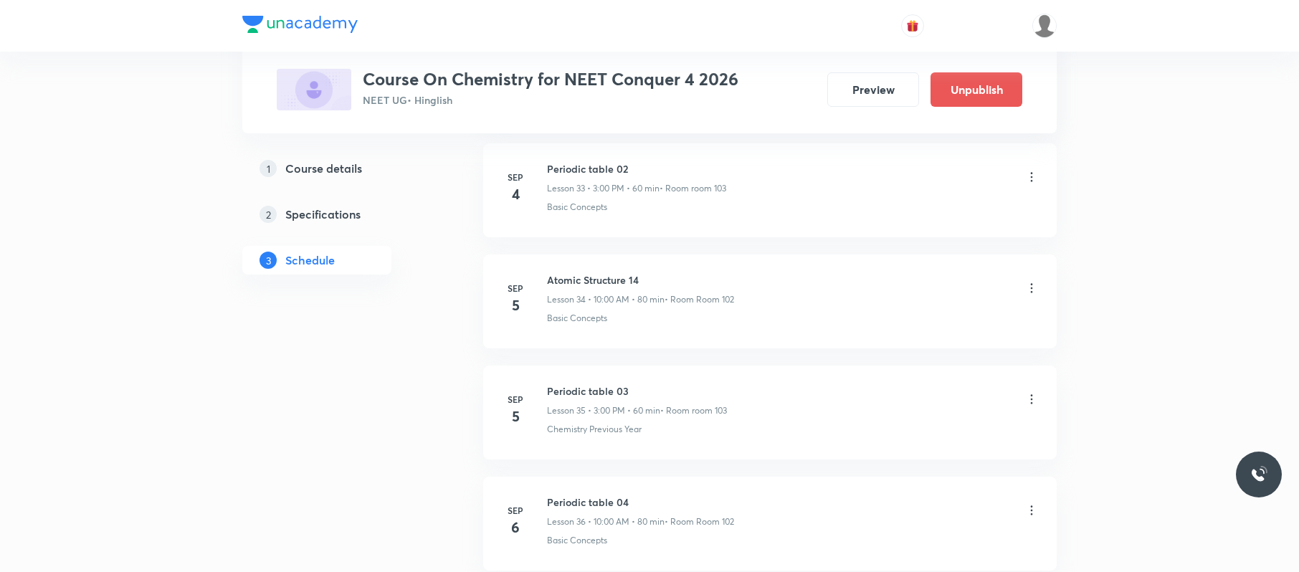
scroll to position [3937, 0]
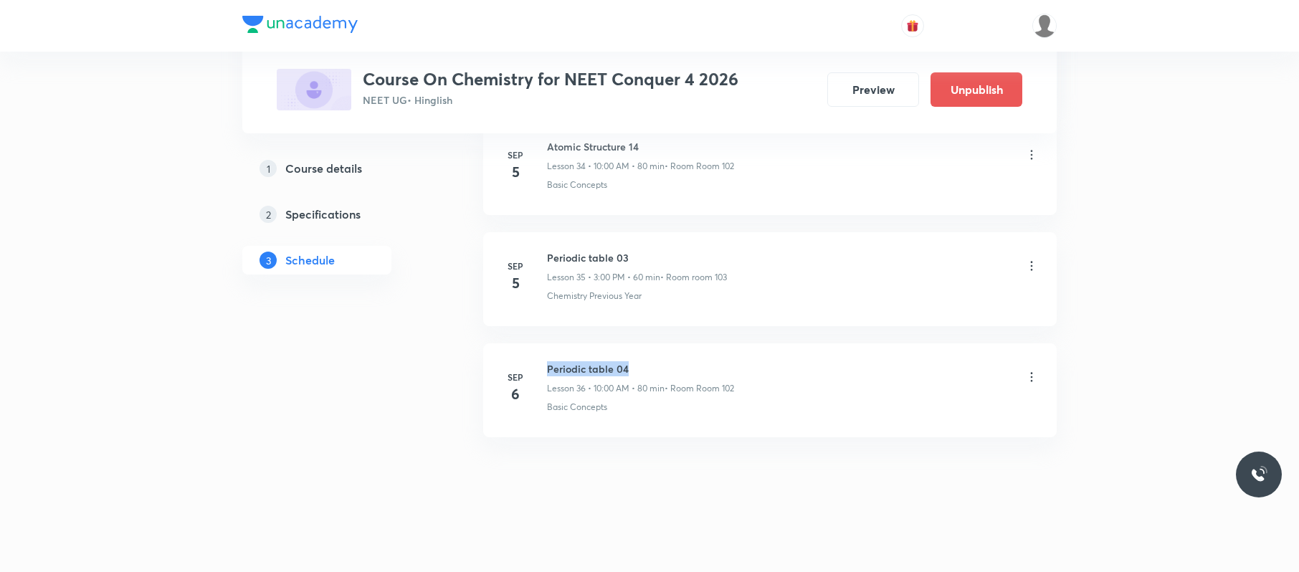
drag, startPoint x: 655, startPoint y: 365, endPoint x: 531, endPoint y: 351, distance: 124.9
click at [531, 351] on li "Sep 6 Periodic table 04 Lesson 36 • 10:00 AM • 80 min • Room Room 102 Basic Con…" at bounding box center [770, 390] width 574 height 94
copy h6 "Periodic table 04"
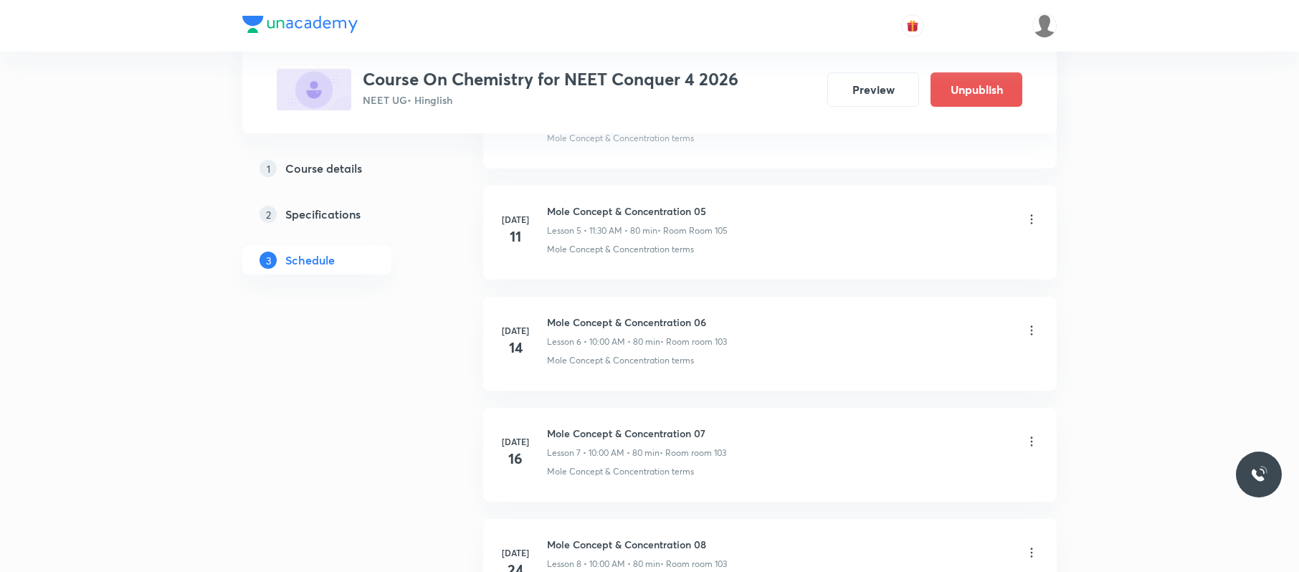
scroll to position [0, 0]
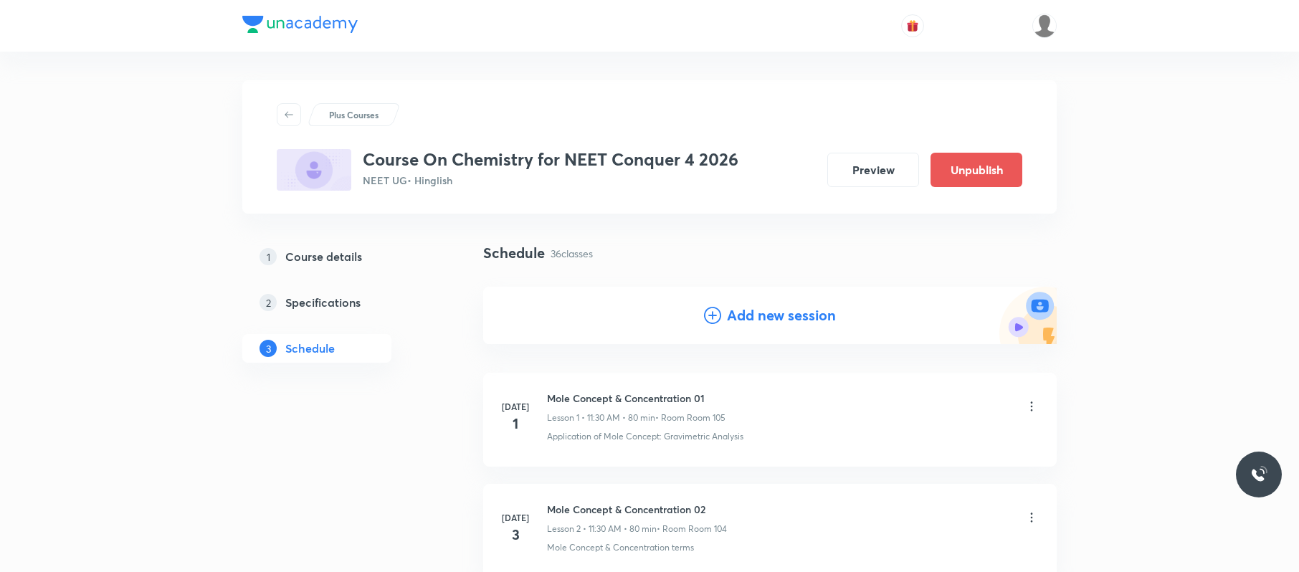
click at [799, 320] on h4 "Add new session" at bounding box center [781, 316] width 109 height 22
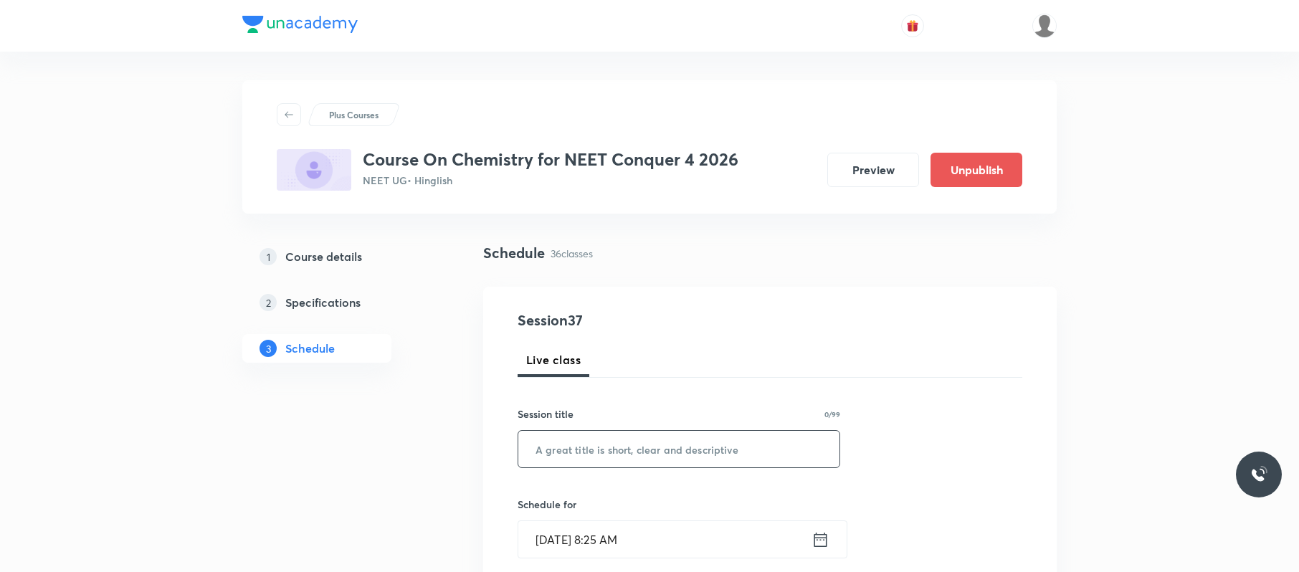
paste input "Periodic table 04"
click at [706, 445] on input "Periodic table 04" at bounding box center [678, 449] width 321 height 37
type input "Periodic table 05"
click at [666, 549] on input "Sep 6, 2025, 8:25 AM" at bounding box center [664, 539] width 293 height 37
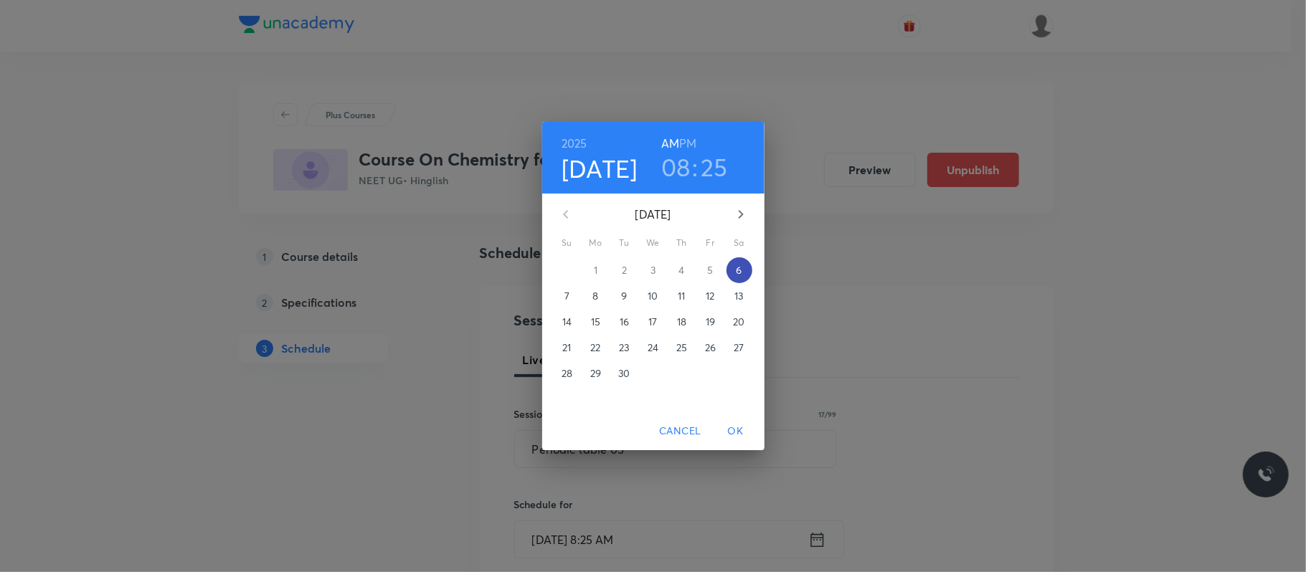
click at [746, 265] on span "6" at bounding box center [739, 270] width 26 height 14
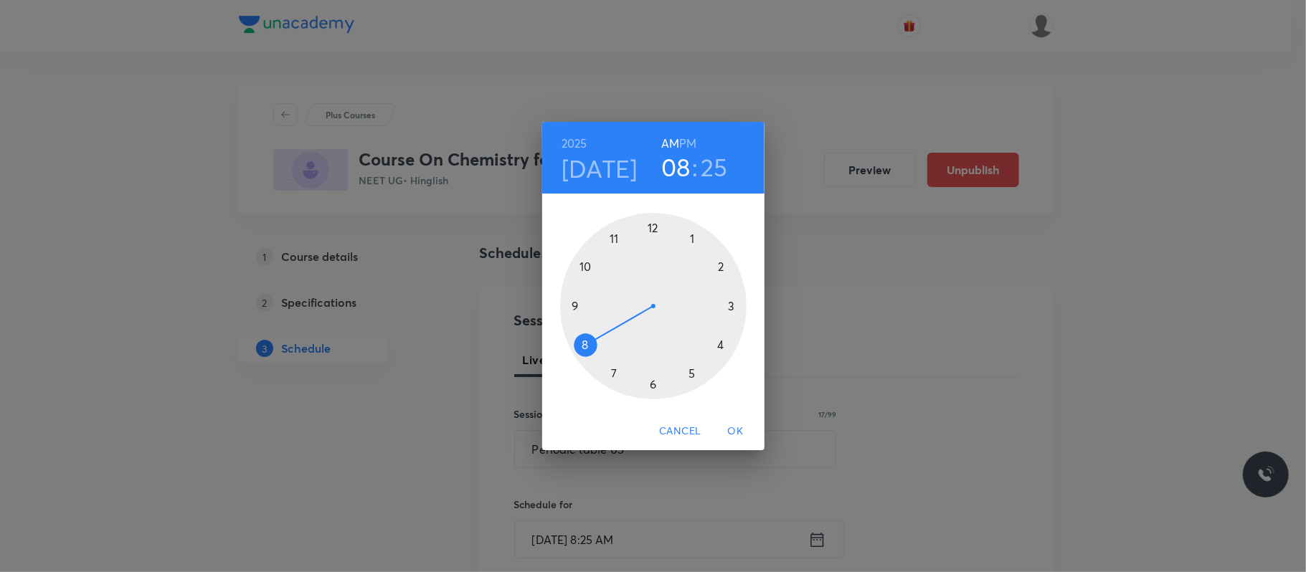
click at [614, 235] on div at bounding box center [653, 306] width 186 height 186
click at [652, 384] on div at bounding box center [653, 306] width 186 height 186
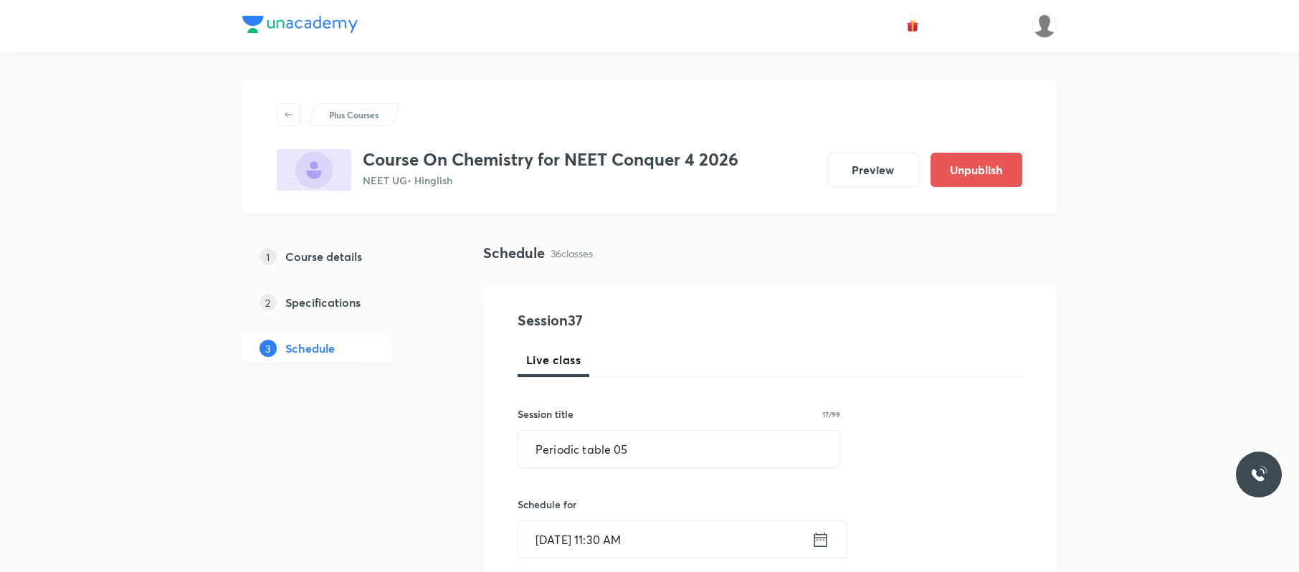
scroll to position [184, 0]
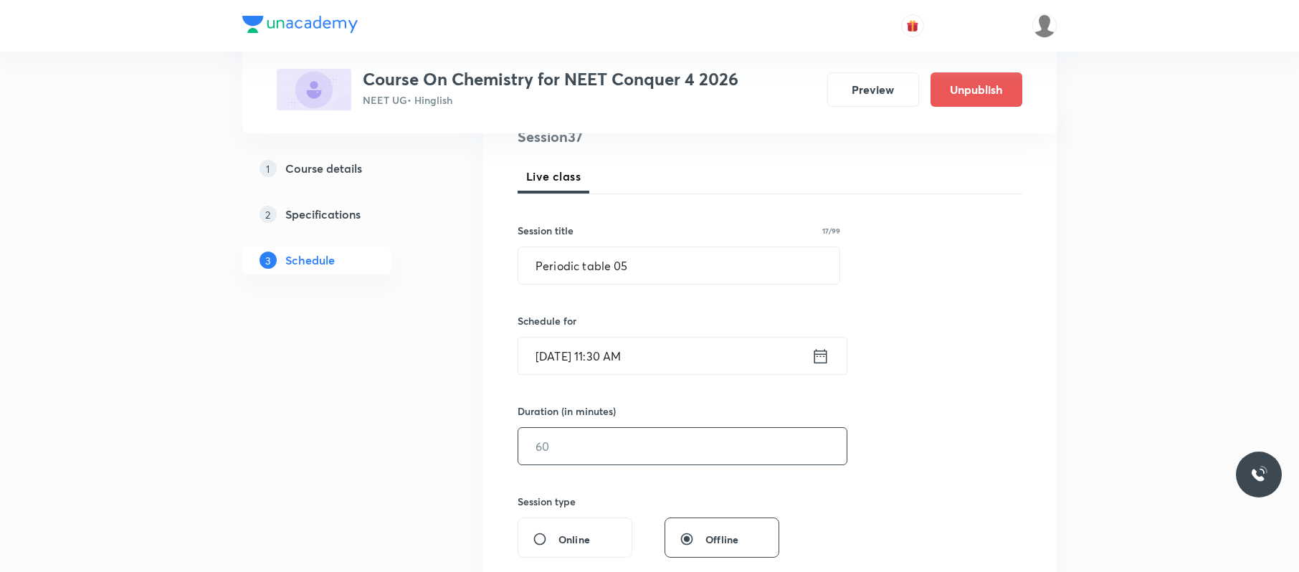
click at [632, 447] on input "text" at bounding box center [682, 446] width 328 height 37
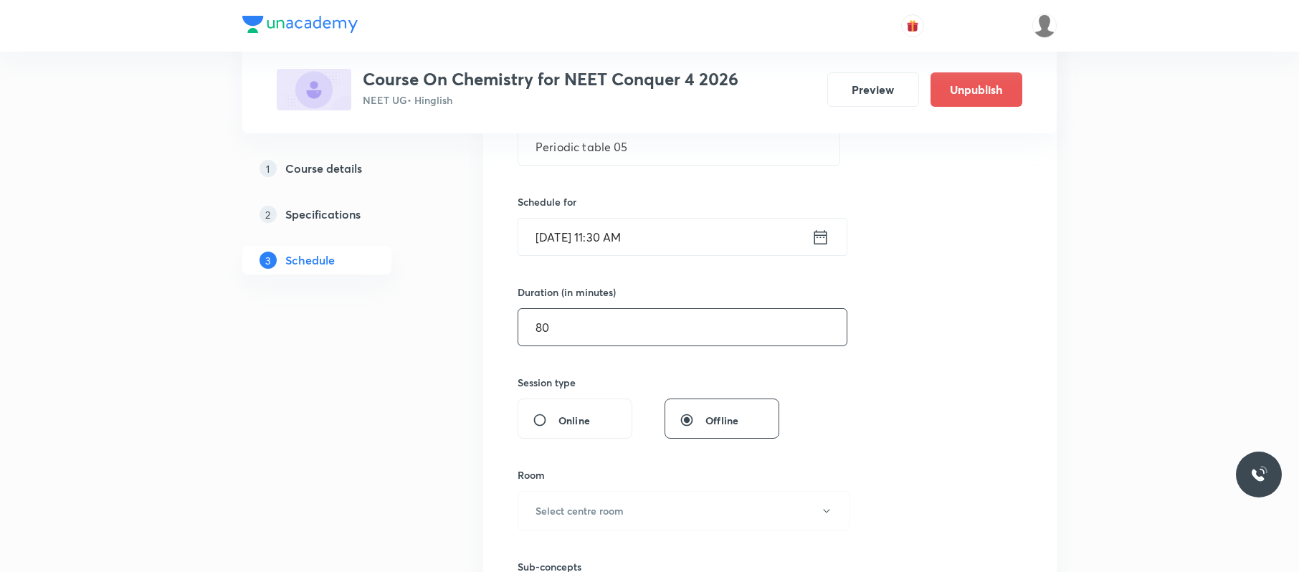
scroll to position [304, 0]
type input "80"
click at [668, 500] on button "Select centre room" at bounding box center [684, 509] width 333 height 39
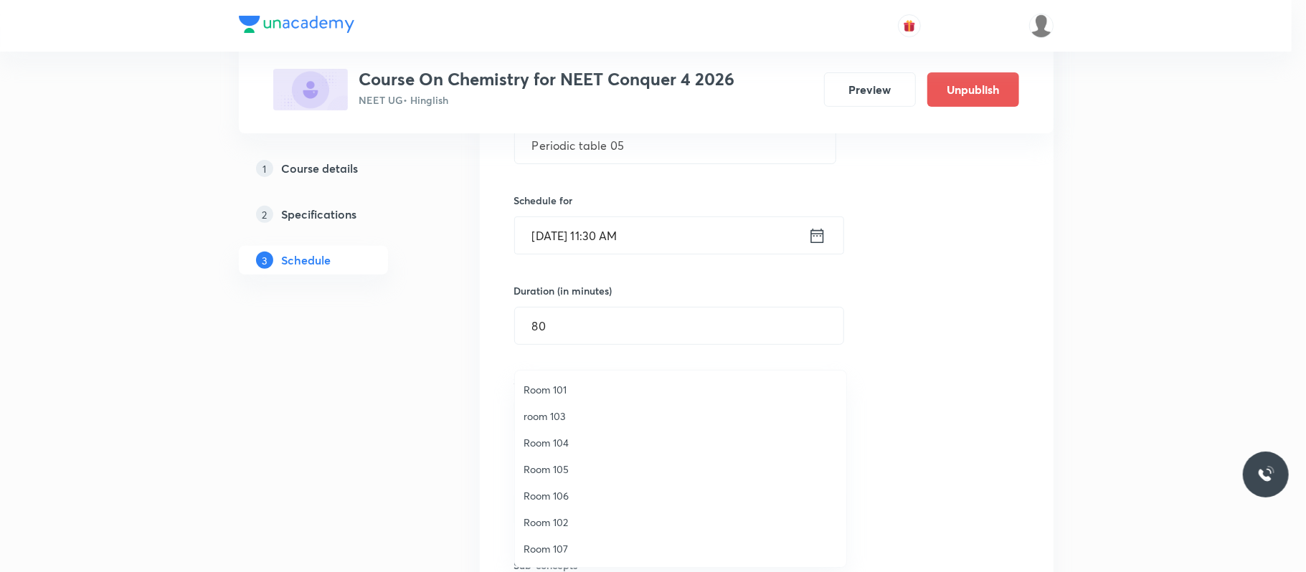
click at [598, 522] on span "Room 102" at bounding box center [680, 522] width 314 height 15
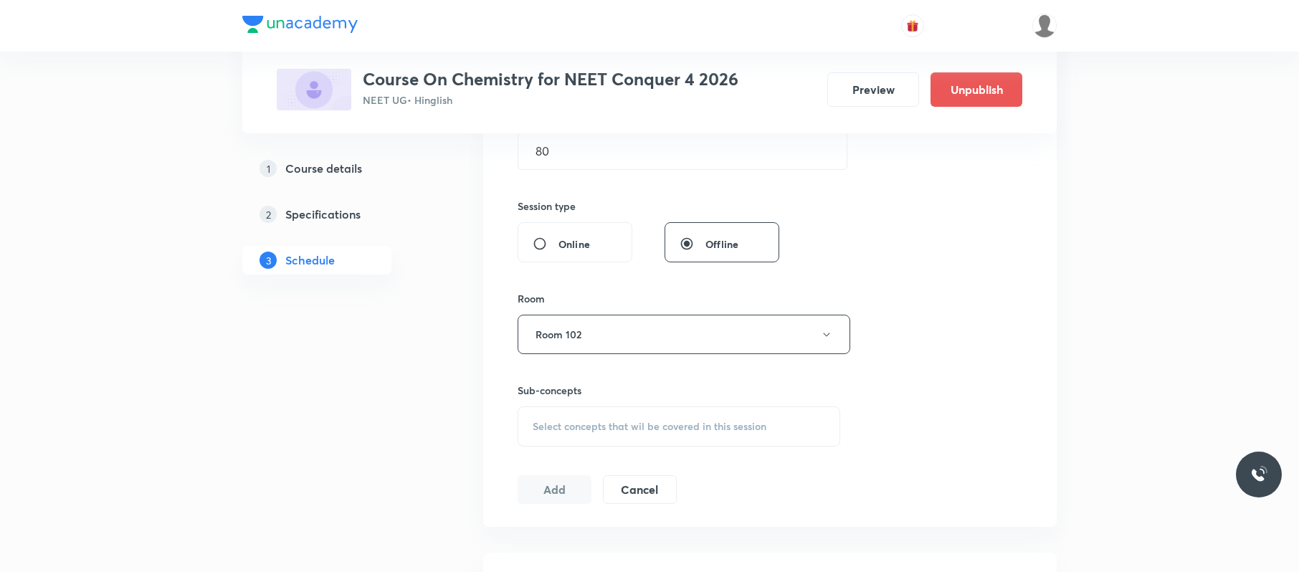
scroll to position [480, 0]
click at [783, 416] on div "Select concepts that wil be covered in this session" at bounding box center [679, 426] width 323 height 40
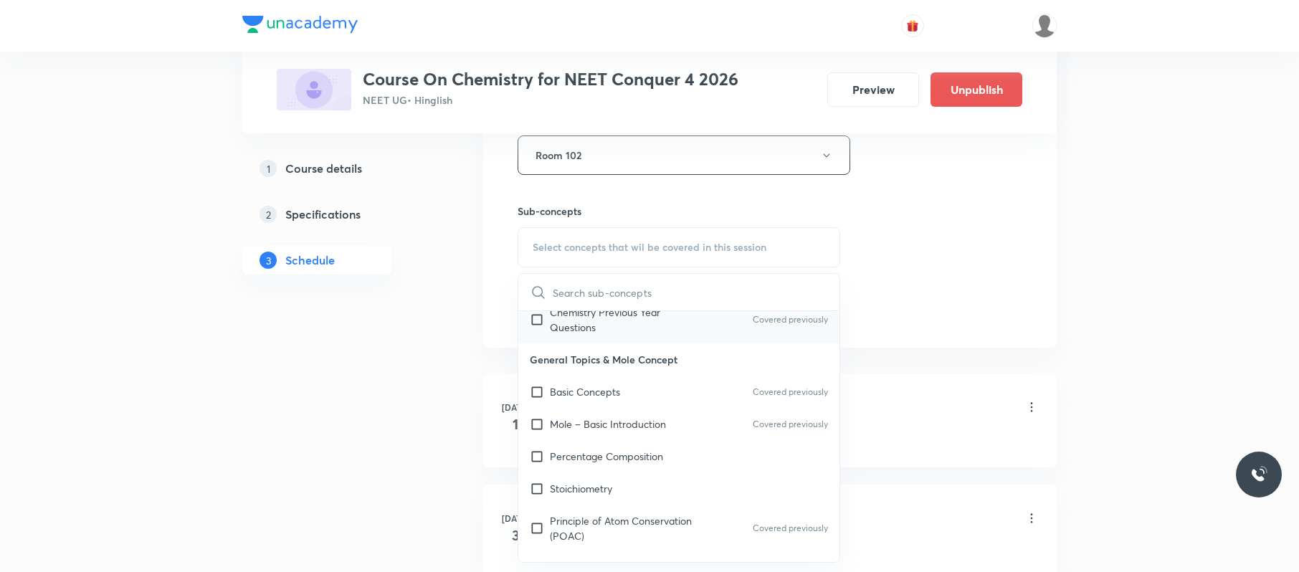
scroll to position [144, 0]
click at [660, 480] on div "Stoichiometry" at bounding box center [678, 489] width 321 height 32
checkbox input "true"
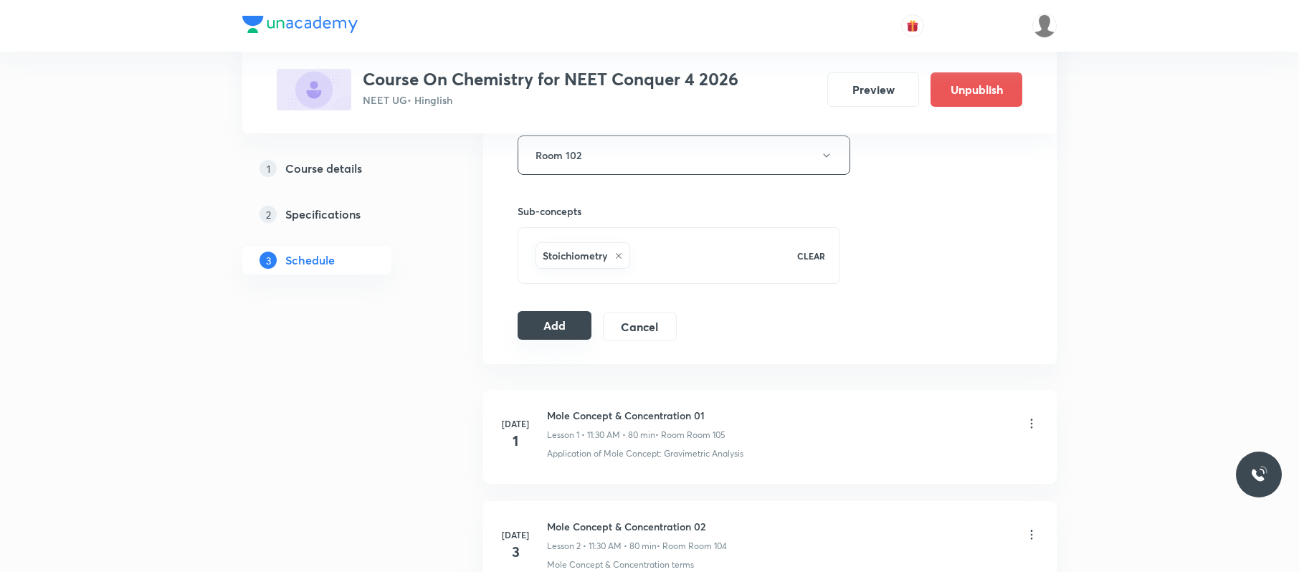
click at [533, 323] on button "Add" at bounding box center [555, 325] width 74 height 29
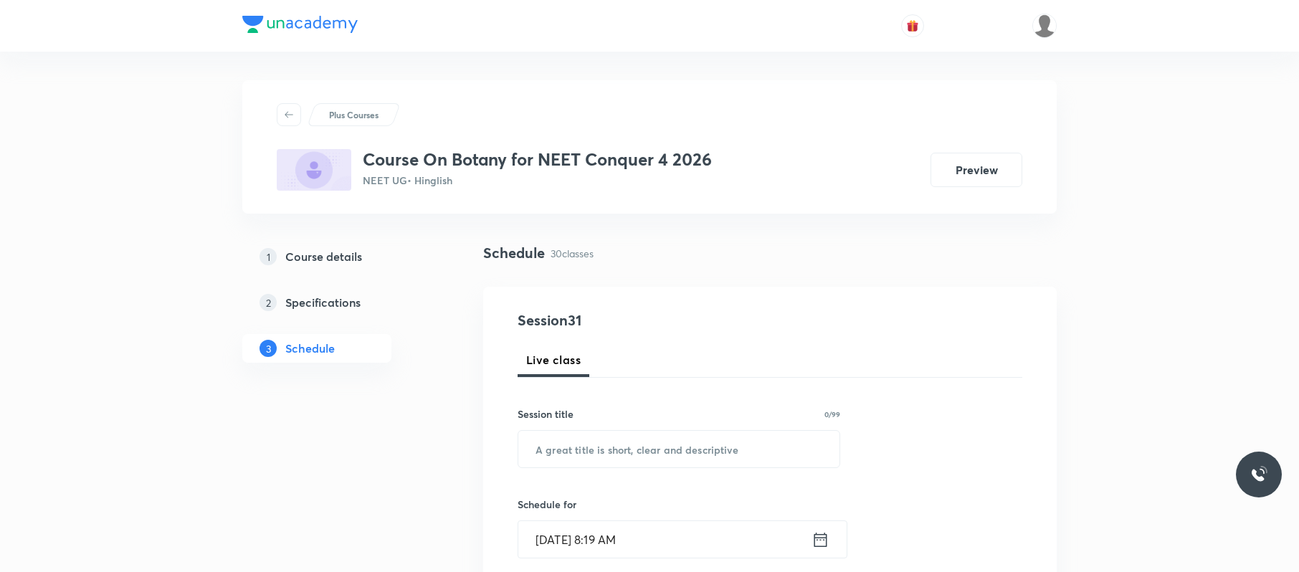
scroll to position [3927, 0]
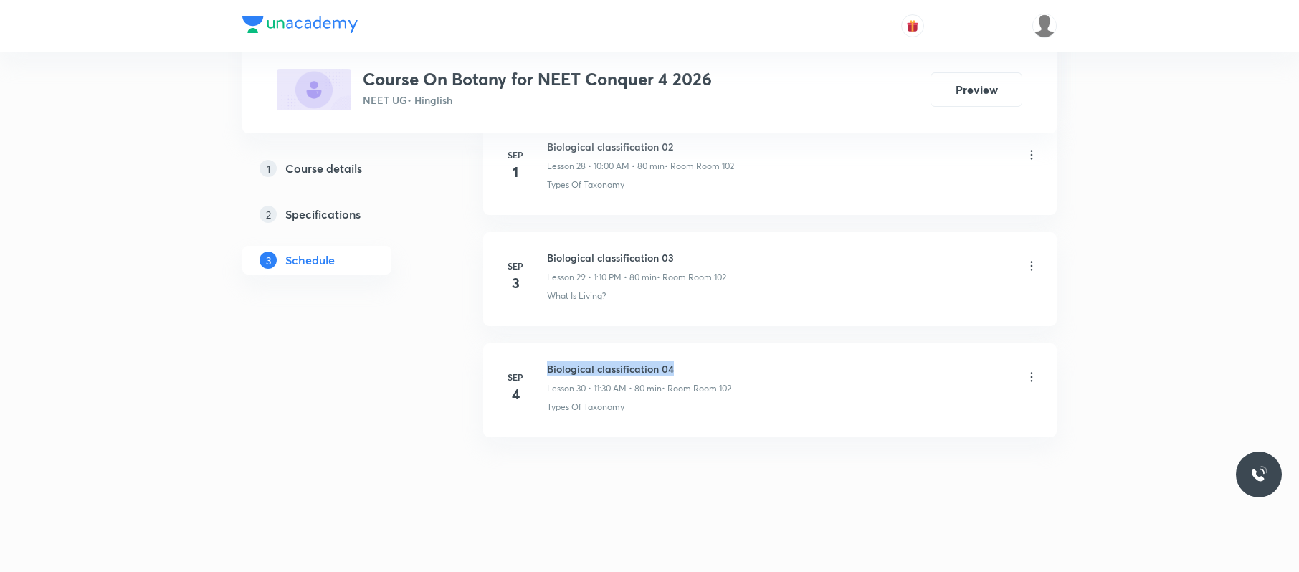
drag, startPoint x: 686, startPoint y: 339, endPoint x: 537, endPoint y: 333, distance: 148.6
copy h6 "Biological classification 04"
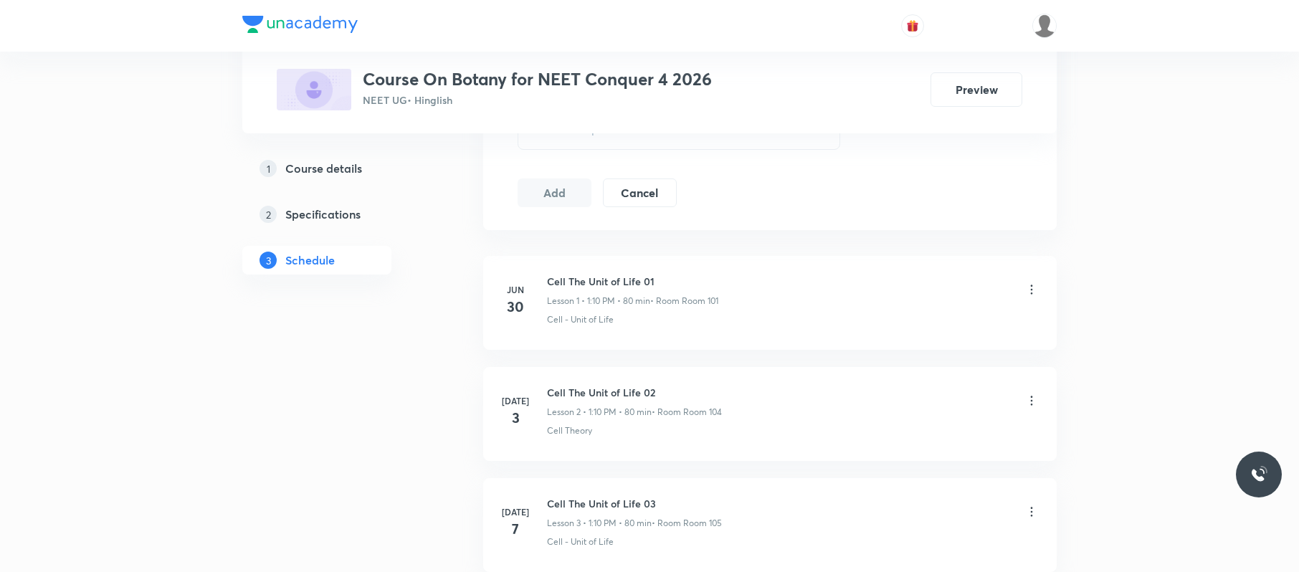
scroll to position [0, 0]
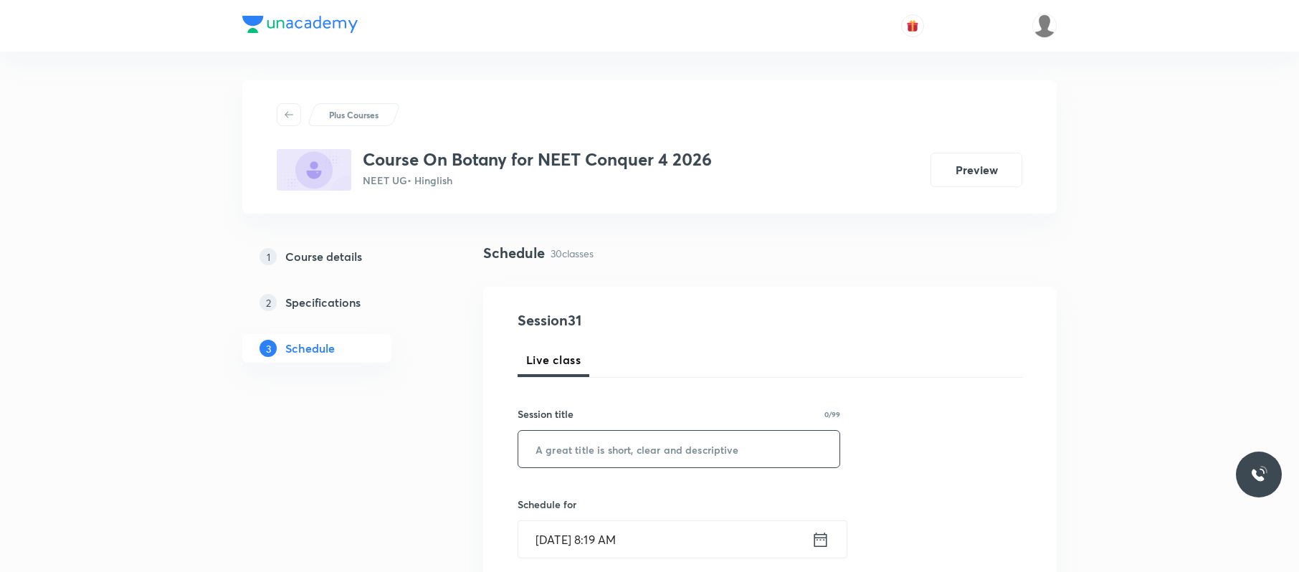
click at [653, 457] on input "text" at bounding box center [678, 449] width 321 height 37
paste input "Biological classification 04"
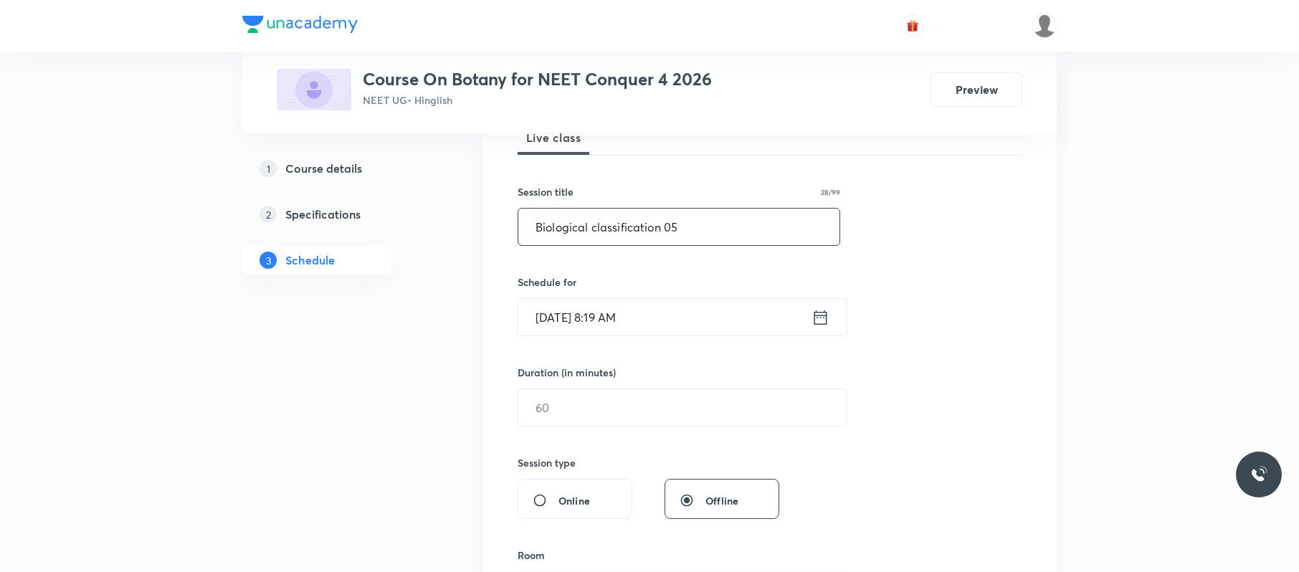
scroll to position [238, 0]
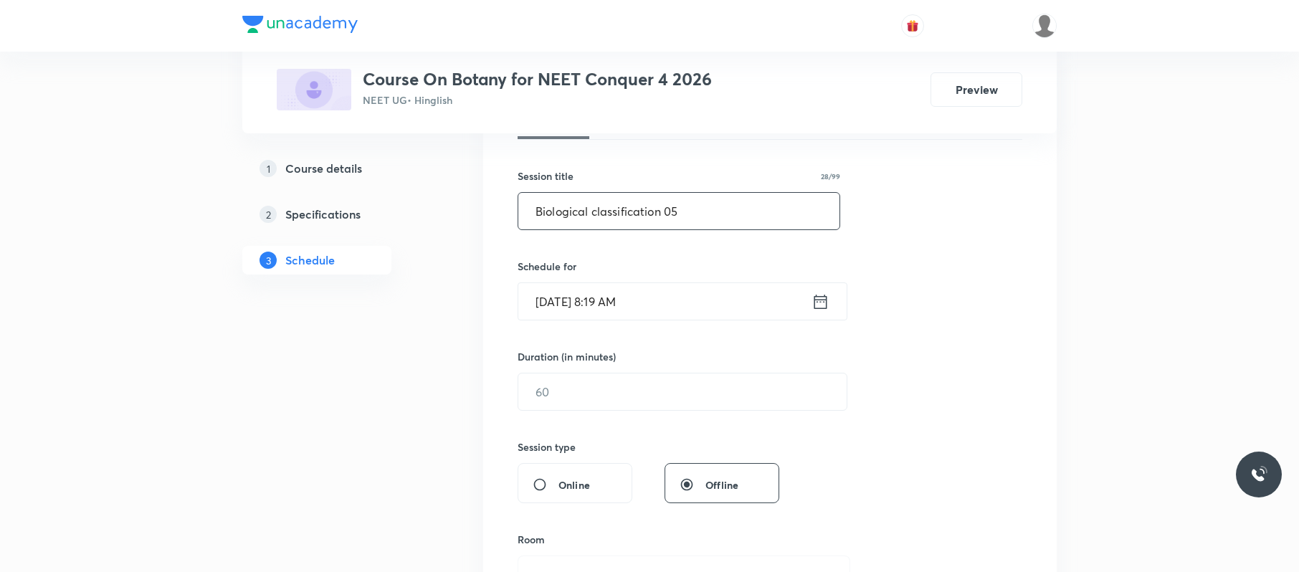
type input "Biological classification 05"
click at [708, 288] on input "[DATE] 8:19 AM" at bounding box center [664, 301] width 293 height 37
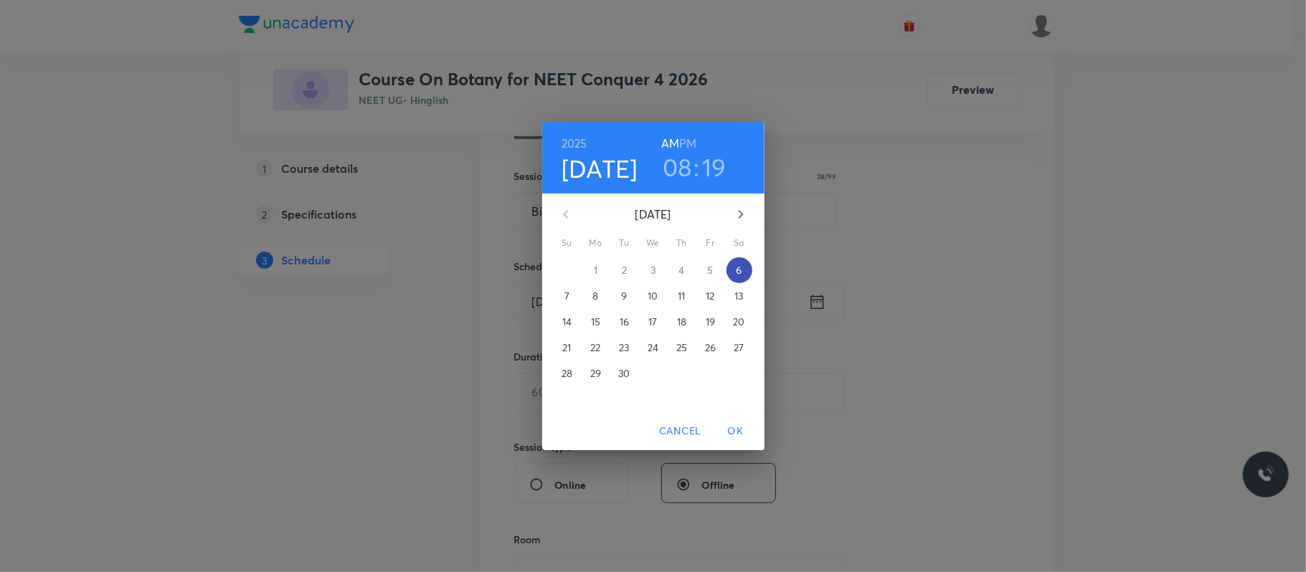
click at [743, 270] on span "6" at bounding box center [739, 270] width 26 height 14
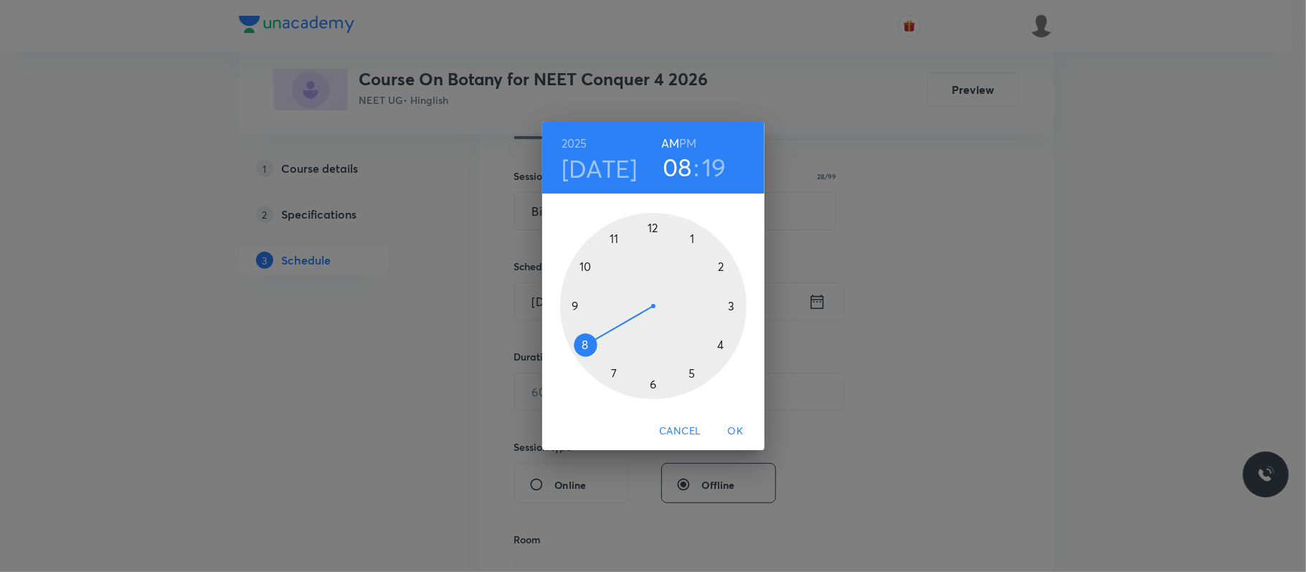
click at [695, 236] on div at bounding box center [653, 306] width 186 height 186
click at [686, 141] on h6 "PM" at bounding box center [687, 143] width 17 height 20
click at [721, 267] on div at bounding box center [653, 306] width 186 height 186
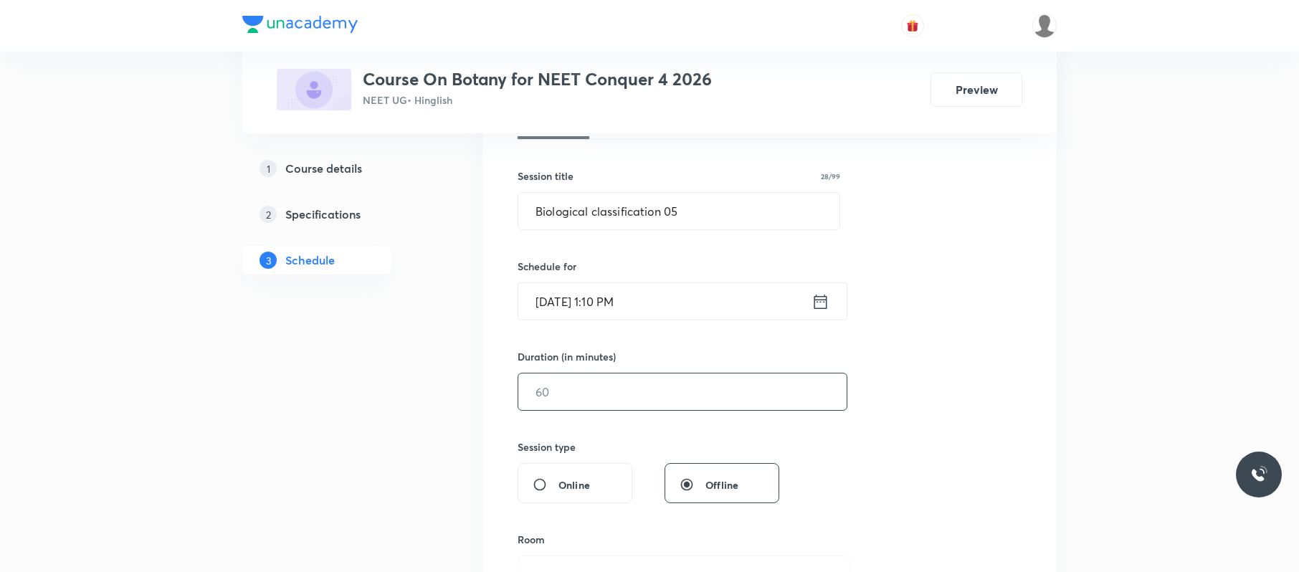
drag, startPoint x: 696, startPoint y: 396, endPoint x: 625, endPoint y: 380, distance: 72.0
click at [625, 380] on input "text" at bounding box center [682, 392] width 328 height 37
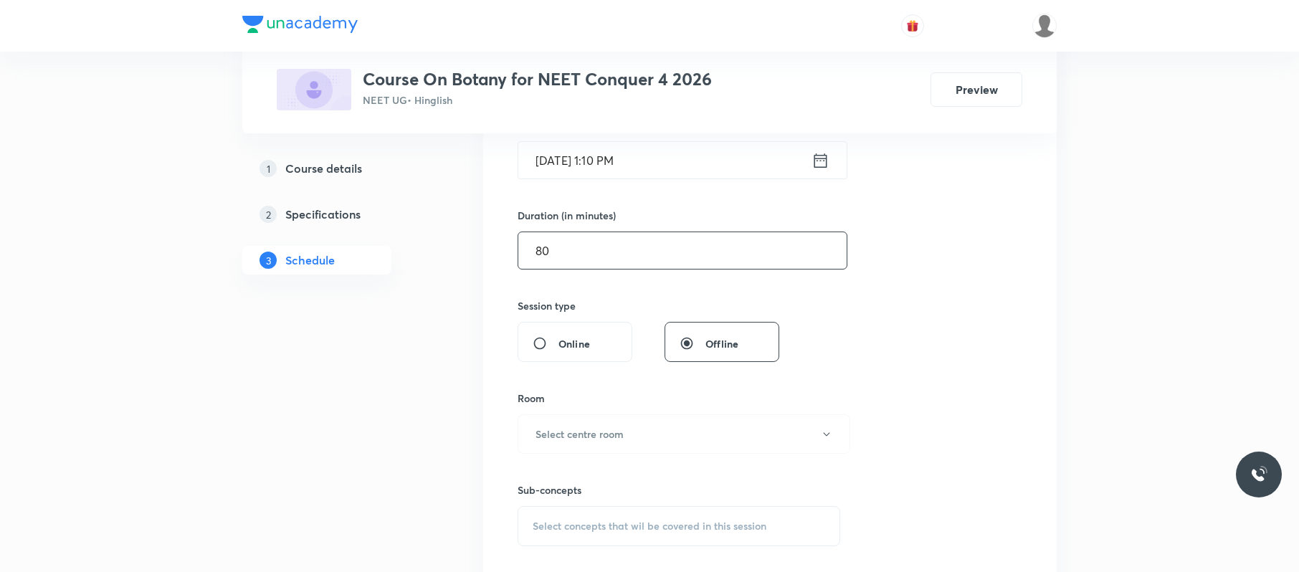
scroll to position [382, 0]
type input "80"
click at [700, 428] on button "Select centre room" at bounding box center [684, 431] width 333 height 39
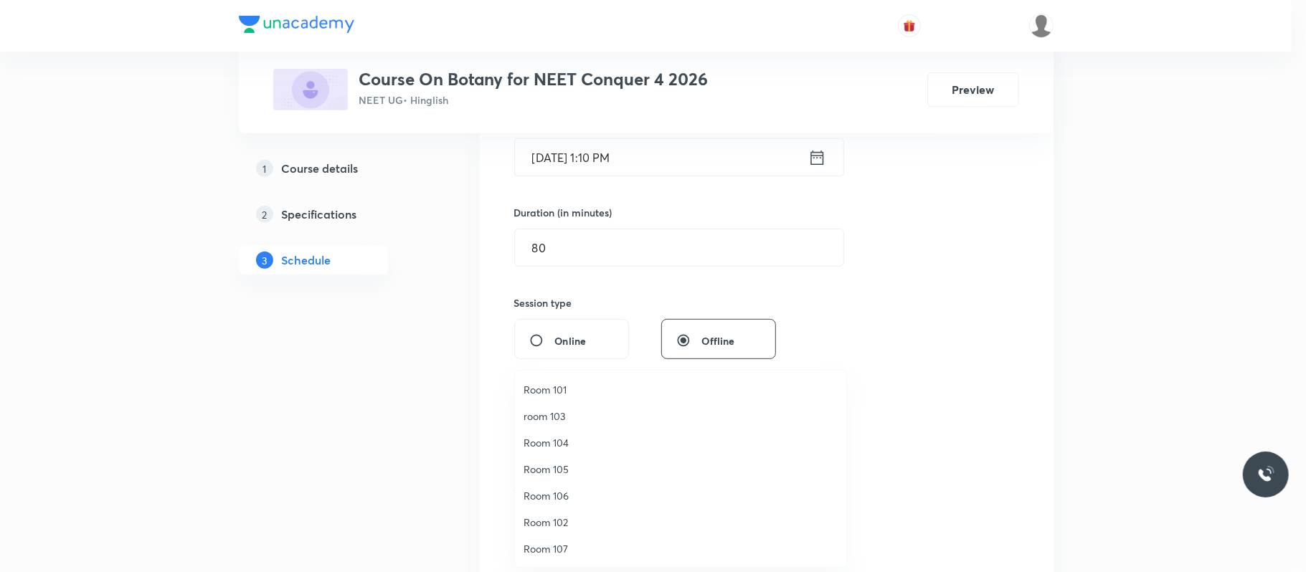
click at [578, 515] on span "Room 102" at bounding box center [680, 522] width 314 height 15
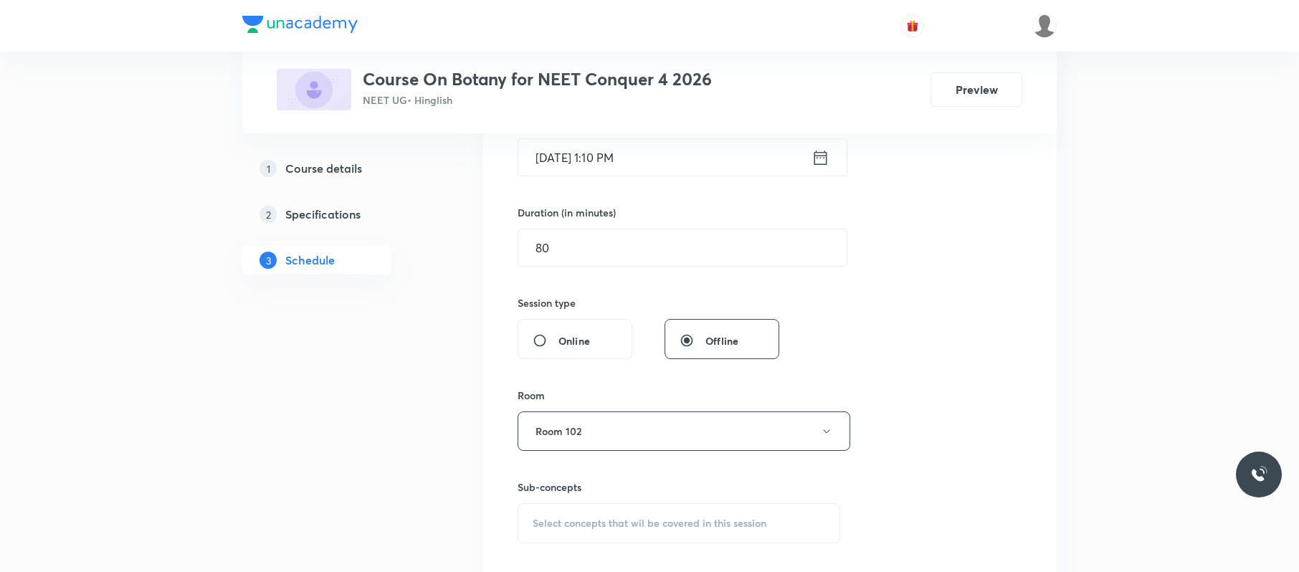
click at [754, 528] on span "Select concepts that wil be covered in this session" at bounding box center [650, 523] width 234 height 11
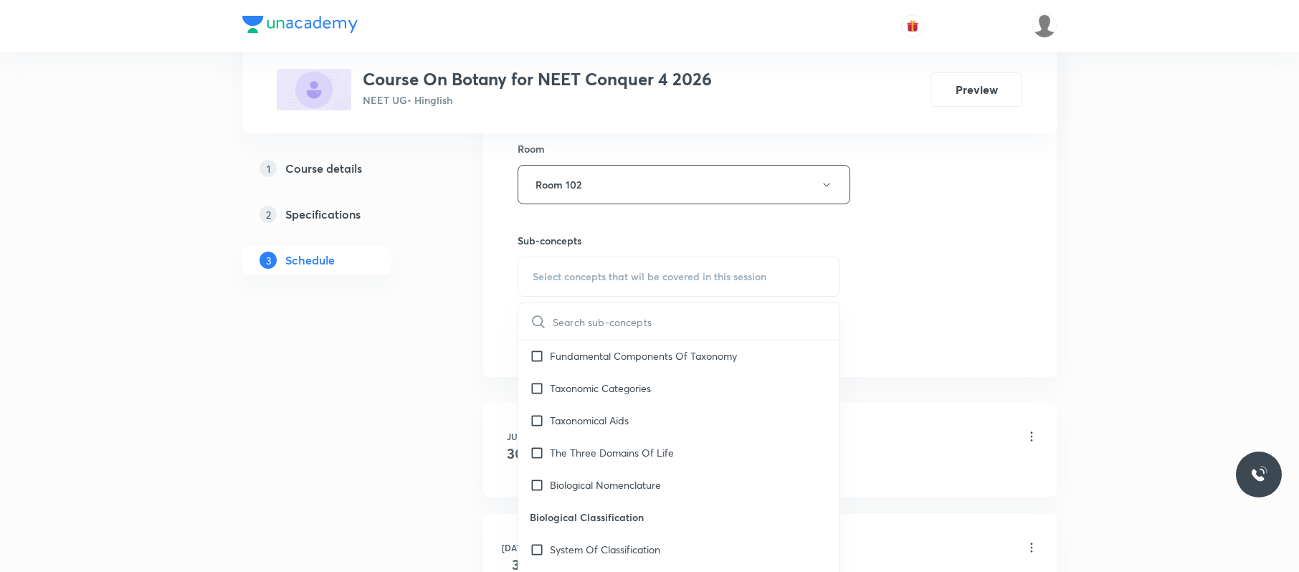
scroll to position [356, 0]
click at [632, 548] on p "System Of Classification" at bounding box center [605, 548] width 110 height 15
checkbox input "true"
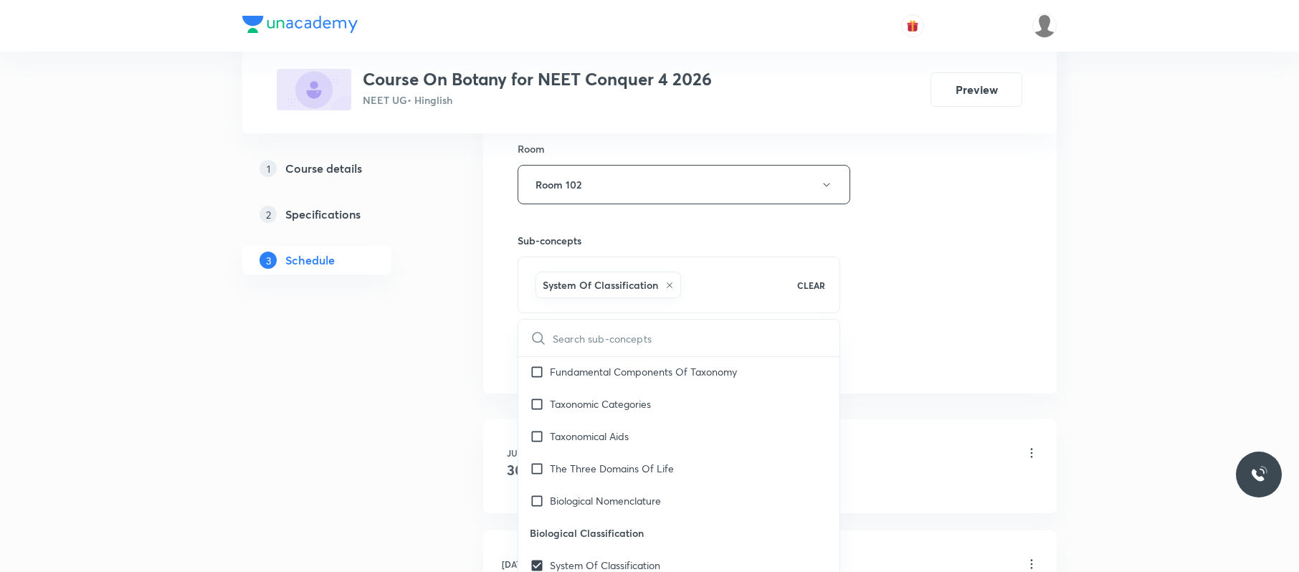
click at [883, 288] on div "Session 31 Live class Session title 28/99 Biological classification 05 ​ Schedu…" at bounding box center [770, 26] width 505 height 690
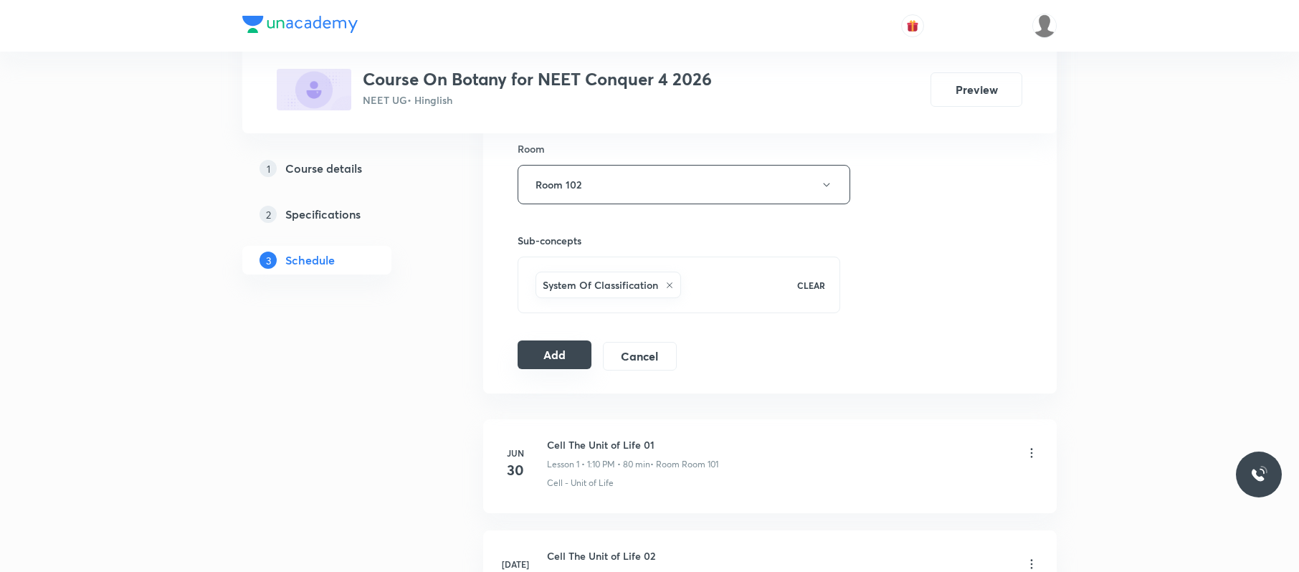
click at [551, 356] on button "Add" at bounding box center [555, 355] width 74 height 29
